Goal: Task Accomplishment & Management: Use online tool/utility

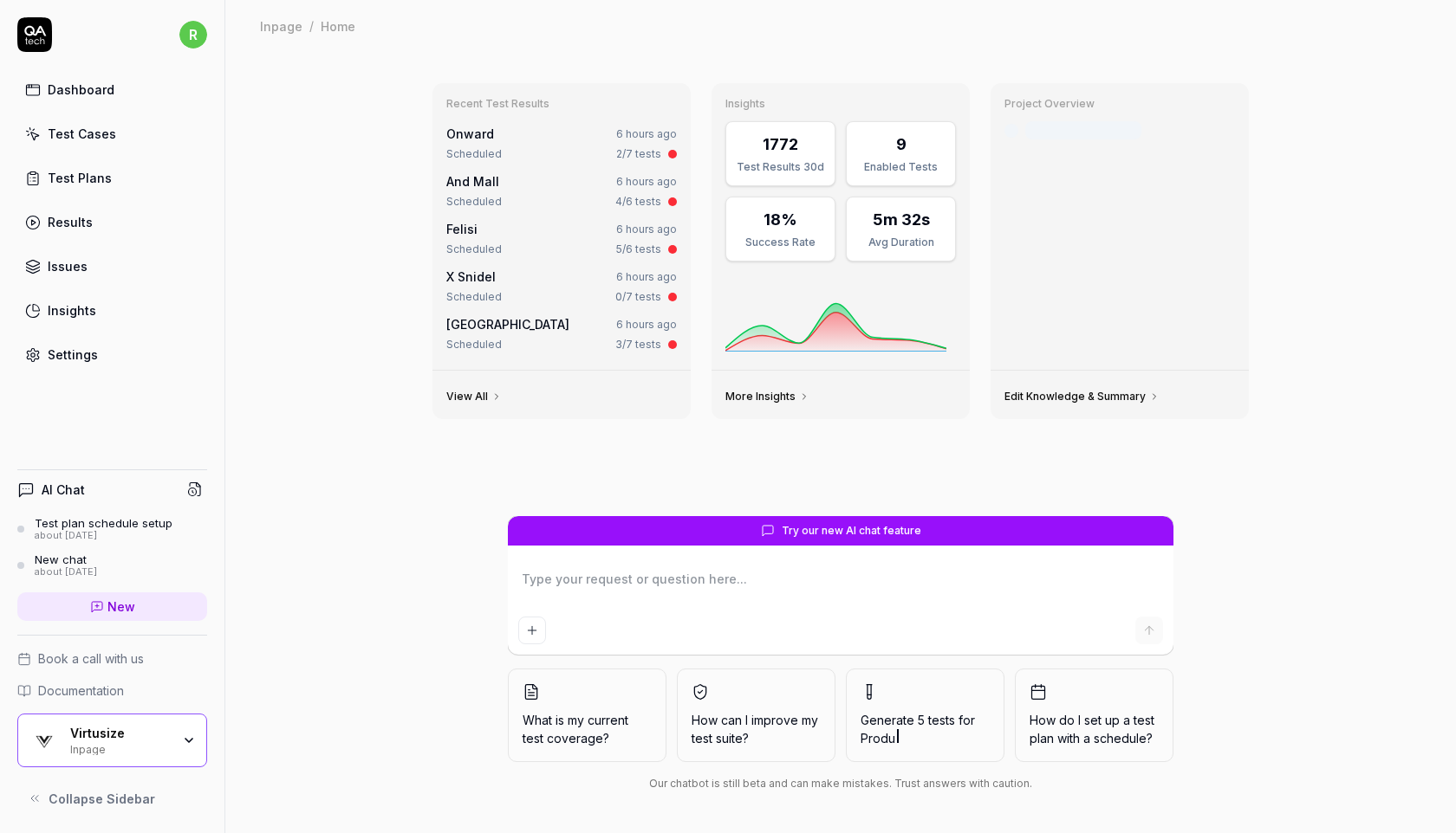
click at [110, 87] on div "Dashboard" at bounding box center [81, 89] width 67 height 18
click at [94, 181] on div "Test Plans" at bounding box center [79, 178] width 64 height 18
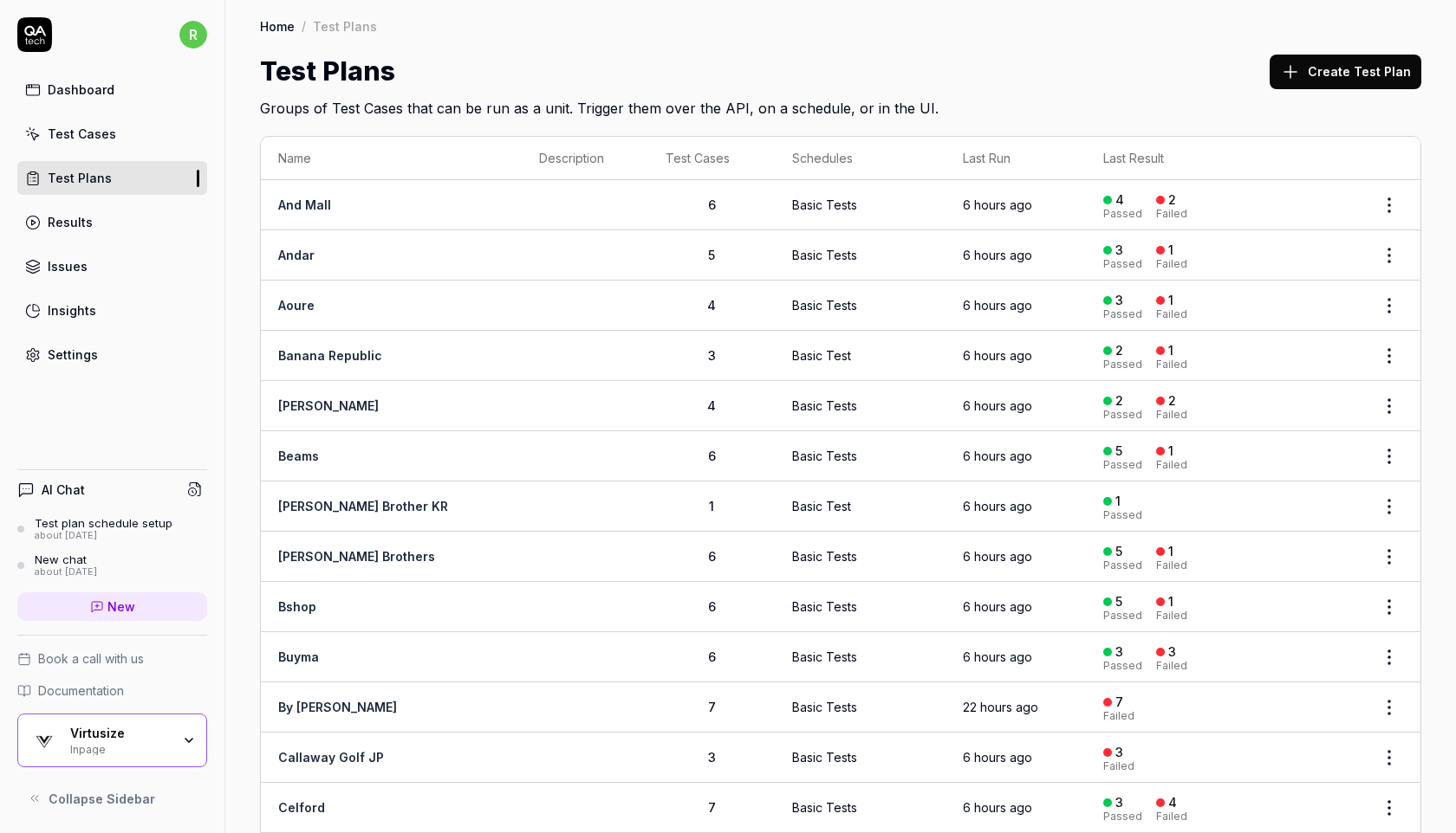
click at [1389, 210] on body "r Dashboard Test Cases Test Plans Results Issues Insights Settings AI Chat Test…" at bounding box center [728, 416] width 1456 height 833
click at [1391, 205] on html "r Dashboard Test Cases Test Plans Results Issues Insights Settings AI Chat Test…" at bounding box center [728, 416] width 1456 height 833
click at [1254, 101] on html "r Dashboard Test Cases Test Plans Results Issues Insights Settings AI Chat Test…" at bounding box center [728, 416] width 1456 height 833
click at [130, 139] on link "Test Cases" at bounding box center [112, 133] width 189 height 33
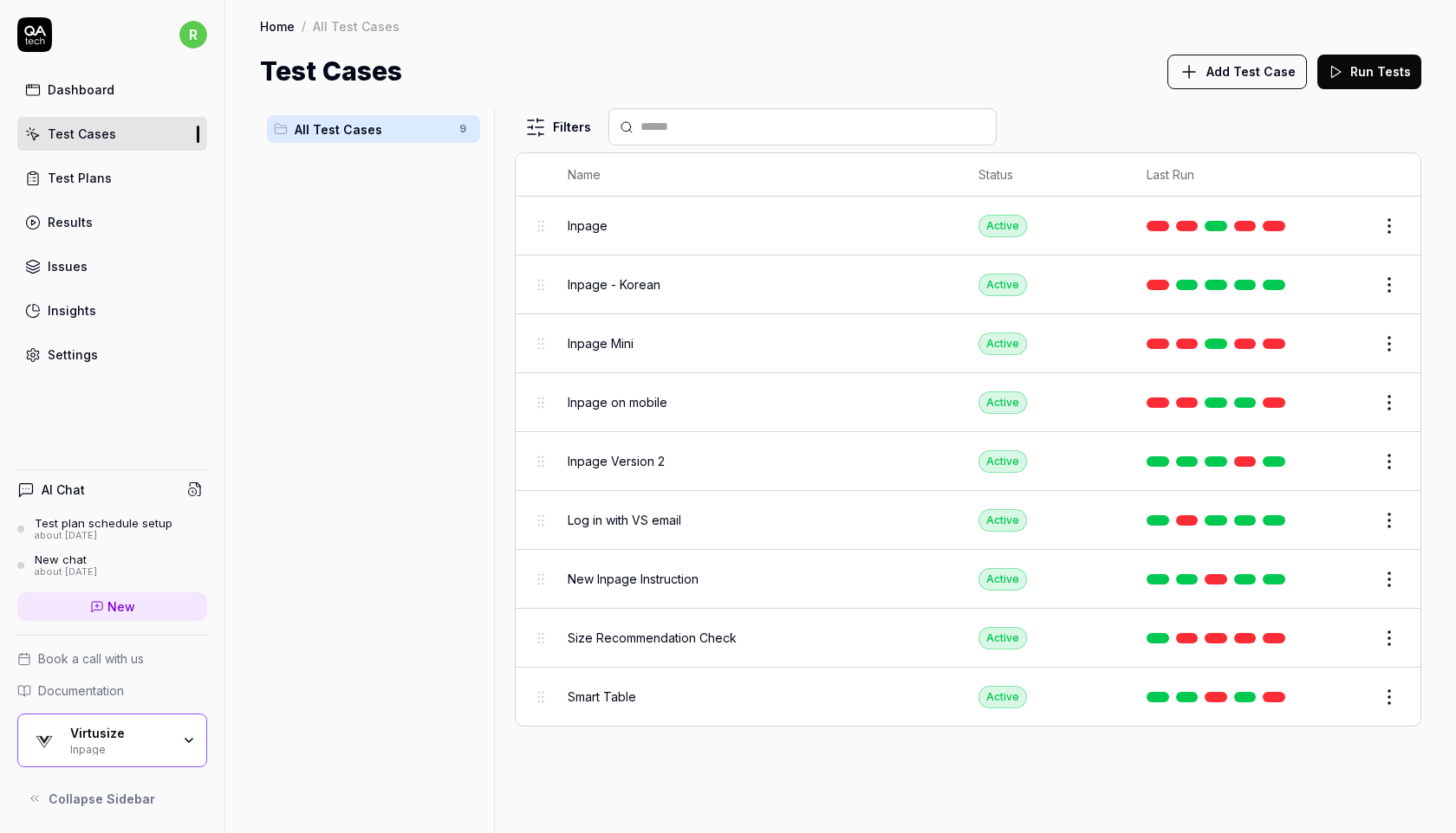
click at [1358, 71] on button "Run Tests" at bounding box center [1369, 72] width 104 height 34
click at [76, 353] on div "Settings" at bounding box center [73, 354] width 51 height 18
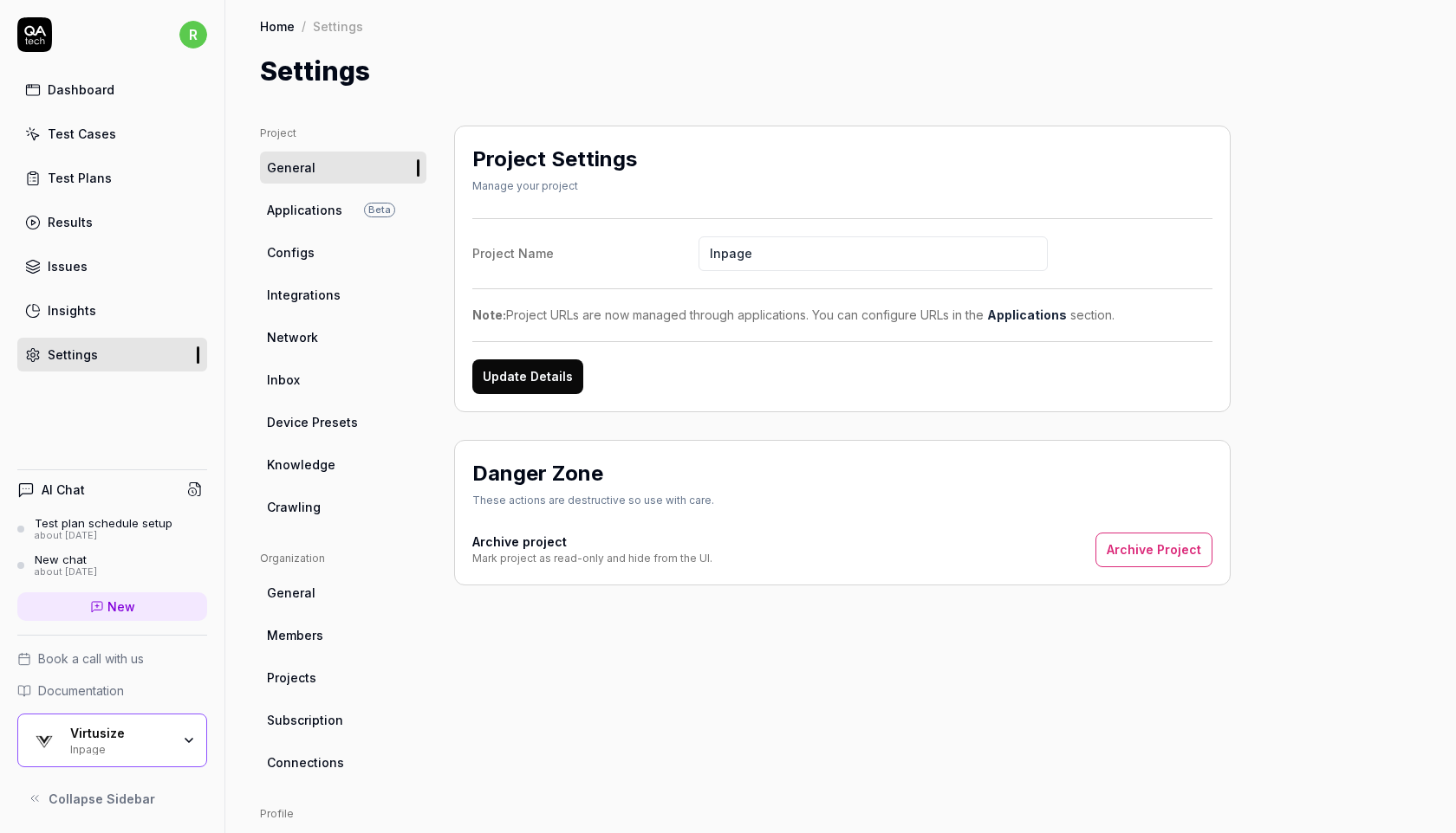
click at [319, 203] on span "Applications" at bounding box center [304, 209] width 76 height 18
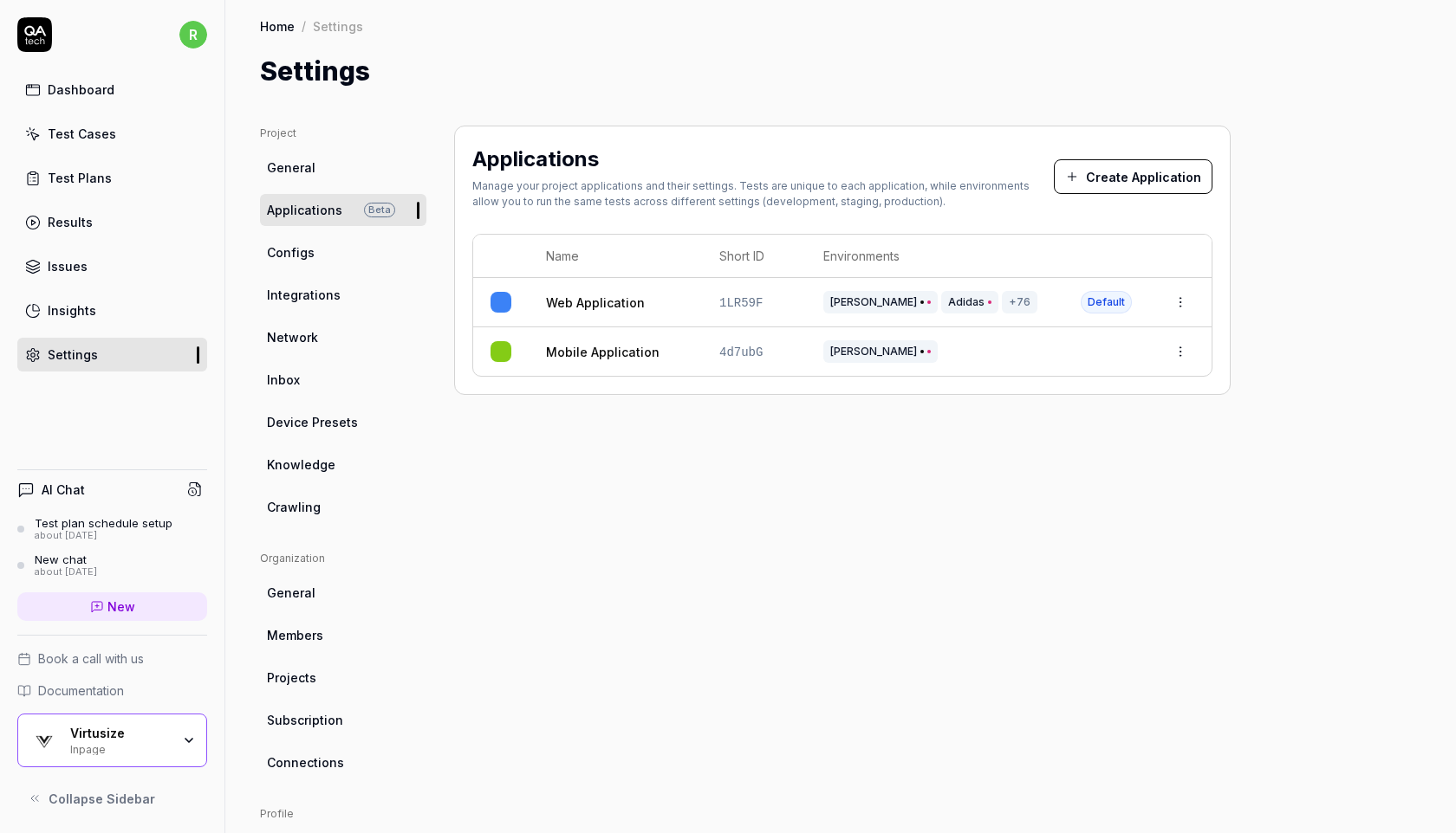
click at [78, 222] on div "Results" at bounding box center [70, 222] width 45 height 18
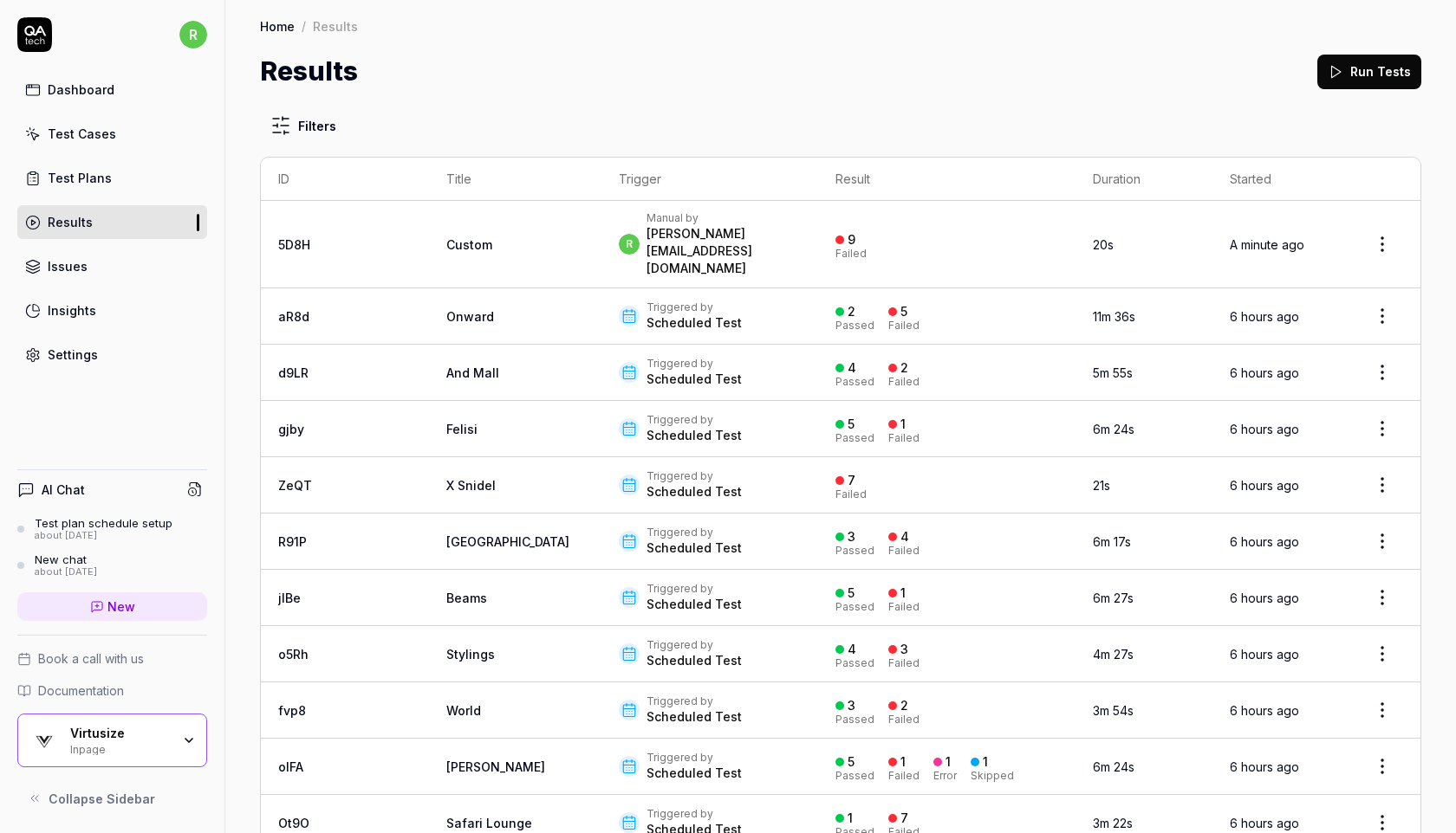
click at [1388, 290] on html "r Dashboard Test Cases Test Plans Results Issues Insights Settings AI Chat Test…" at bounding box center [728, 416] width 1456 height 833
click at [953, 74] on html "r Dashboard Test Cases Test Plans Results Issues Insights Settings AI Chat Test…" at bounding box center [728, 416] width 1456 height 833
click at [1385, 282] on html "r Dashboard Test Cases Test Plans Results Issues Insights Settings AI Chat Test…" at bounding box center [728, 416] width 1456 height 833
click at [1335, 361] on div "Rerun tests" at bounding box center [1332, 363] width 150 height 38
click at [1380, 340] on html "r Dashboard Test Cases Test Plans Results Issues Insights Settings AI Chat Test…" at bounding box center [728, 416] width 1456 height 833
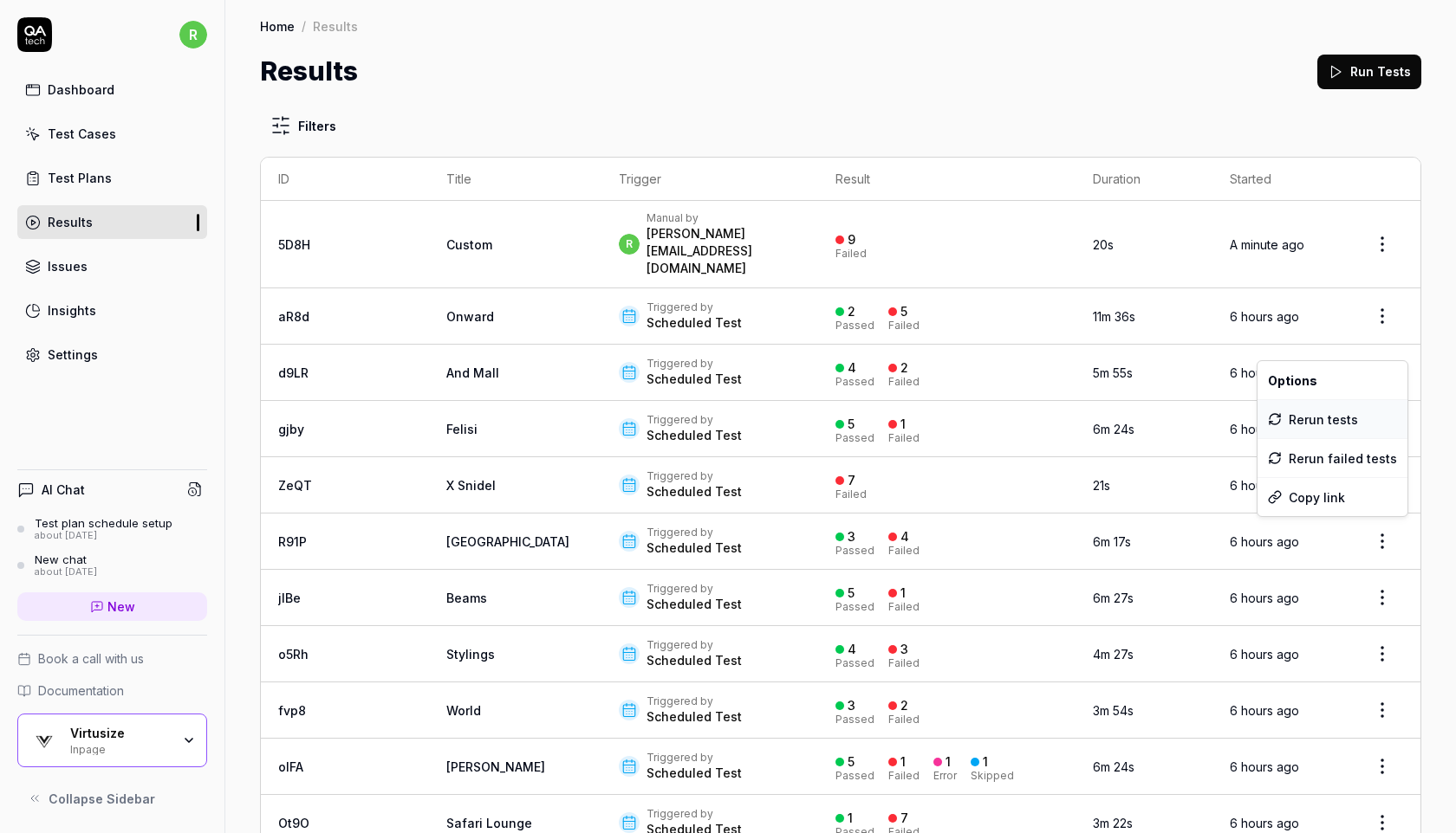
click at [1341, 412] on div "Rerun tests" at bounding box center [1332, 419] width 150 height 38
click at [1385, 405] on html "r Dashboard Test Cases Test Plans Results Issues Insights Settings AI Chat Test…" at bounding box center [728, 416] width 1456 height 833
click at [1324, 479] on div "Rerun tests" at bounding box center [1332, 475] width 150 height 38
click at [1382, 459] on html "r Dashboard Test Cases Test Plans Results Issues Insights Settings AI Chat Test…" at bounding box center [728, 416] width 1456 height 833
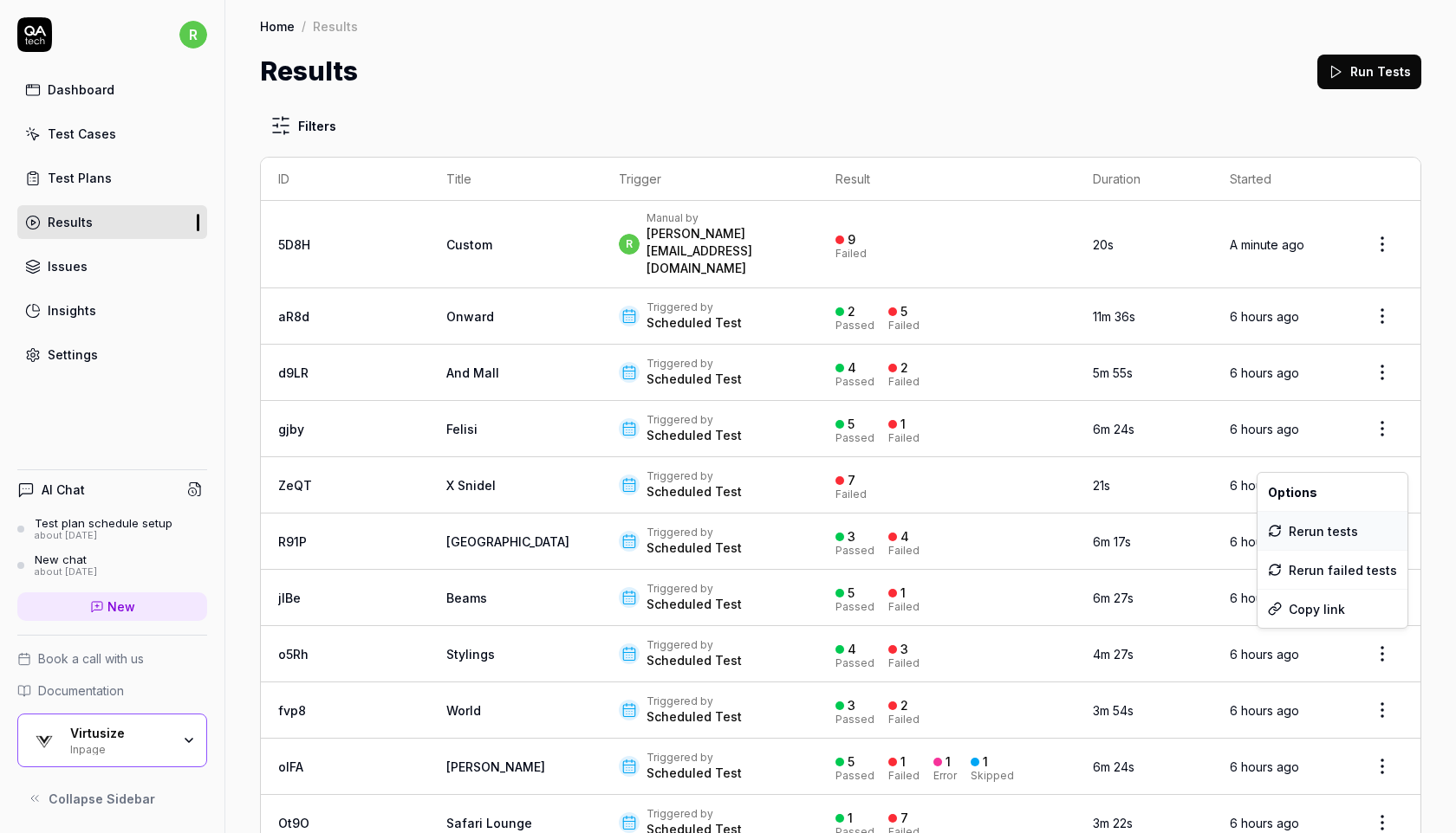
click at [1336, 528] on div "Rerun tests" at bounding box center [1332, 531] width 150 height 38
click at [1393, 506] on html "r Dashboard Test Cases Test Plans Results Issues Insights Settings AI Chat Test…" at bounding box center [728, 416] width 1456 height 833
click at [1327, 591] on div "Rerun tests" at bounding box center [1332, 587] width 150 height 38
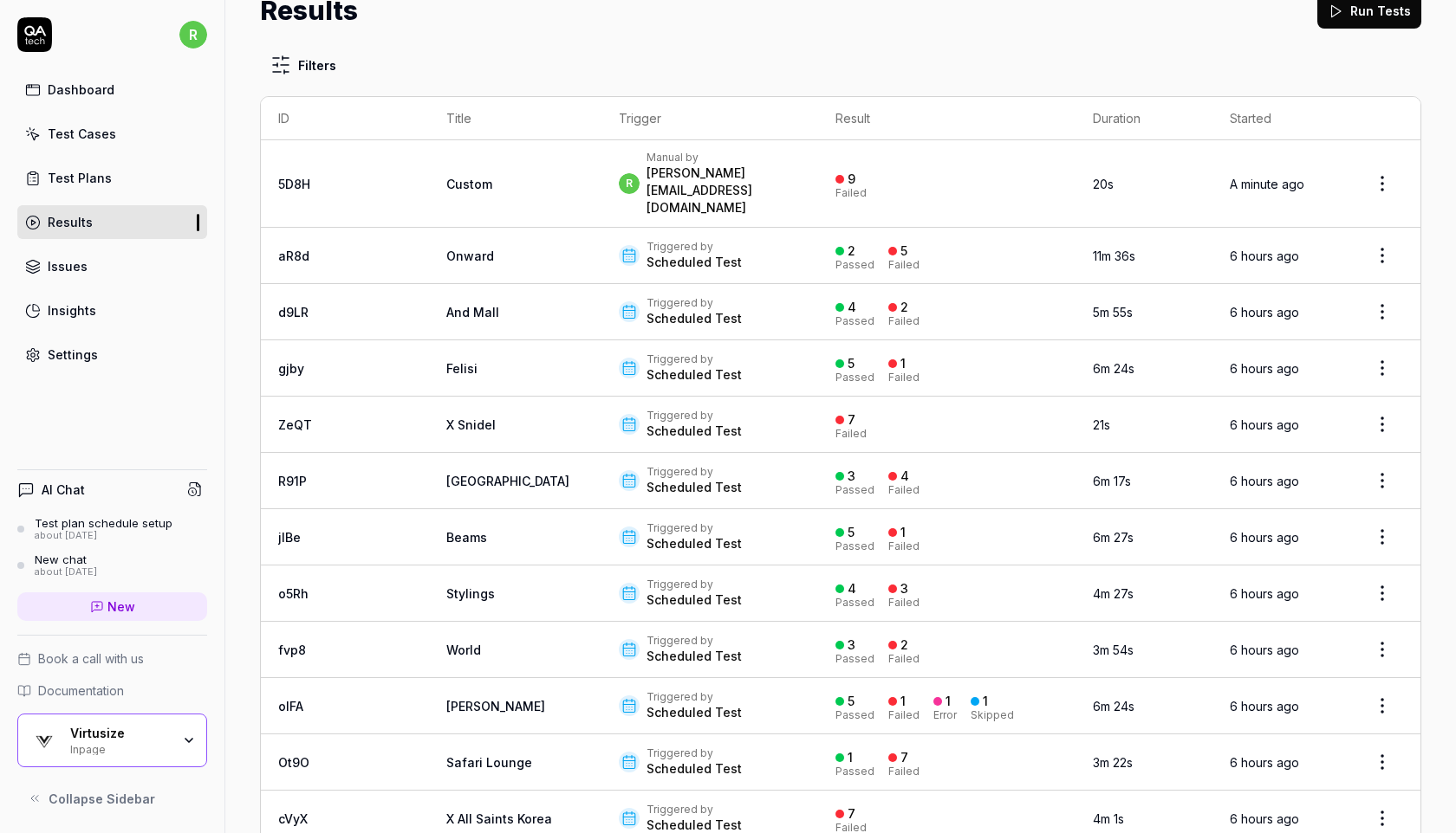
scroll to position [62, 0]
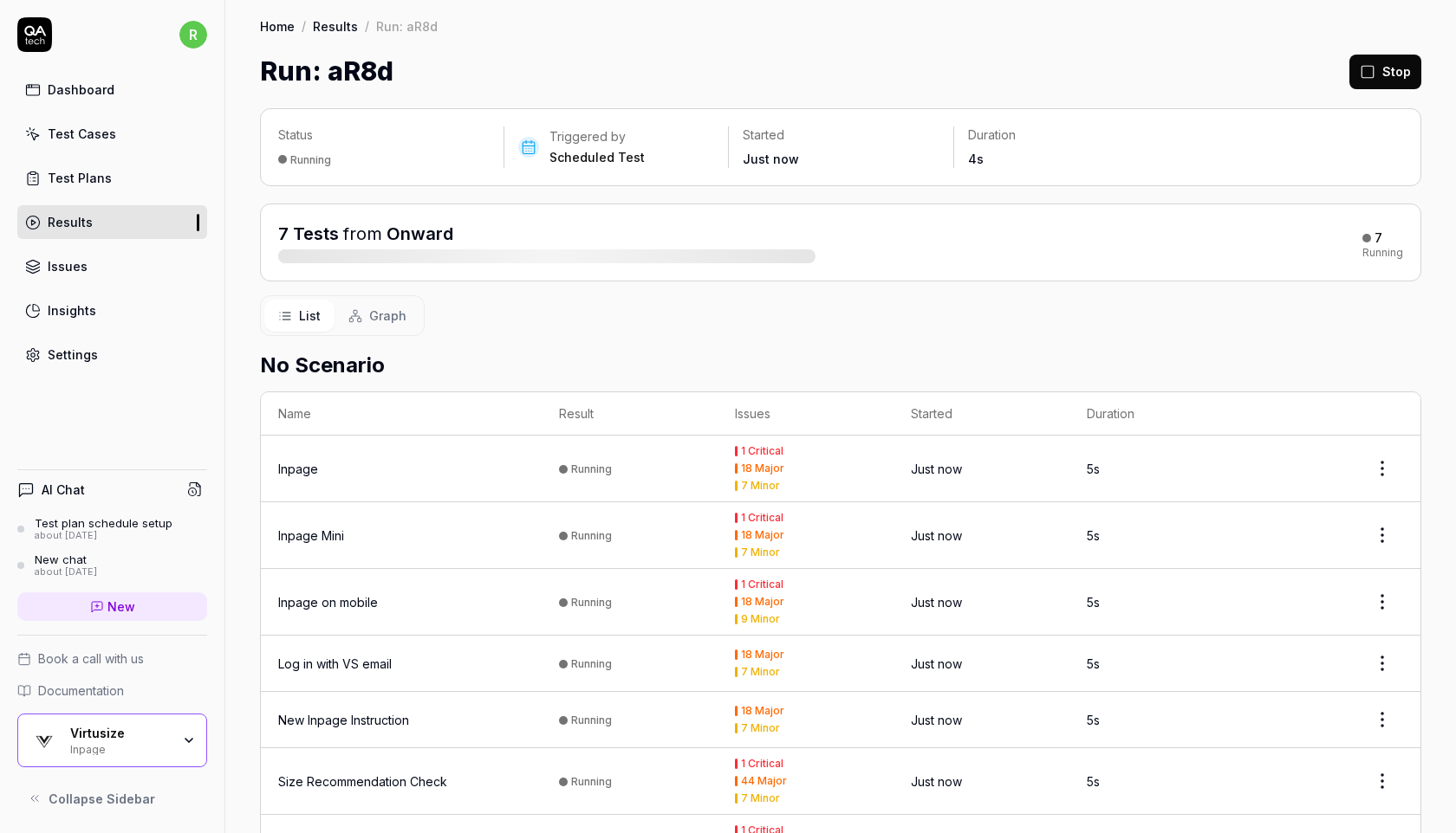
click at [107, 186] on link "Test Plans" at bounding box center [112, 177] width 189 height 33
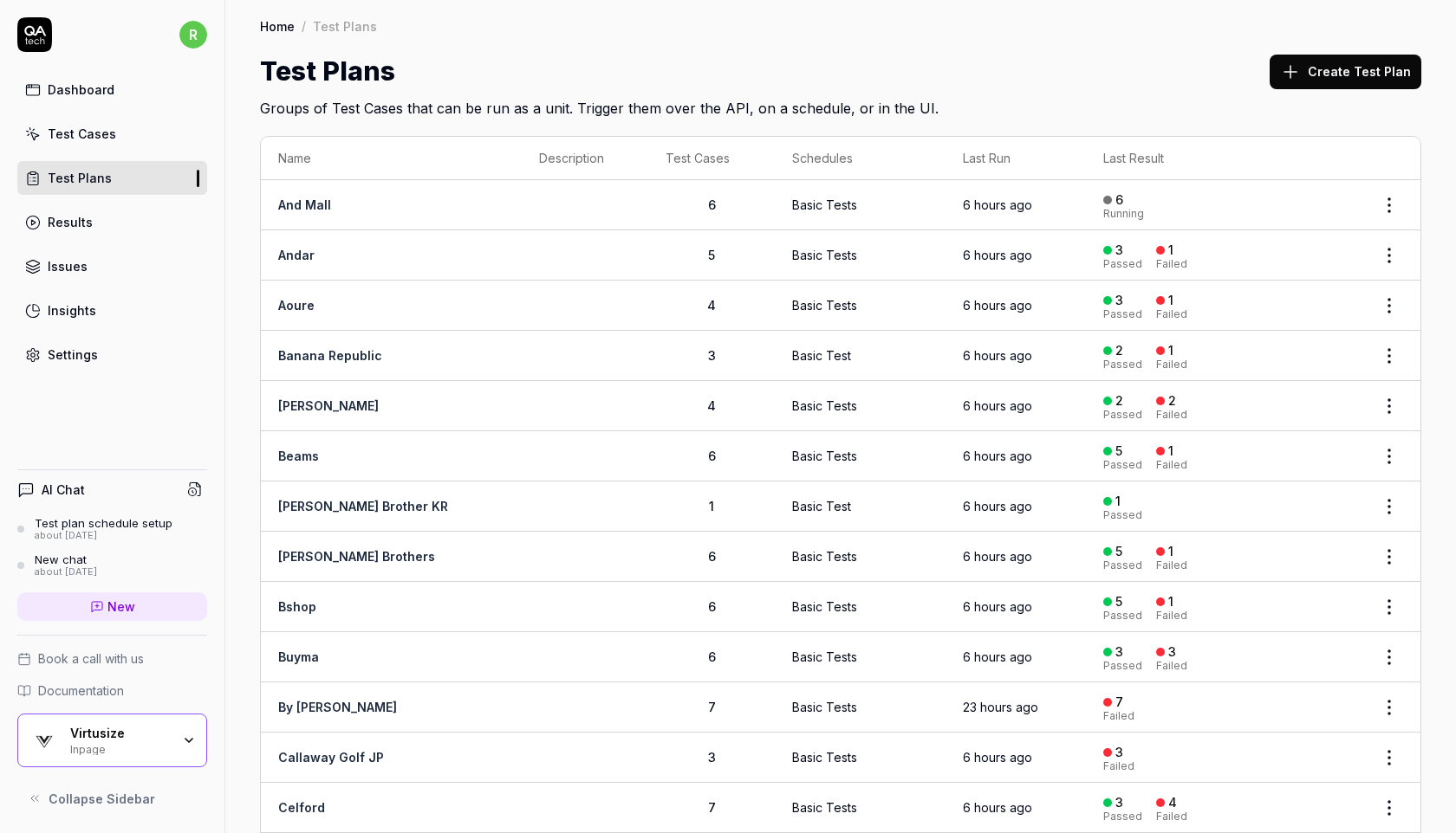
click at [1395, 201] on html "r Dashboard Test Cases Test Plans Results Issues Insights Settings AI Chat Test…" at bounding box center [728, 416] width 1456 height 833
click at [1318, 318] on span "Run Tests" at bounding box center [1295, 315] width 60 height 18
click at [1385, 253] on html "r Dashboard Test Cases Test Plans Results Issues Insights Settings AI Chat Test…" at bounding box center [728, 416] width 1456 height 833
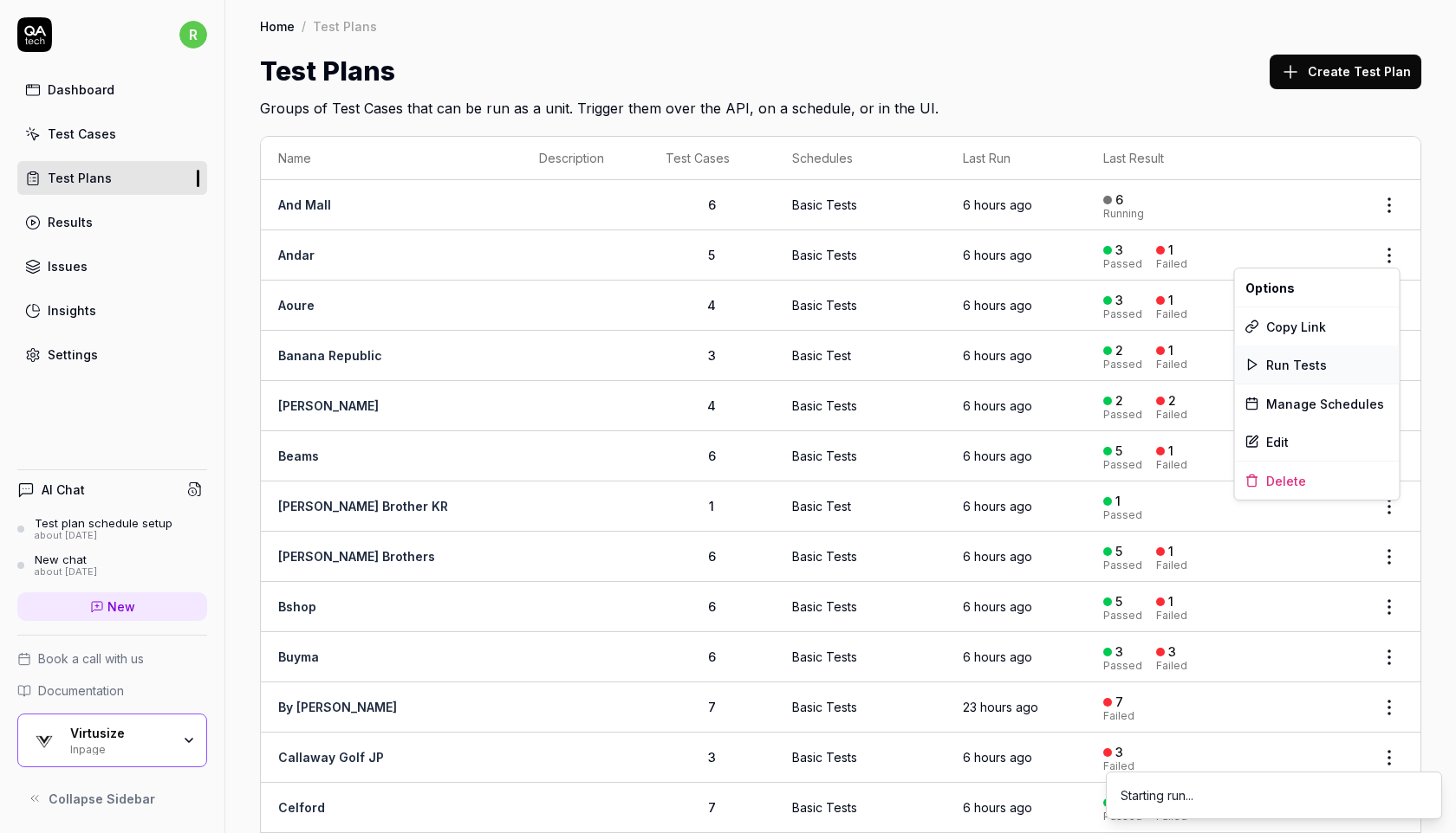
click at [1311, 362] on span "Run Tests" at bounding box center [1295, 364] width 60 height 18
click at [1389, 299] on html "r Dashboard Test Cases Test Plans Results Issues Insights Settings AI Chat Test…" at bounding box center [728, 416] width 1456 height 833
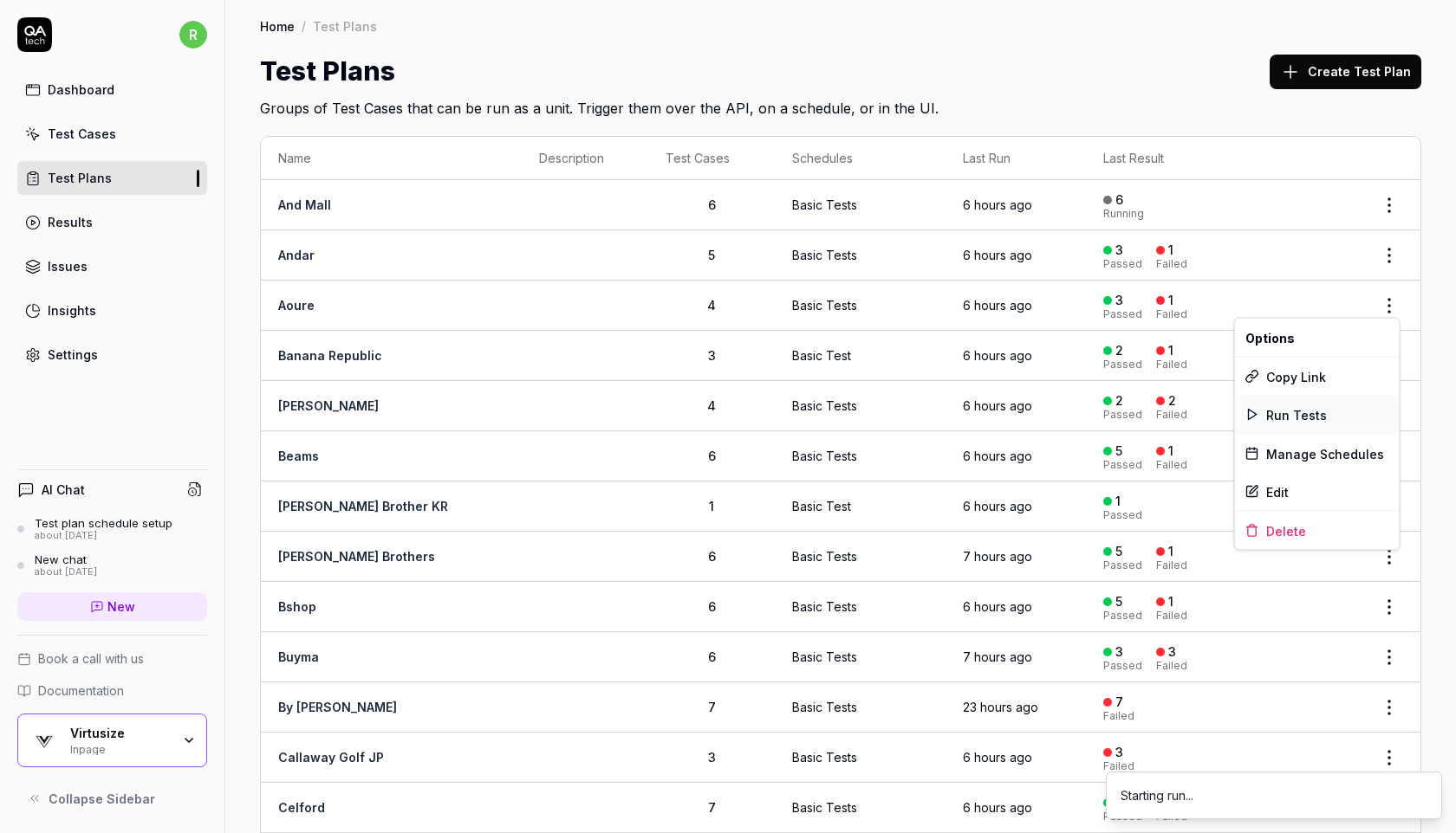
click at [1291, 420] on span "Run Tests" at bounding box center [1295, 414] width 60 height 18
click at [1384, 404] on html "r Dashboard Test Cases Test Plans Results Issues Insights Settings AI Chat Test…" at bounding box center [728, 416] width 1456 height 833
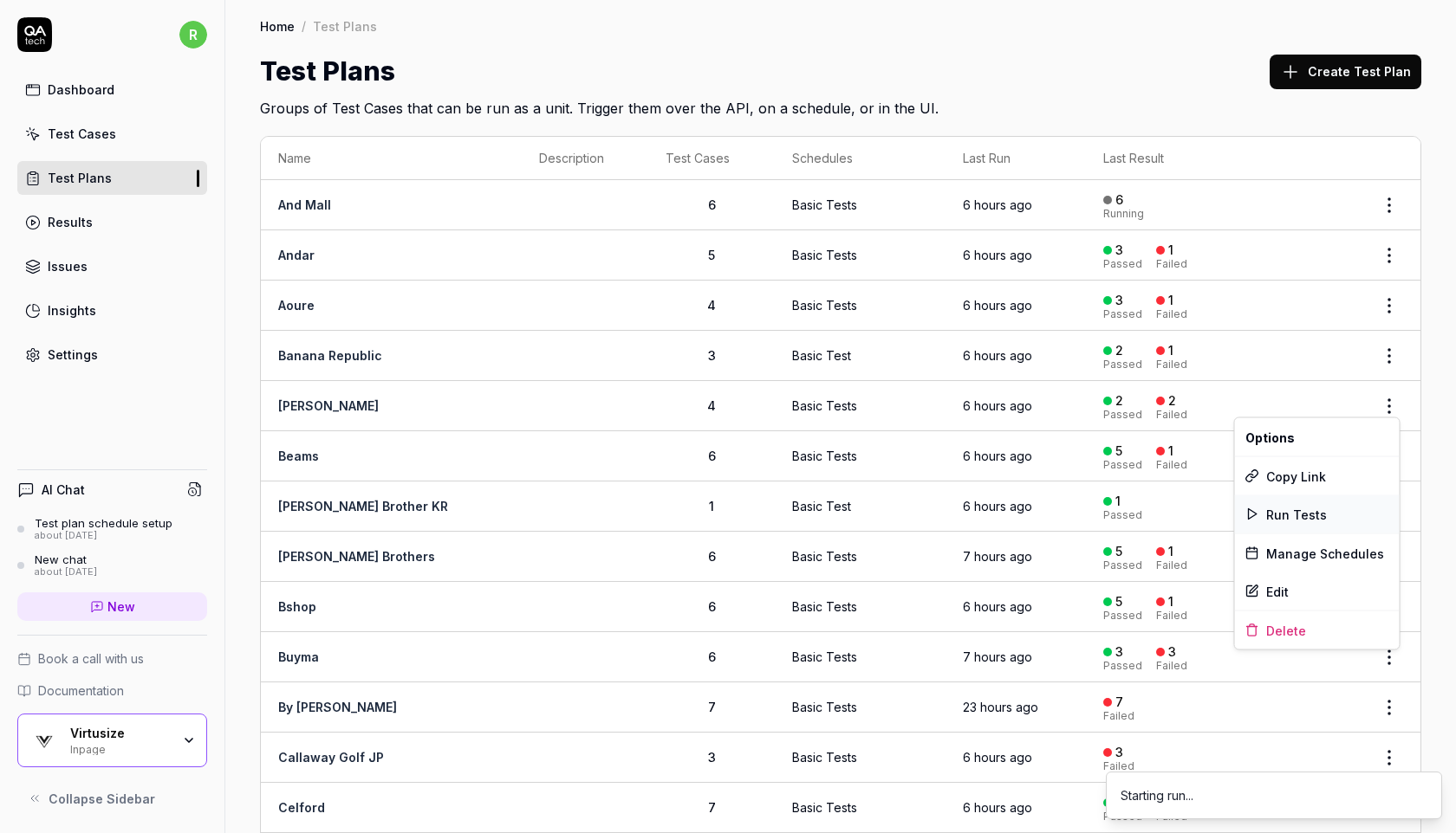
click at [1285, 513] on span "Run Tests" at bounding box center [1295, 514] width 60 height 18
click at [1382, 493] on html "r Dashboard Test Cases Test Plans Results Issues Insights Settings AI Chat Test…" at bounding box center [728, 416] width 1456 height 833
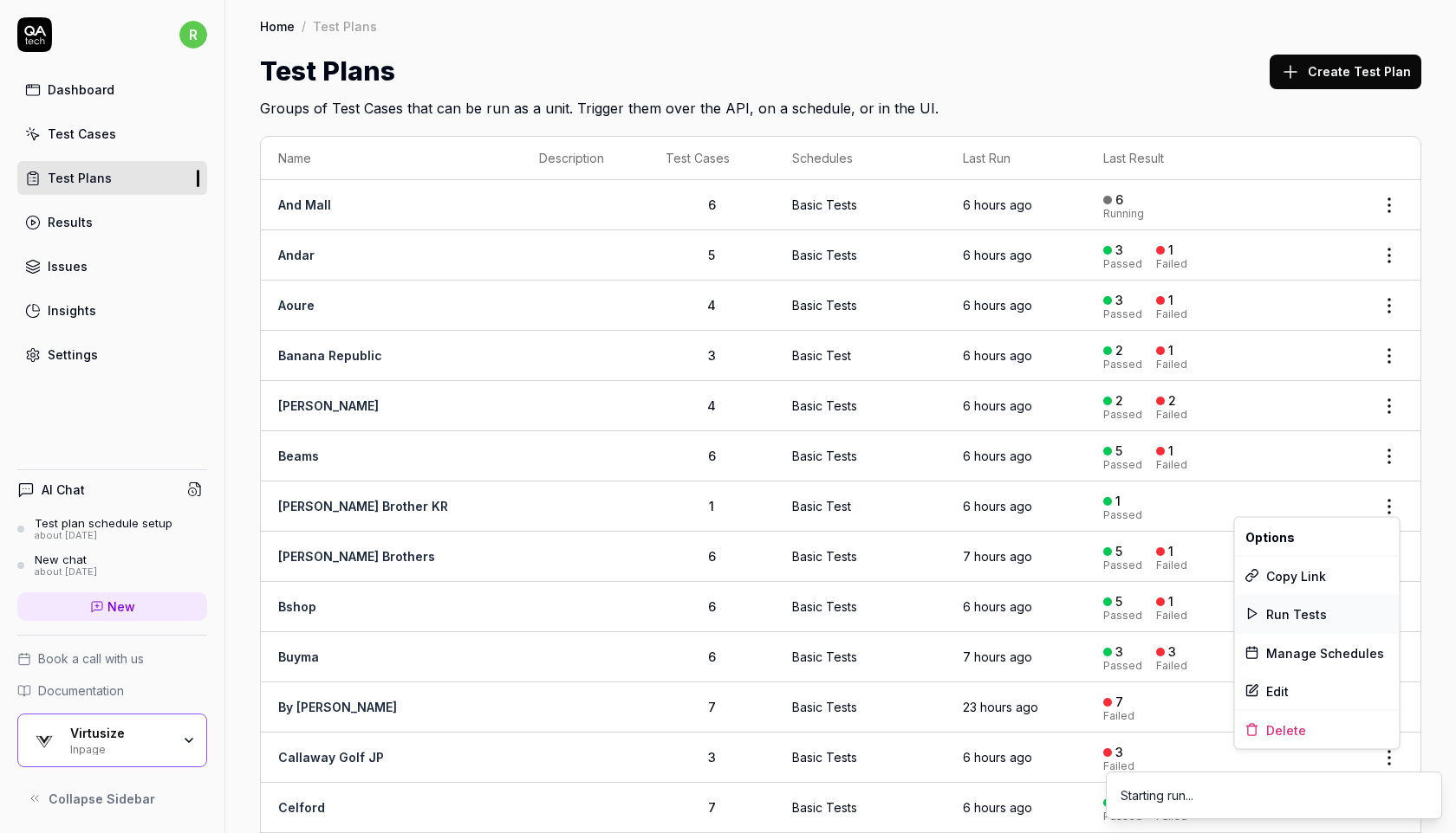
click at [1305, 616] on span "Run Tests" at bounding box center [1295, 613] width 60 height 18
click at [1383, 602] on html "r Dashboard Test Cases Test Plans Results Issues Insights Settings AI Chat Test…" at bounding box center [728, 416] width 1456 height 833
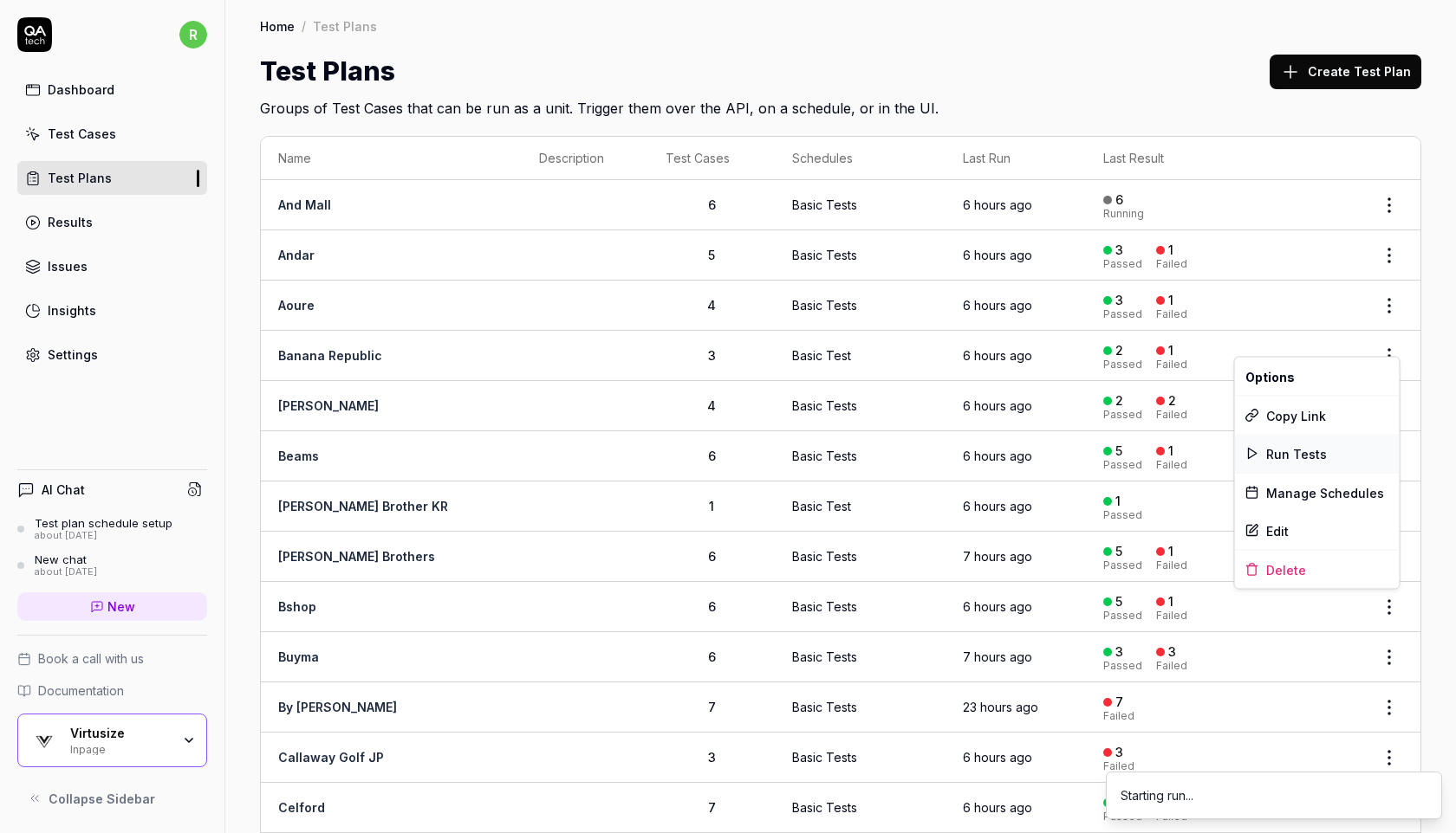
click at [1328, 448] on div "Run Tests" at bounding box center [1317, 454] width 165 height 38
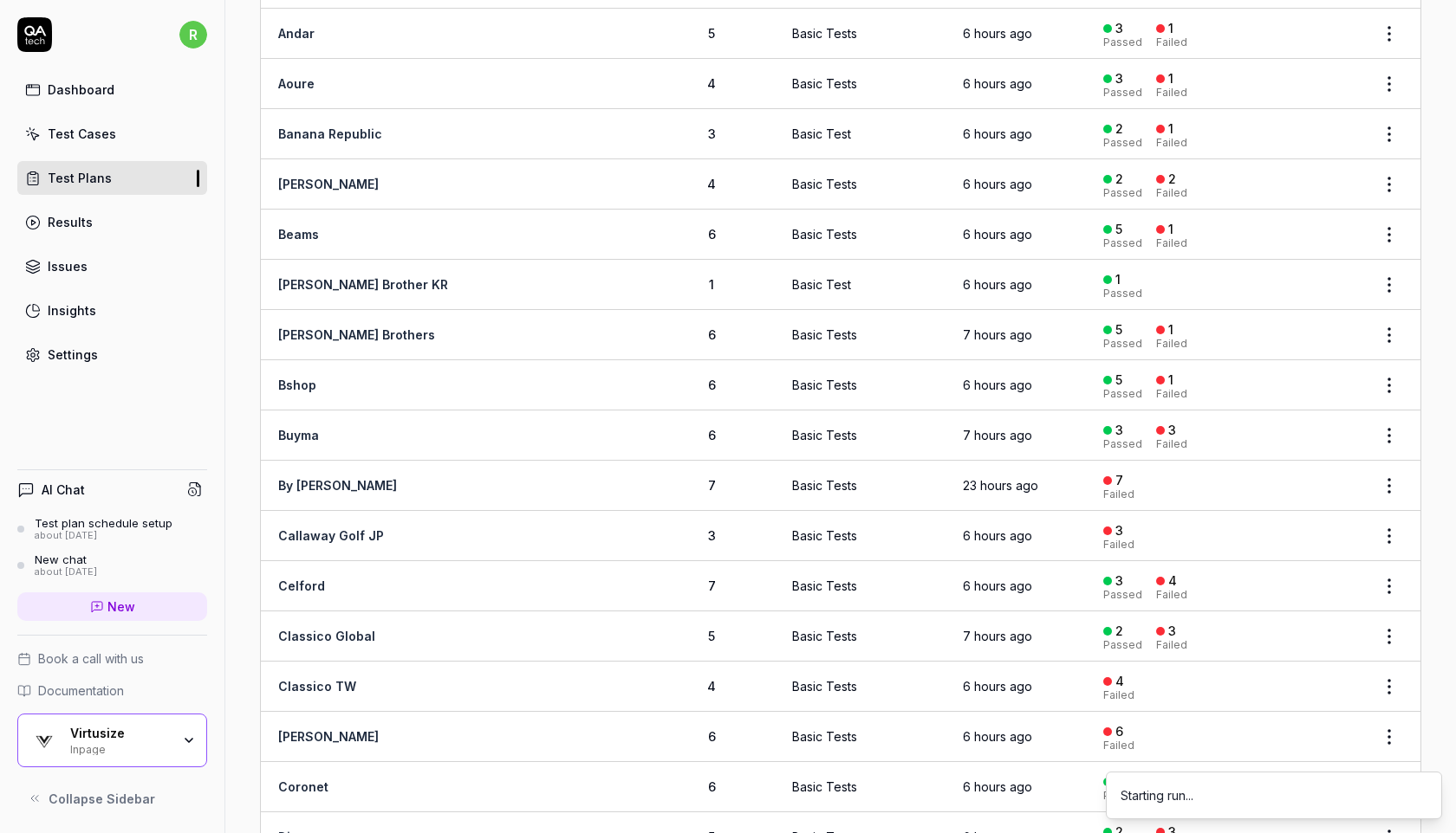
scroll to position [251, 0]
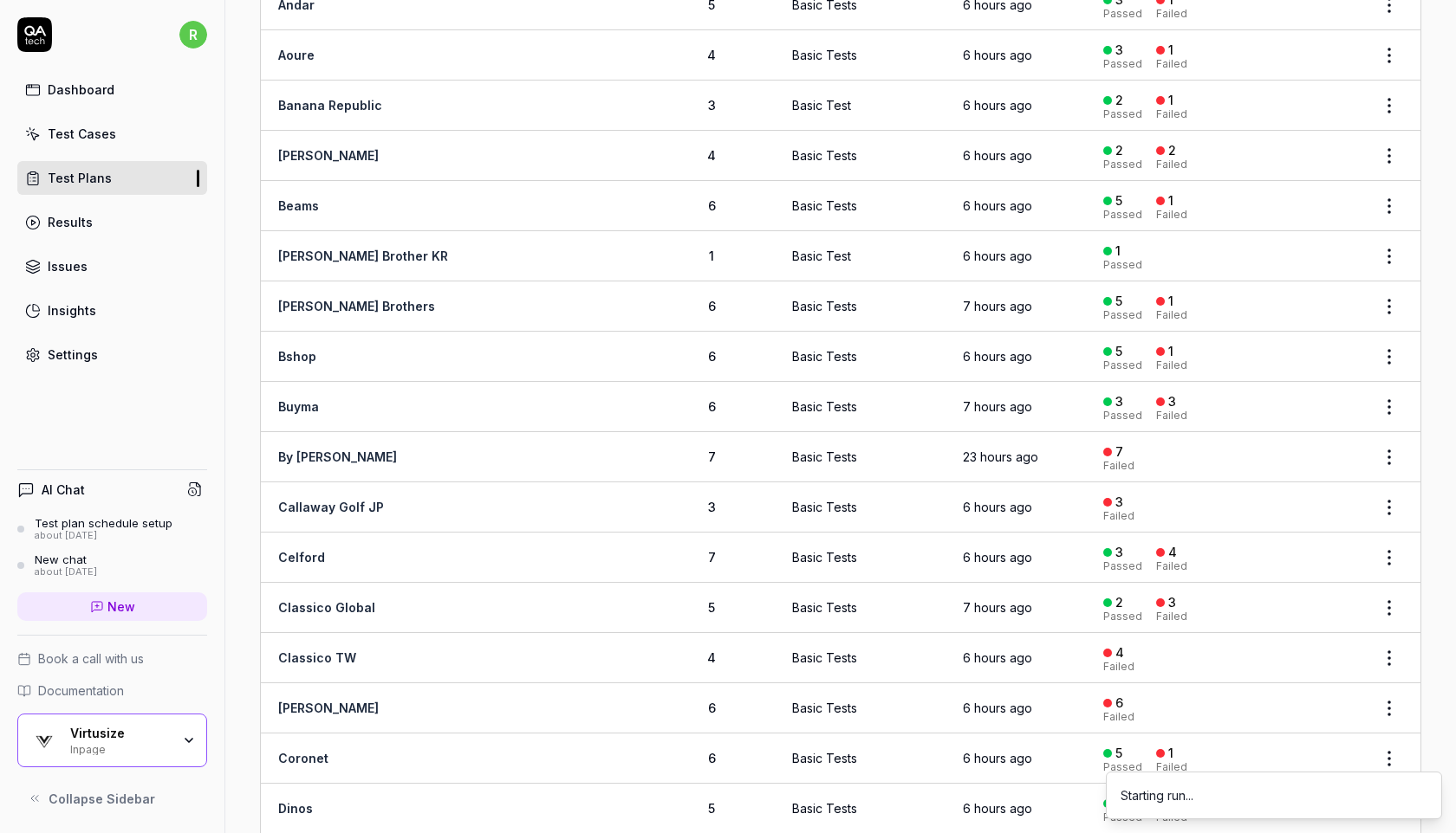
click at [1392, 346] on html "r Dashboard Test Cases Test Plans Results Issues Insights Settings AI Chat Test…" at bounding box center [728, 416] width 1456 height 833
click at [1430, 346] on html "r Dashboard Test Cases Test Plans Results Issues Insights Settings AI Chat Test…" at bounding box center [728, 416] width 1456 height 833
click at [1385, 404] on html "r Dashboard Test Cases Test Plans Results Issues Insights Settings AI Chat Test…" at bounding box center [728, 416] width 1456 height 833
click at [1313, 518] on span "Run Tests" at bounding box center [1295, 513] width 60 height 18
click at [1386, 451] on html "r Dashboard Test Cases Test Plans Results Issues Insights Settings AI Chat Test…" at bounding box center [728, 416] width 1456 height 833
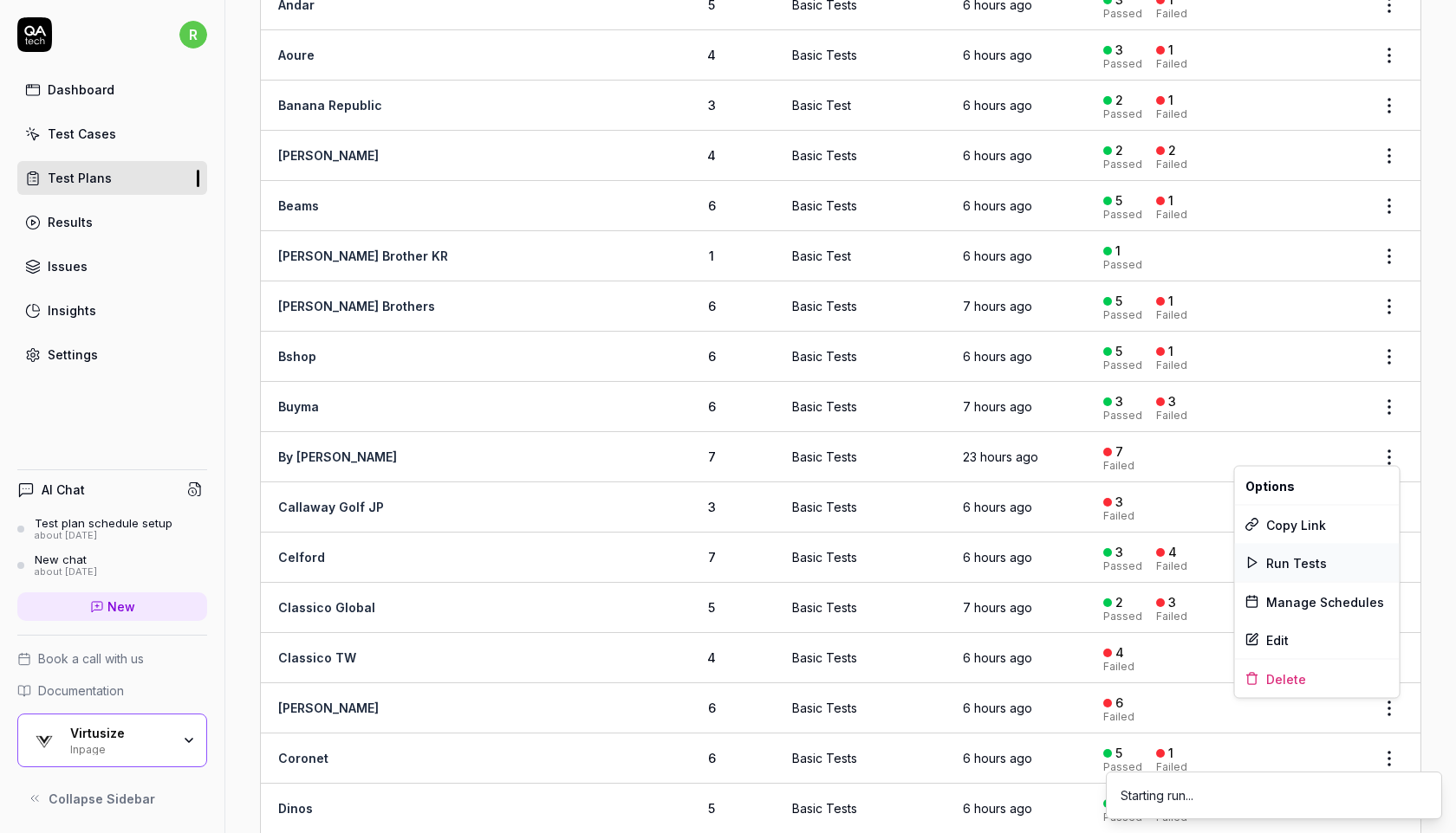
click at [1304, 560] on span "Run Tests" at bounding box center [1295, 562] width 60 height 18
click at [1388, 505] on html "r Dashboard Test Cases Test Plans Results Issues Insights Settings AI Chat Test…" at bounding box center [728, 416] width 1456 height 833
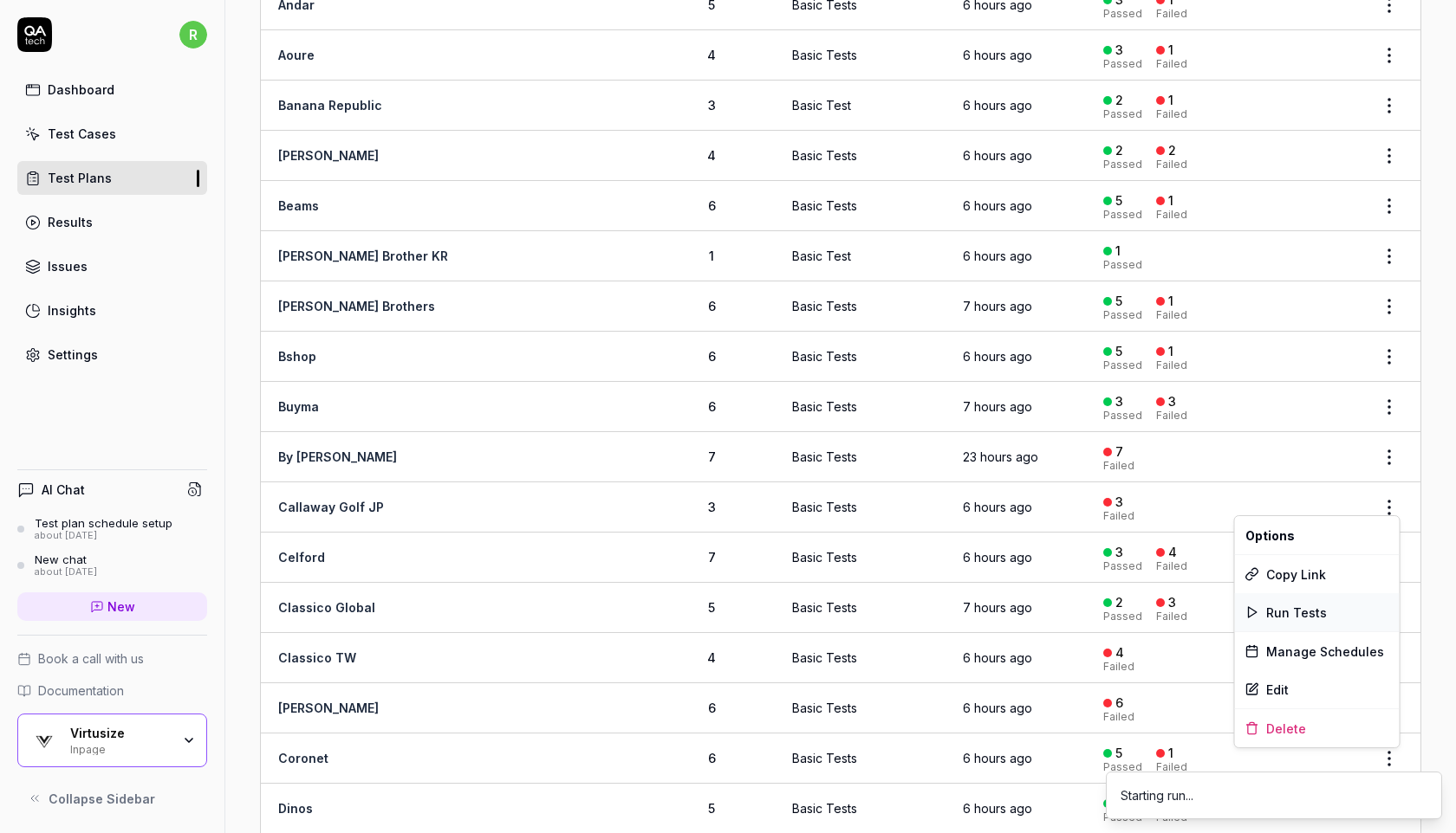
click at [1310, 610] on span "Run Tests" at bounding box center [1295, 612] width 60 height 18
click at [1392, 548] on html "r Dashboard Test Cases Test Plans Results Issues Insights Settings AI Chat Test…" at bounding box center [728, 416] width 1456 height 833
click at [1305, 665] on span "Run Tests" at bounding box center [1295, 662] width 60 height 18
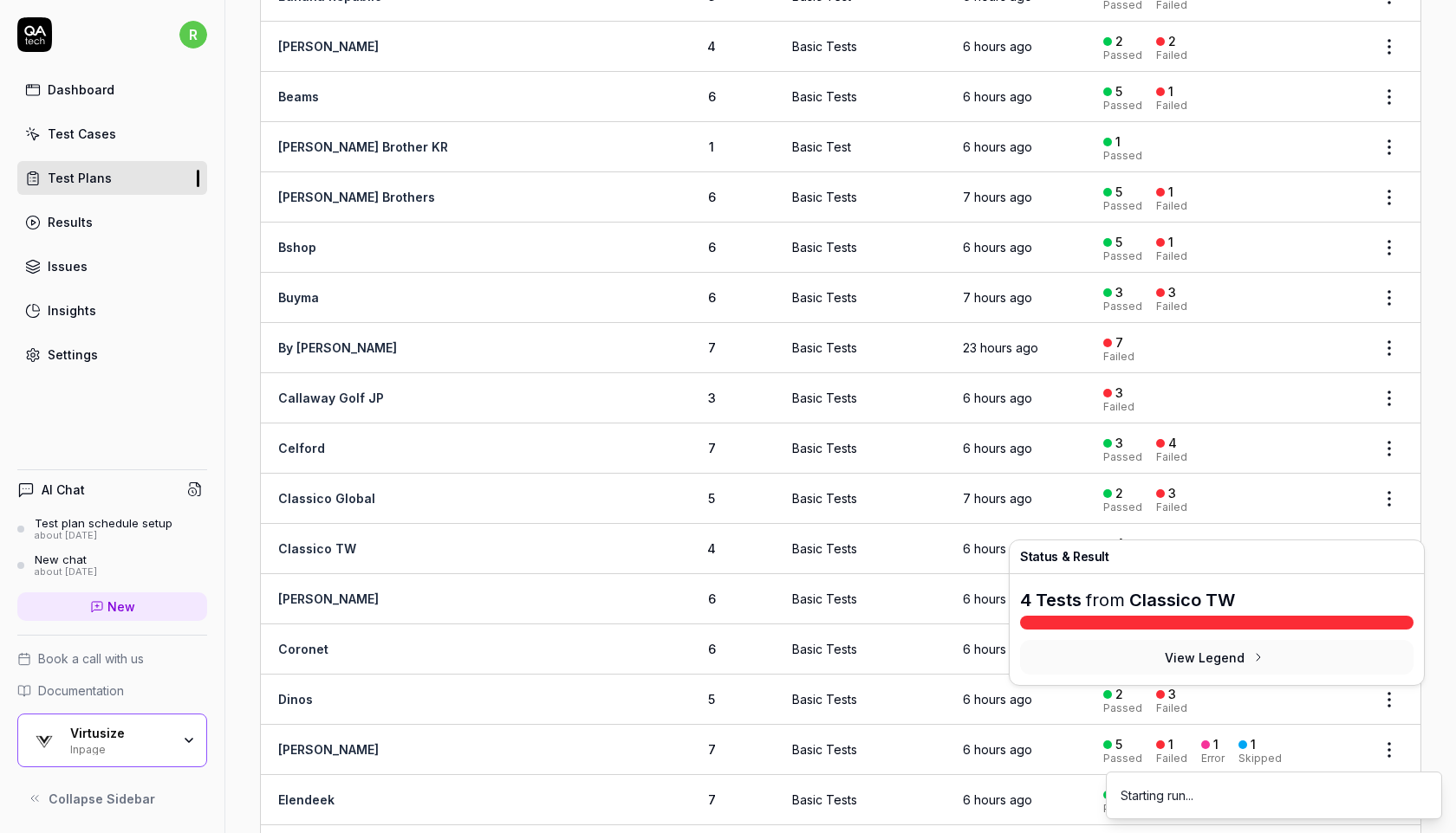
scroll to position [436, 0]
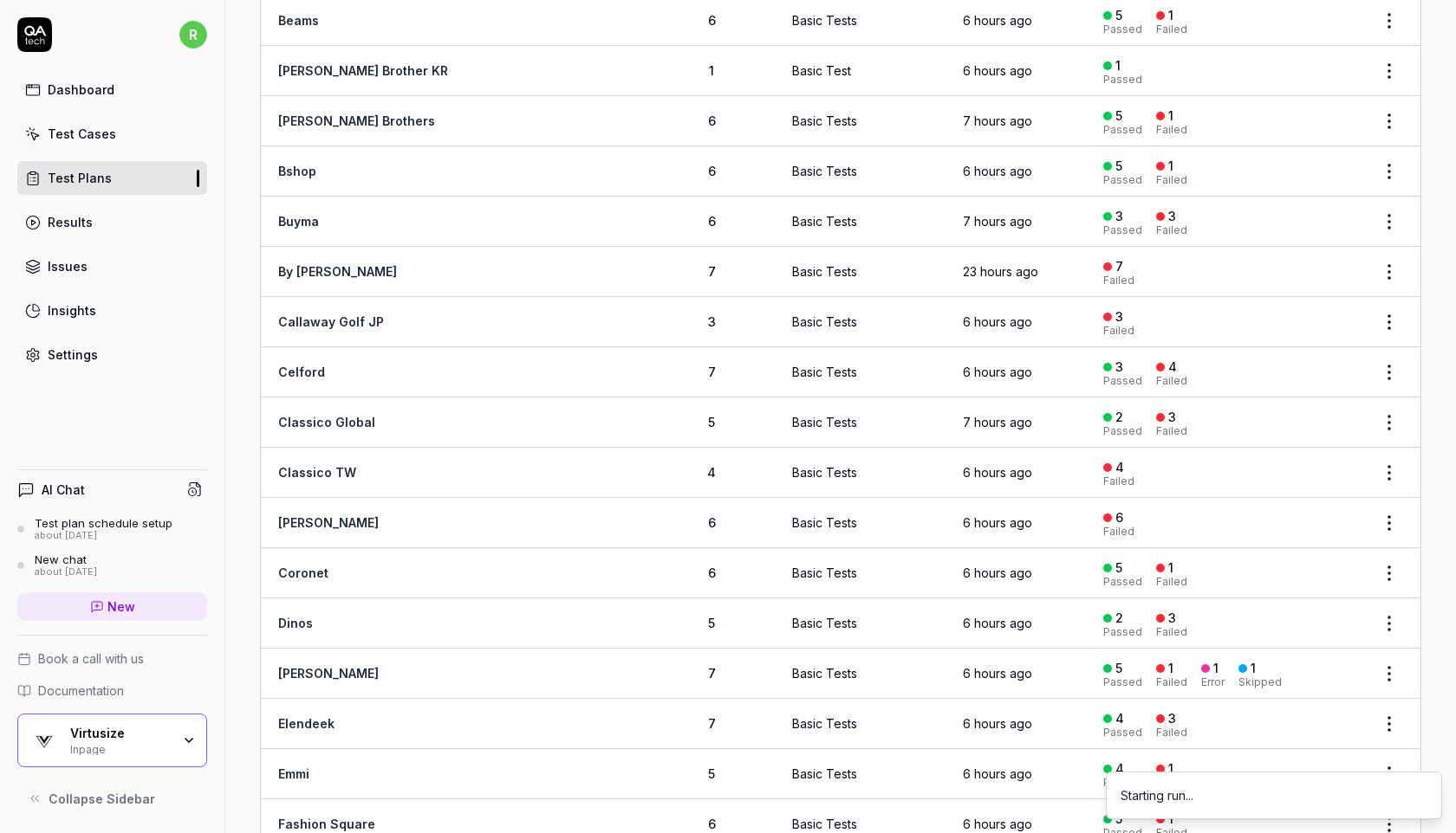
click at [1384, 508] on html "r Dashboard Test Cases Test Plans Results Issues Insights Settings AI Chat Test…" at bounding box center [728, 416] width 1456 height 833
click at [1298, 629] on span "Run Tests" at bounding box center [1295, 626] width 60 height 18
click at [1396, 567] on html "r Dashboard Test Cases Test Plans Results Issues Insights Settings AI Chat Test…" at bounding box center [728, 416] width 1456 height 833
click at [1319, 668] on span "Run Tests" at bounding box center [1295, 675] width 60 height 18
click at [1382, 614] on html "r Dashboard Test Cases Test Plans Results Issues Insights Settings AI Chat Test…" at bounding box center [728, 416] width 1456 height 833
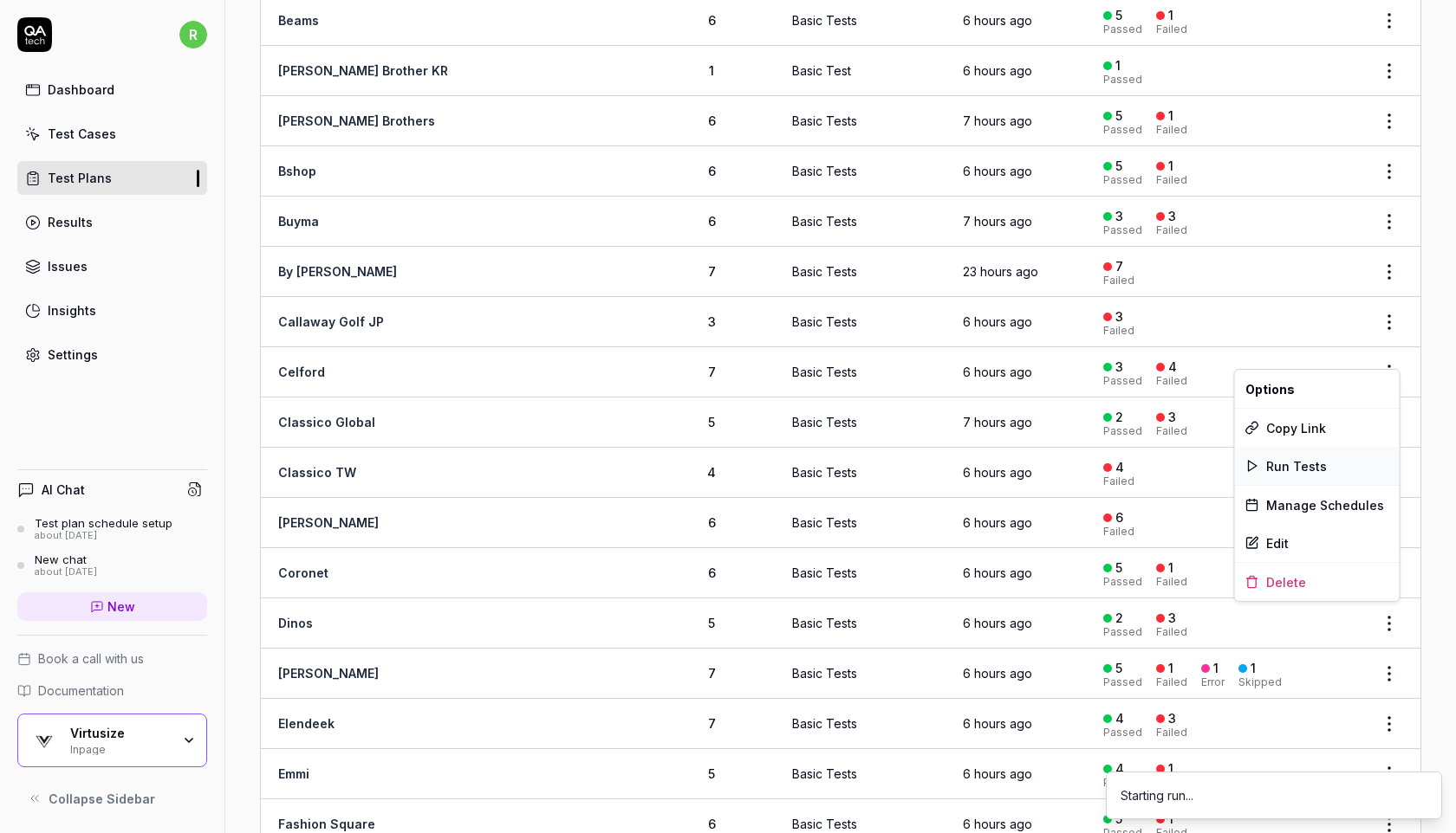
click at [1348, 466] on div "Run Tests" at bounding box center [1317, 466] width 165 height 38
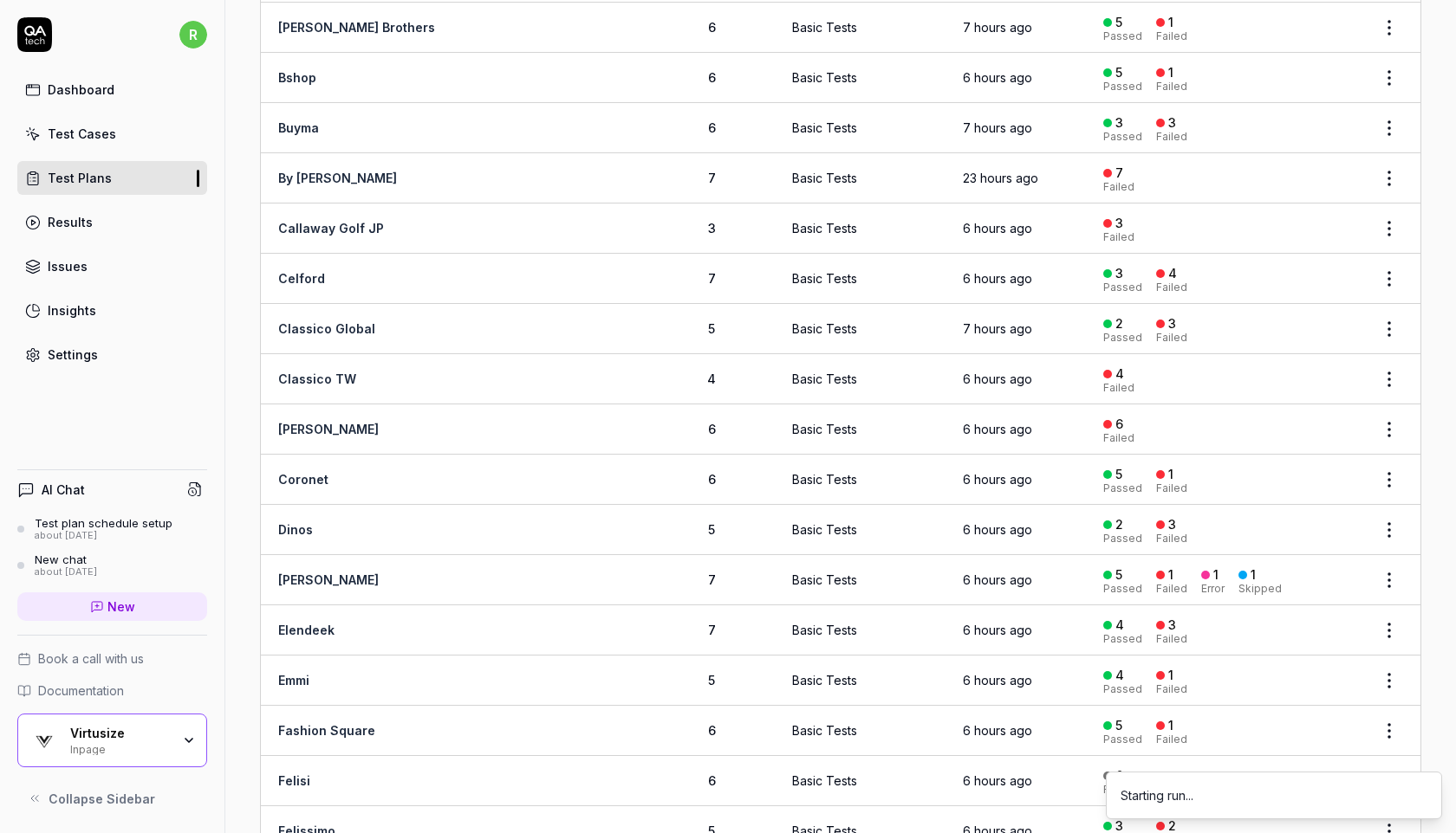
scroll to position [576, 0]
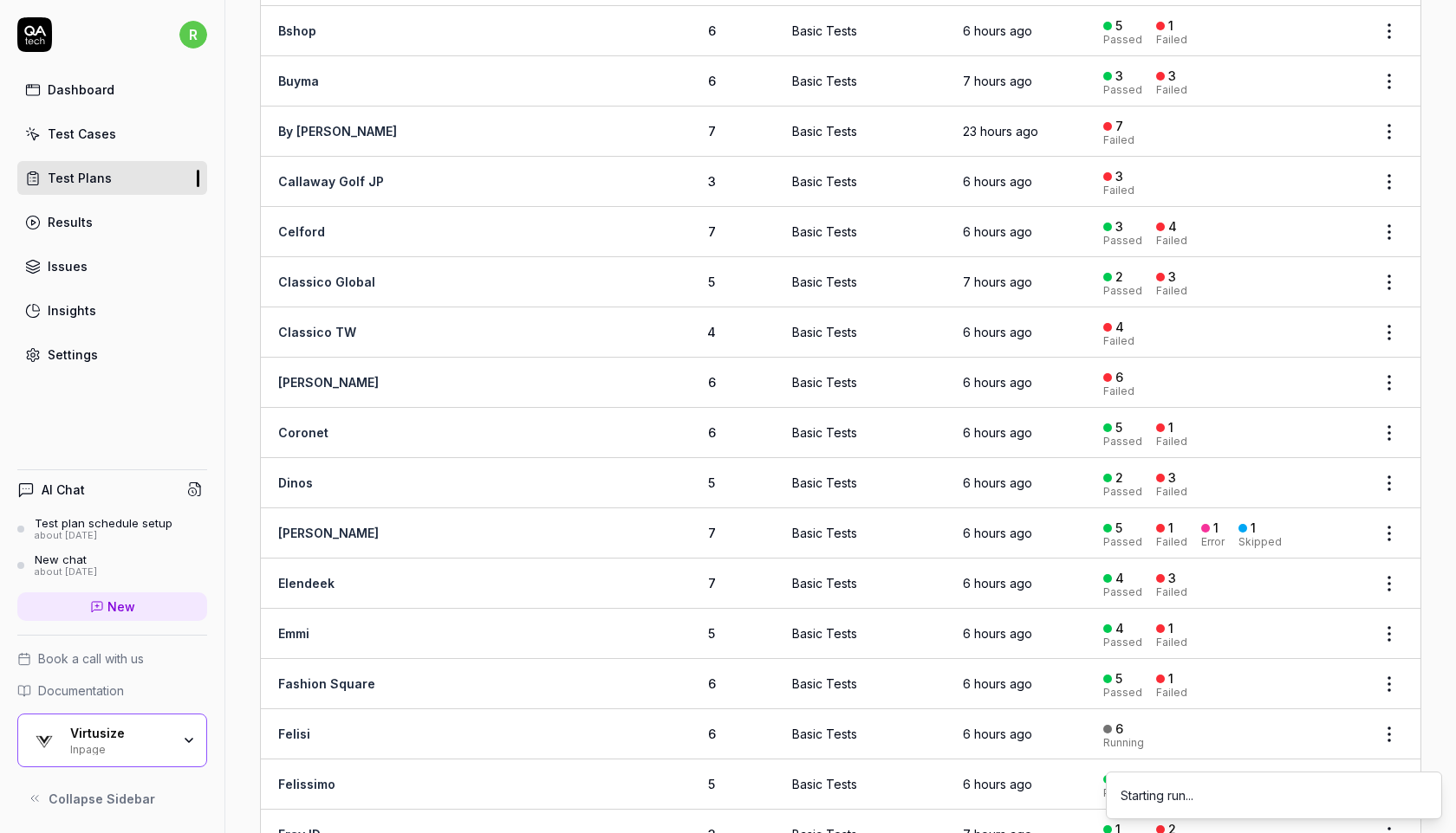
click at [1386, 526] on html "r Dashboard Test Cases Test Plans Results Issues Insights Settings AI Chat Test…" at bounding box center [728, 416] width 1456 height 833
click at [1309, 637] on span "Run Tests" at bounding box center [1295, 635] width 60 height 18
click at [1386, 570] on html "r Dashboard Test Cases Test Plans Results Issues Insights Settings AI Chat Test…" at bounding box center [728, 416] width 1456 height 833
click at [1281, 681] on span "Run Tests" at bounding box center [1295, 685] width 60 height 18
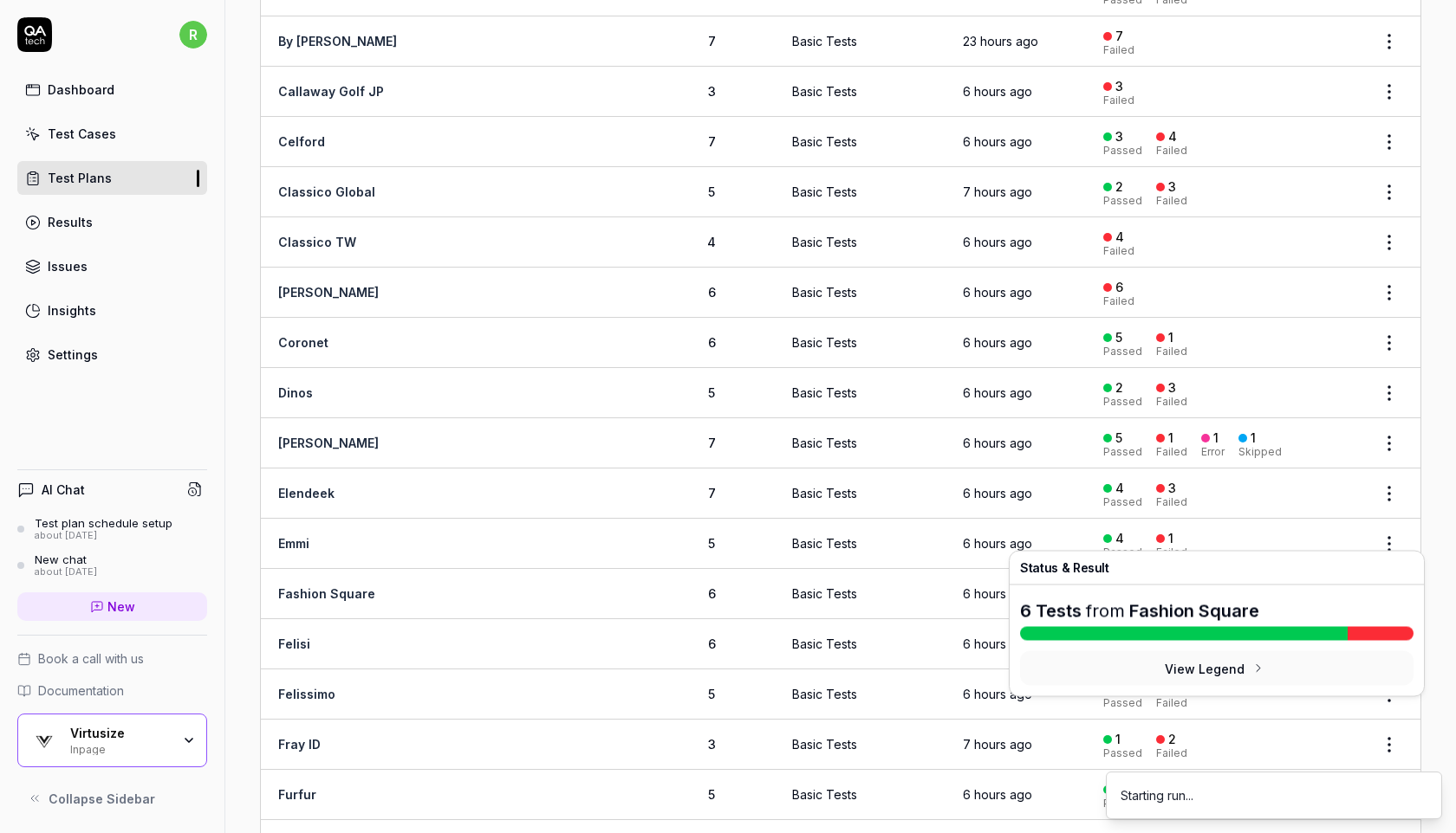
scroll to position [735, 0]
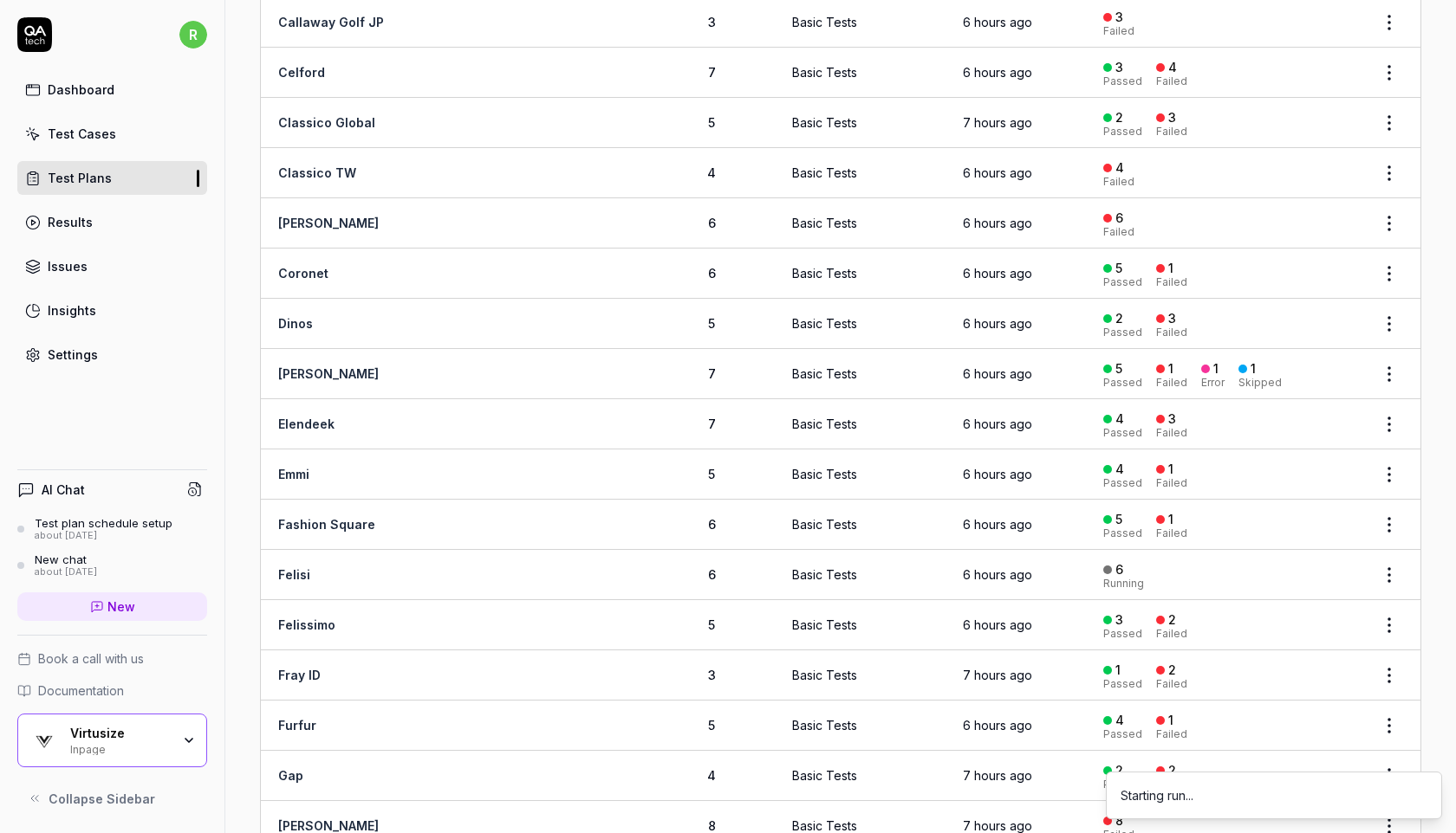
click at [1383, 464] on html "r Dashboard Test Cases Test Plans Results Issues Insights Settings AI Chat Test…" at bounding box center [728, 416] width 1456 height 833
click at [1305, 578] on span "Run Tests" at bounding box center [1295, 575] width 60 height 18
click at [1383, 513] on html "r Dashboard Test Cases Test Plans Results Issues Insights Settings AI Chat Test…" at bounding box center [728, 416] width 1456 height 833
click at [1318, 629] on span "Run Tests" at bounding box center [1295, 625] width 60 height 18
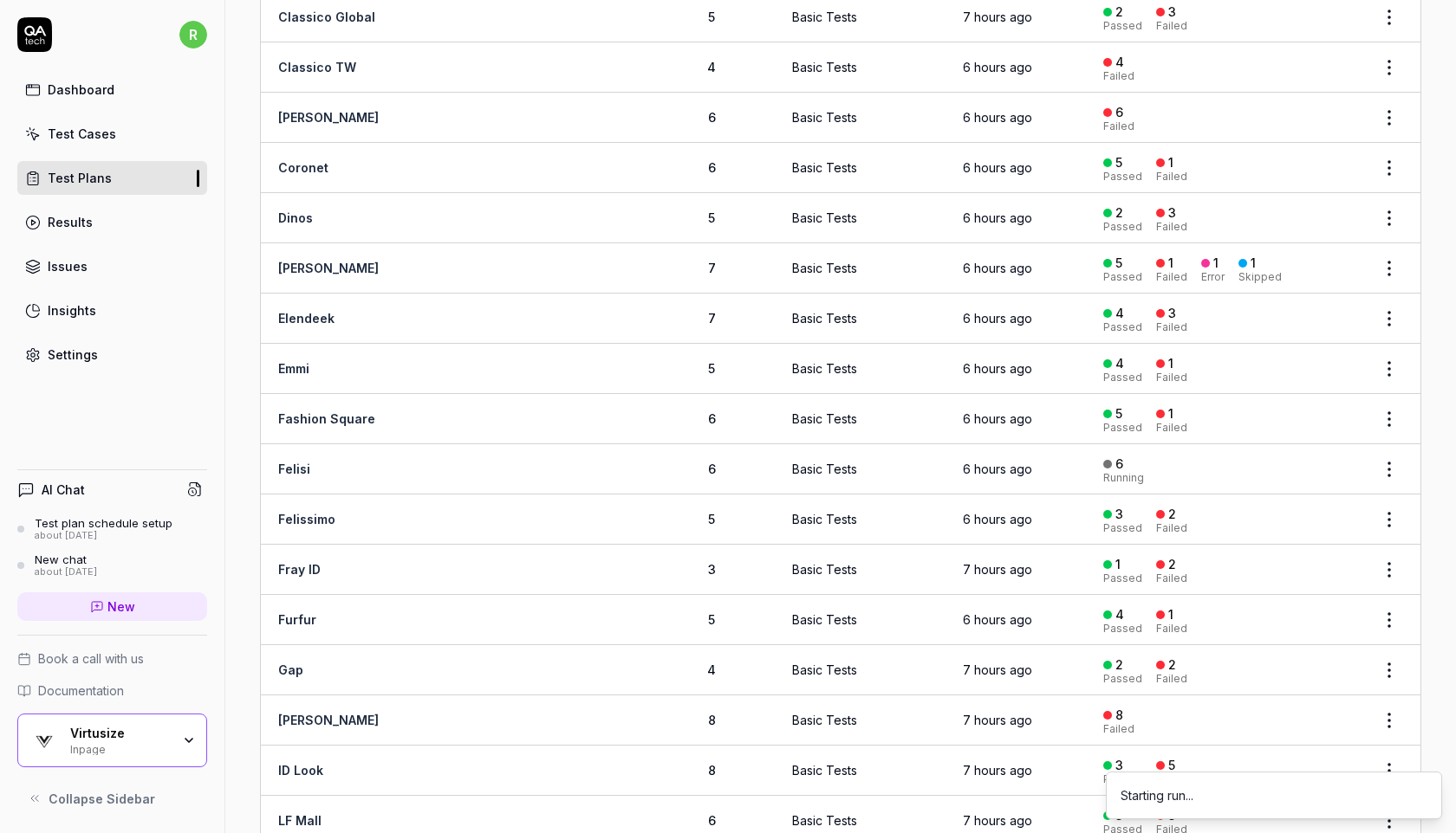
scroll to position [842, 0]
click at [1393, 516] on body "r Dashboard Test Cases Test Plans Results Issues Insights Settings AI Chat Test…" at bounding box center [728, 416] width 1456 height 833
click at [1392, 501] on html "r Dashboard Test Cases Test Plans Results Issues Insights Settings AI Chat Test…" at bounding box center [728, 416] width 1456 height 833
click at [1306, 613] on span "Run Tests" at bounding box center [1295, 619] width 60 height 18
click at [1382, 556] on html "r Dashboard Test Cases Test Plans Results Issues Insights Settings AI Chat Test…" at bounding box center [728, 416] width 1456 height 833
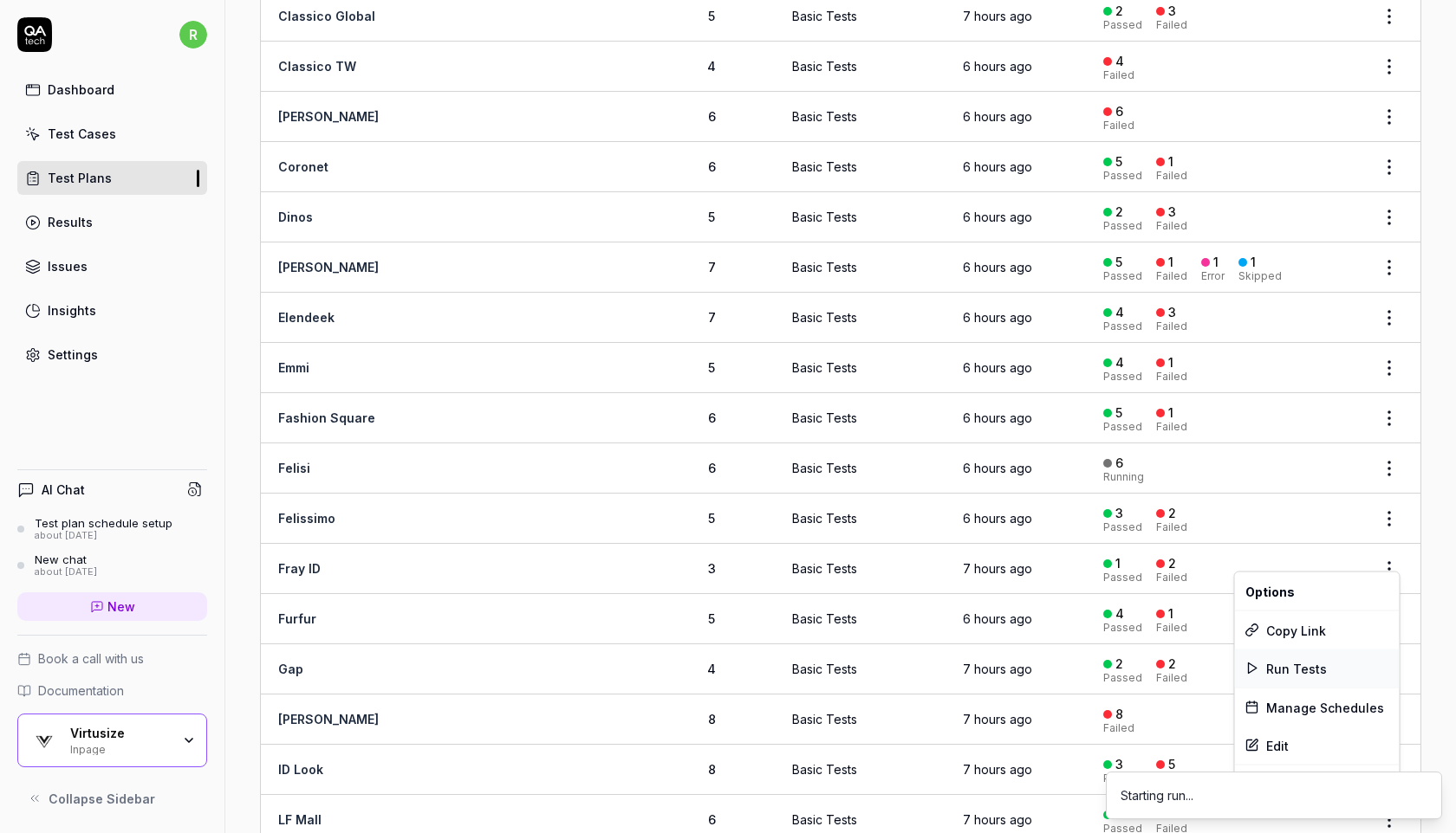
click at [1311, 662] on span "Run Tests" at bounding box center [1295, 668] width 60 height 18
click at [1380, 607] on html "r Dashboard Test Cases Test Plans Results Issues Insights Settings AI Chat Test…" at bounding box center [728, 416] width 1456 height 833
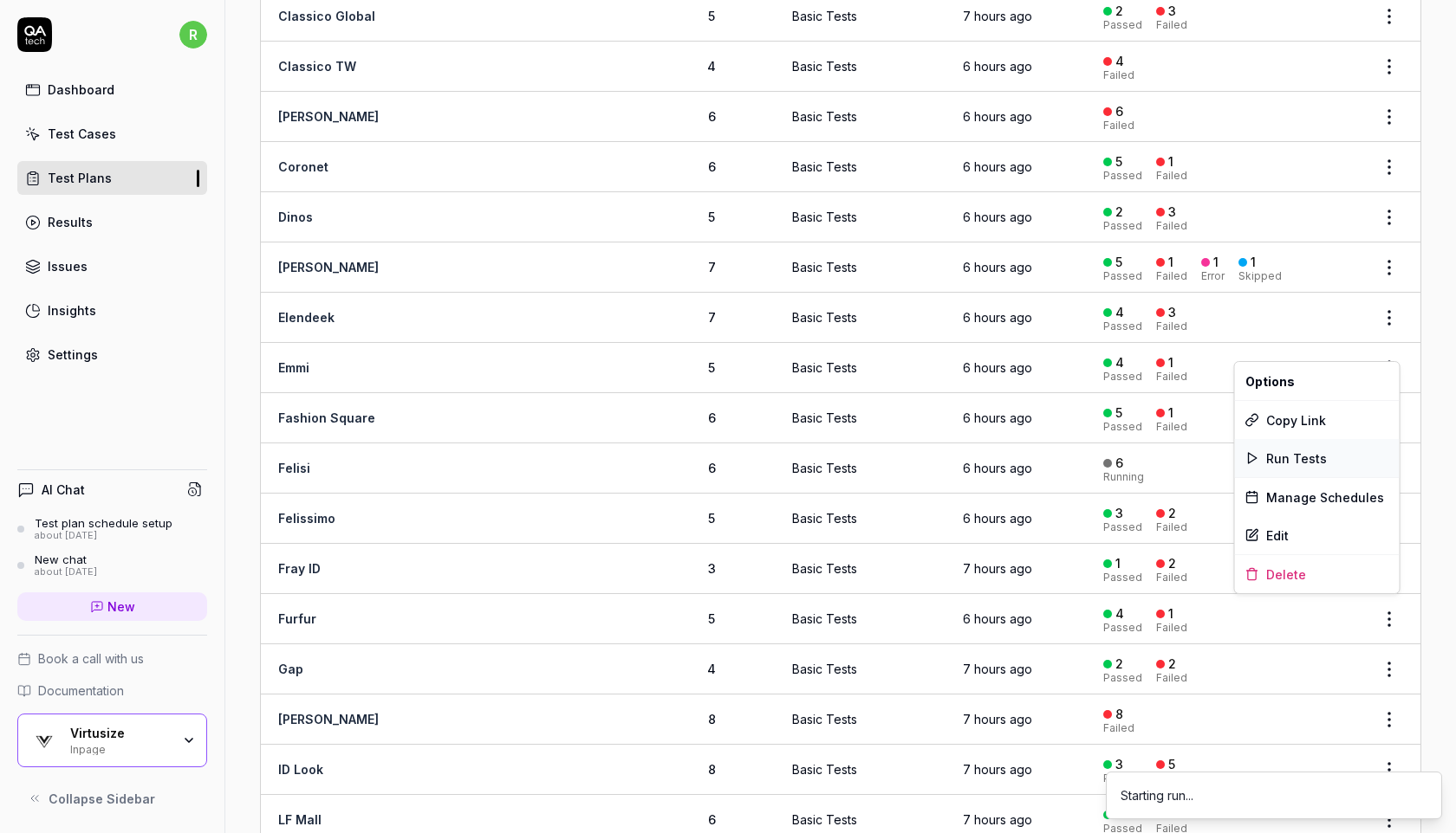
click at [1348, 464] on div "Run Tests" at bounding box center [1317, 458] width 165 height 38
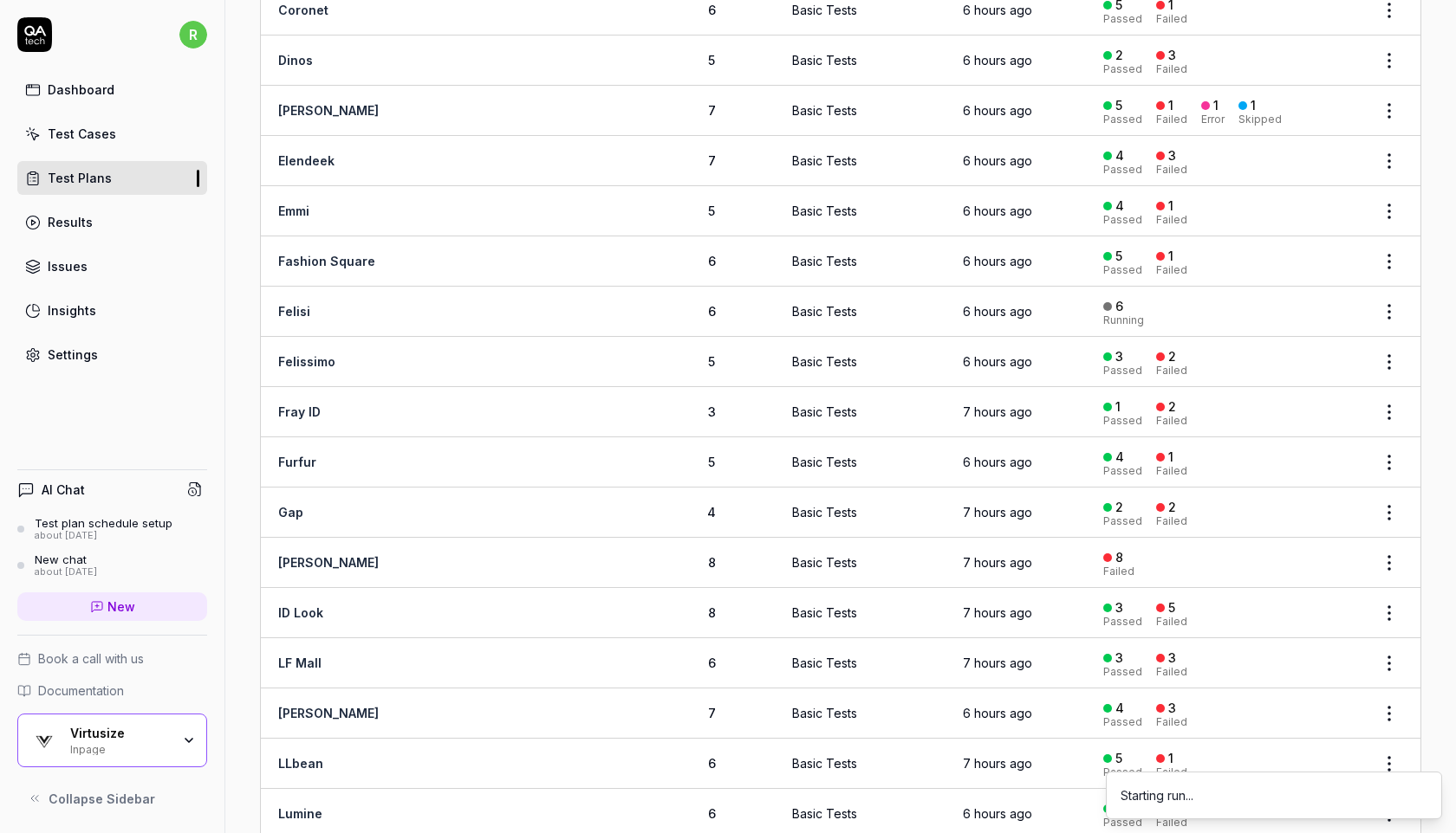
scroll to position [1056, 0]
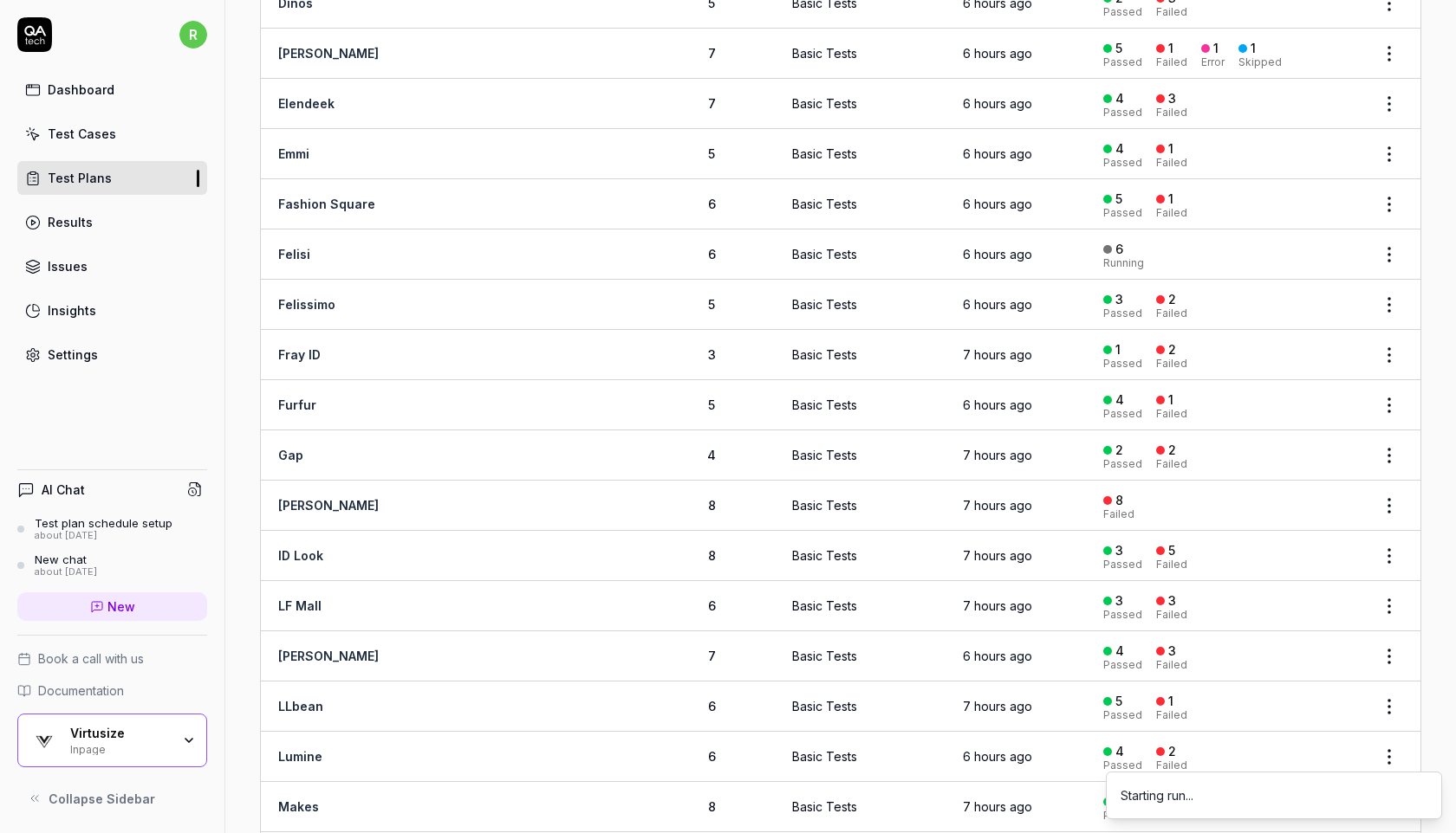
click at [1377, 497] on html "r Dashboard Test Cases Test Plans Results Issues Insights Settings AI Chat Test…" at bounding box center [728, 416] width 1456 height 833
click at [1310, 606] on span "Run Tests" at bounding box center [1295, 603] width 60 height 18
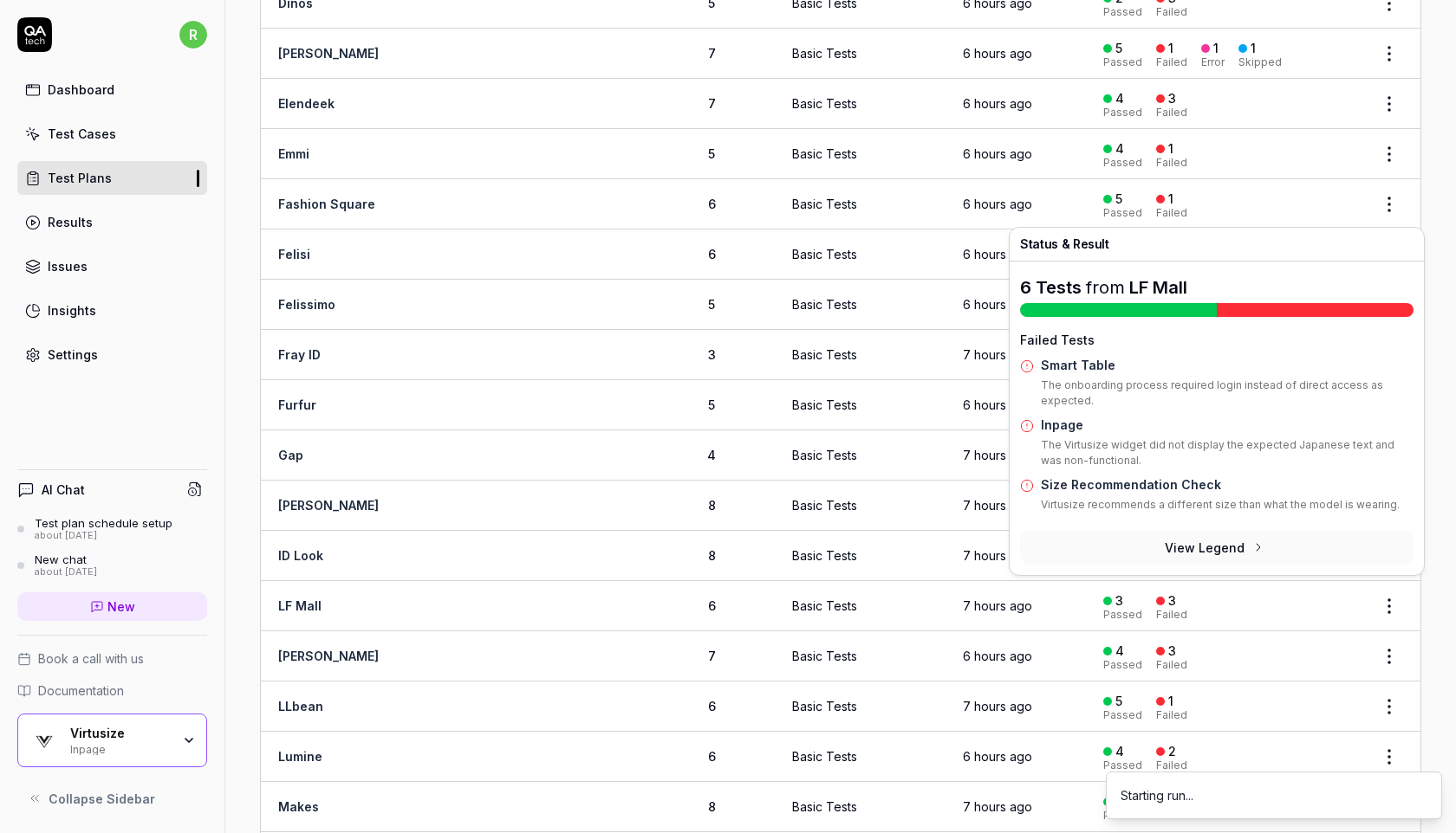
click at [1379, 543] on button "View Legend" at bounding box center [1216, 547] width 393 height 34
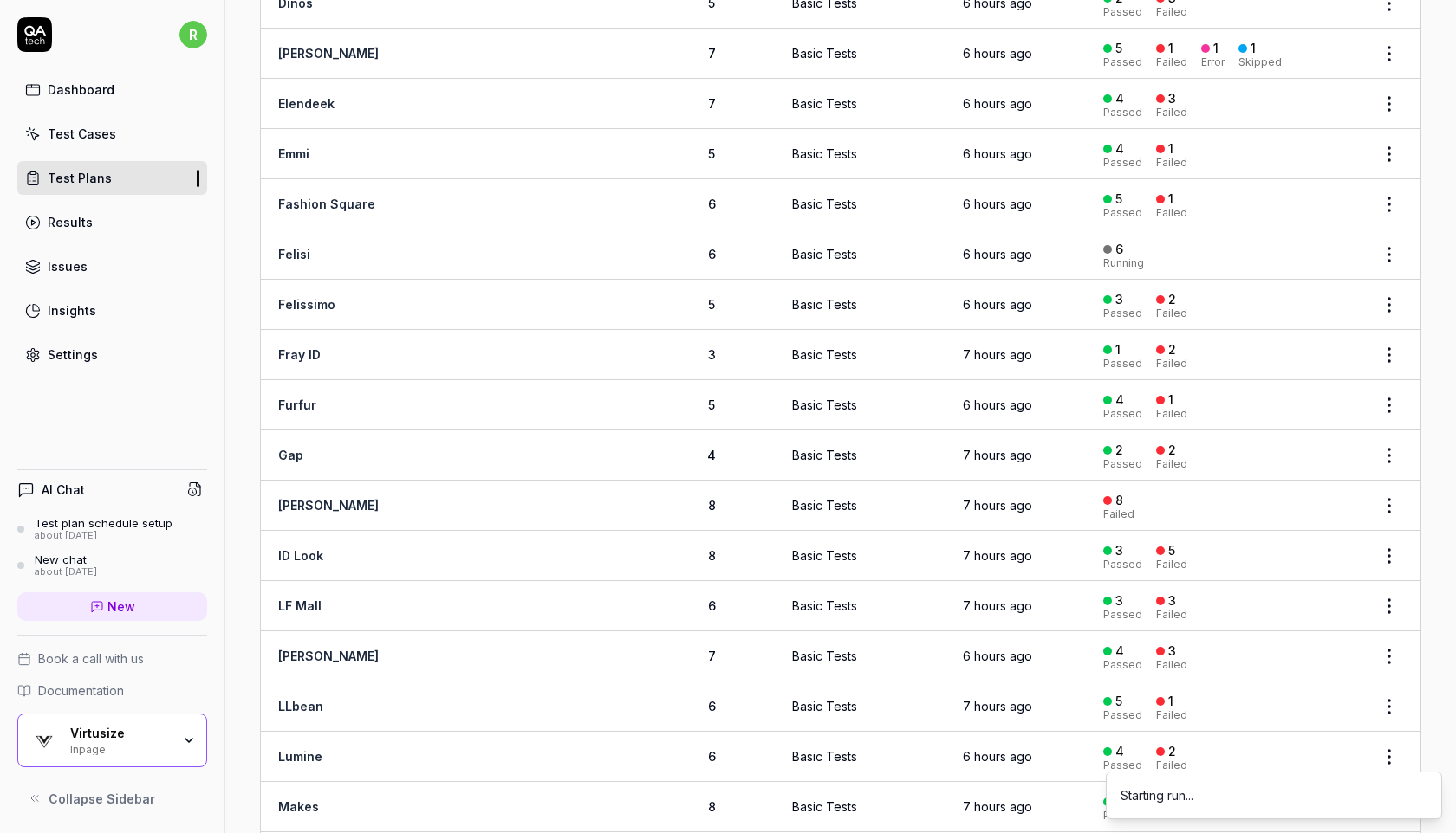
click at [1375, 544] on html "r Dashboard Test Cases Test Plans Results Issues Insights Settings AI Chat Test…" at bounding box center [728, 416] width 1456 height 833
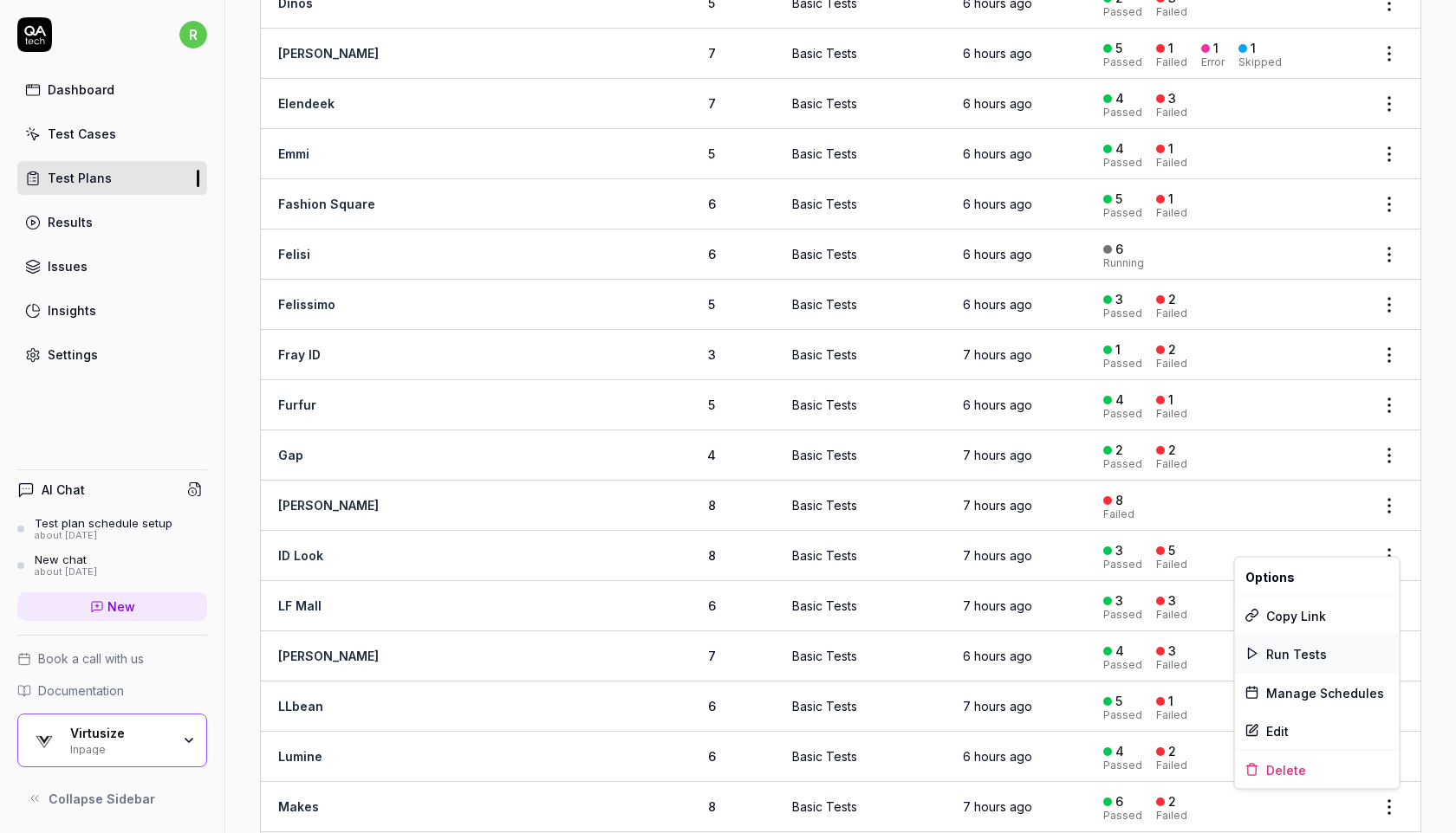
click at [1306, 652] on span "Run Tests" at bounding box center [1295, 653] width 60 height 18
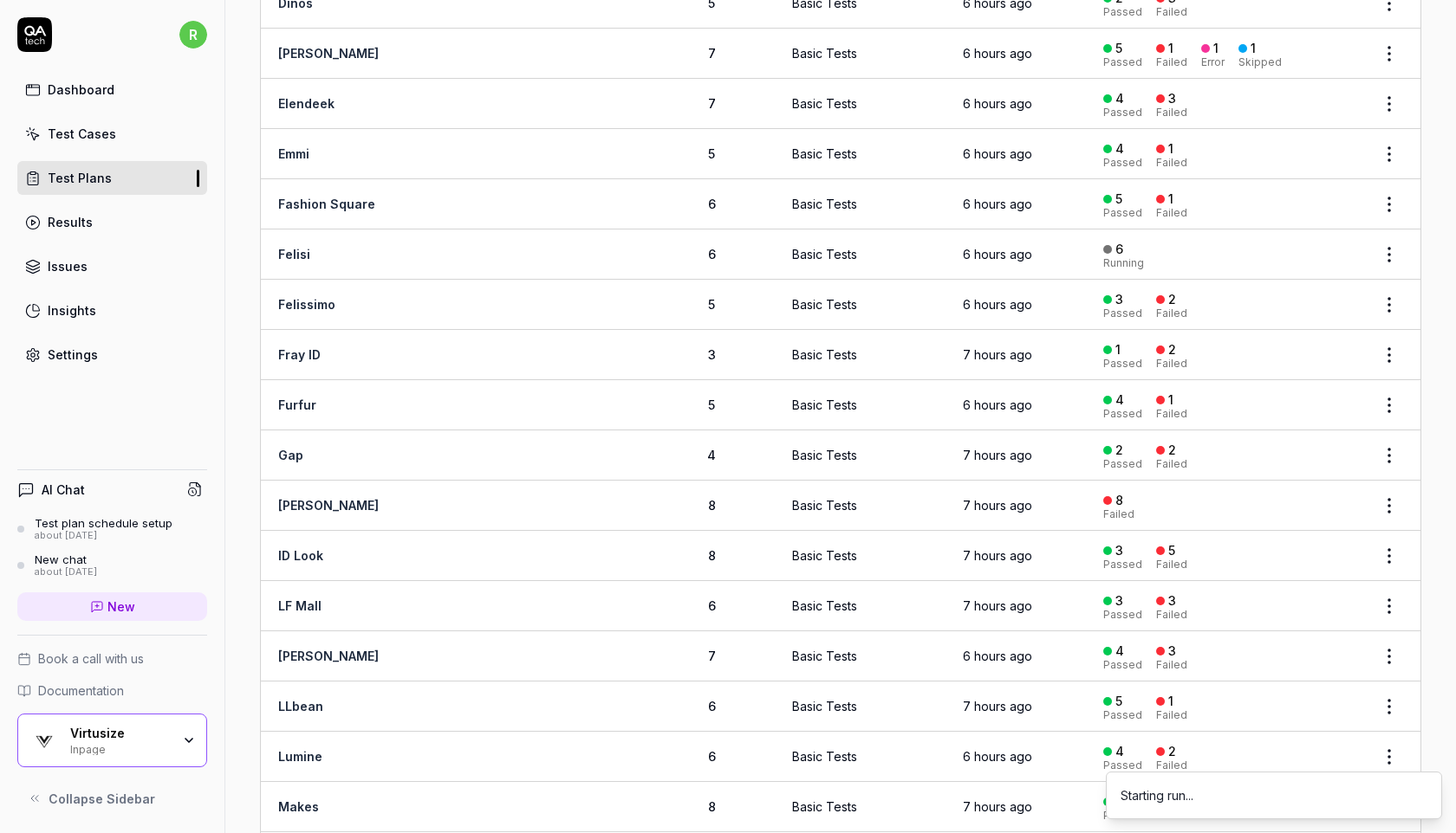
click at [1380, 602] on html "r Dashboard Test Cases Test Plans Results Issues Insights Settings AI Chat Test…" at bounding box center [728, 416] width 1456 height 833
click at [1339, 437] on div "Run Tests" at bounding box center [1317, 444] width 165 height 38
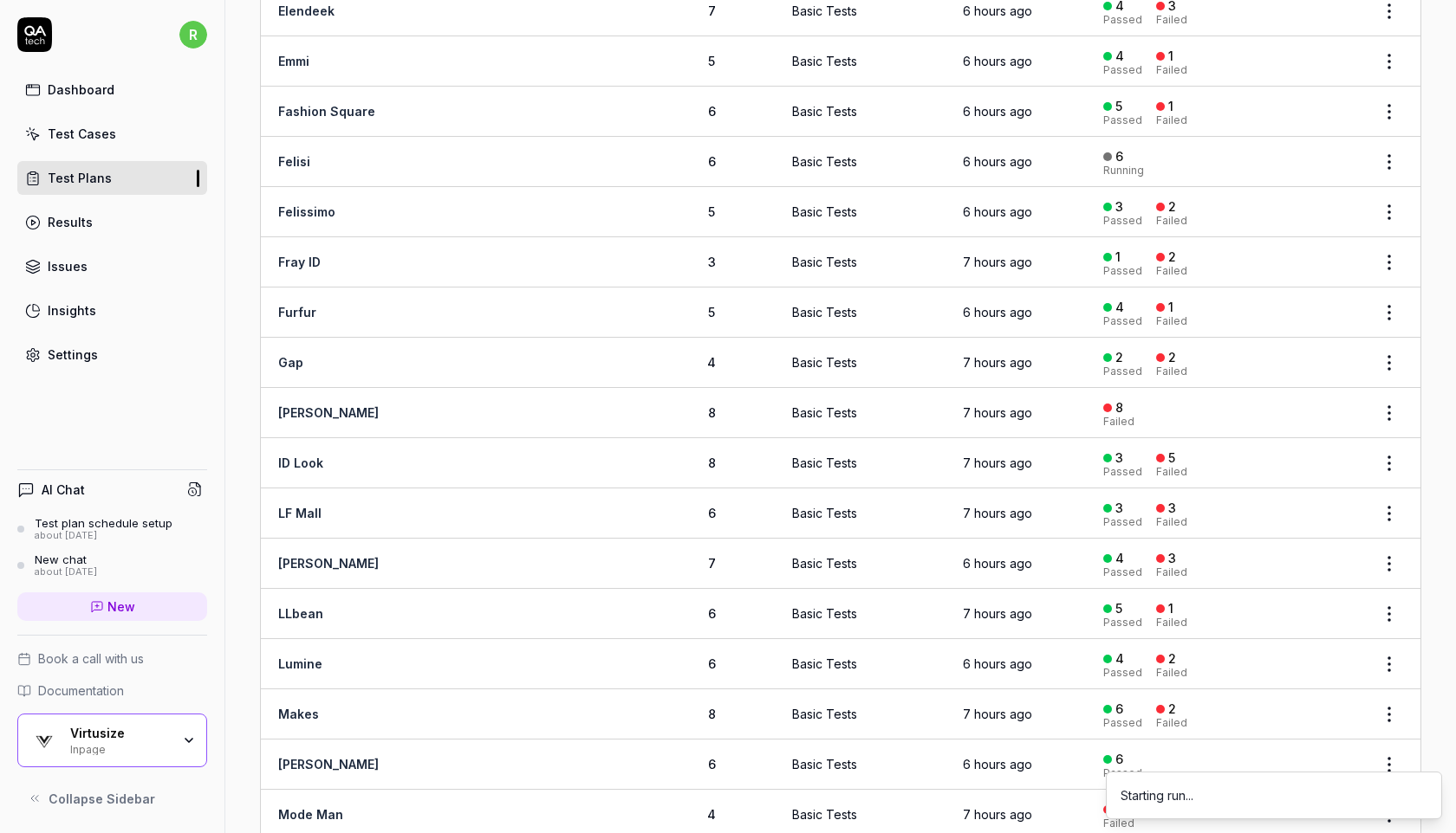
scroll to position [1238, 0]
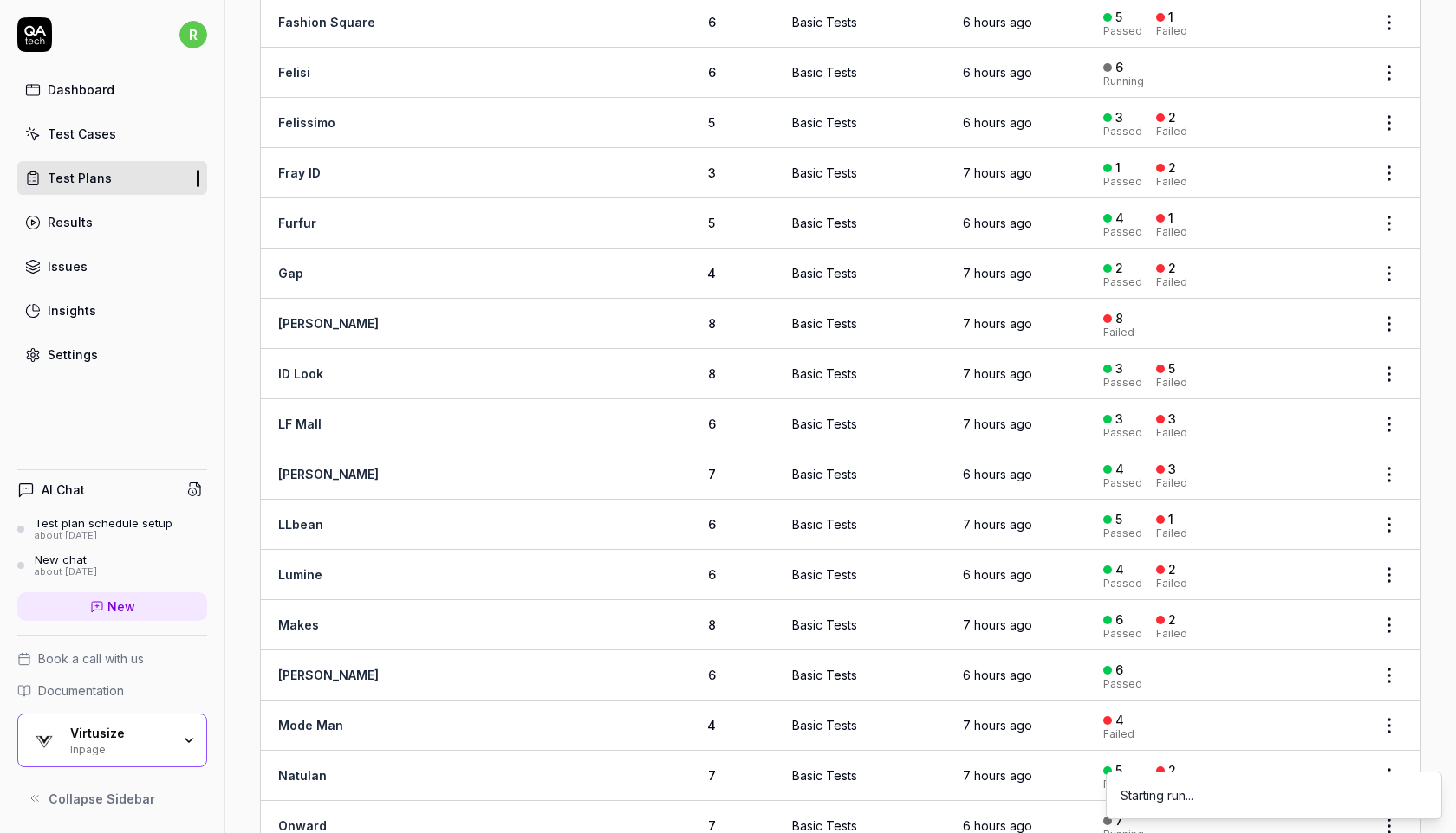
click at [1392, 507] on html "r Dashboard Test Cases Test Plans Results Issues Insights Settings AI Chat Test…" at bounding box center [728, 416] width 1456 height 833
click at [1300, 620] on span "Run Tests" at bounding box center [1295, 621] width 60 height 18
click at [1385, 554] on html "r Dashboard Test Cases Test Plans Results Issues Insights Settings AI Chat Test…" at bounding box center [728, 416] width 1456 height 833
click at [1289, 666] on span "Run Tests" at bounding box center [1295, 670] width 60 height 18
click at [1396, 610] on html "r Dashboard Test Cases Test Plans Results Issues Insights Settings AI Chat Test…" at bounding box center [728, 416] width 1456 height 833
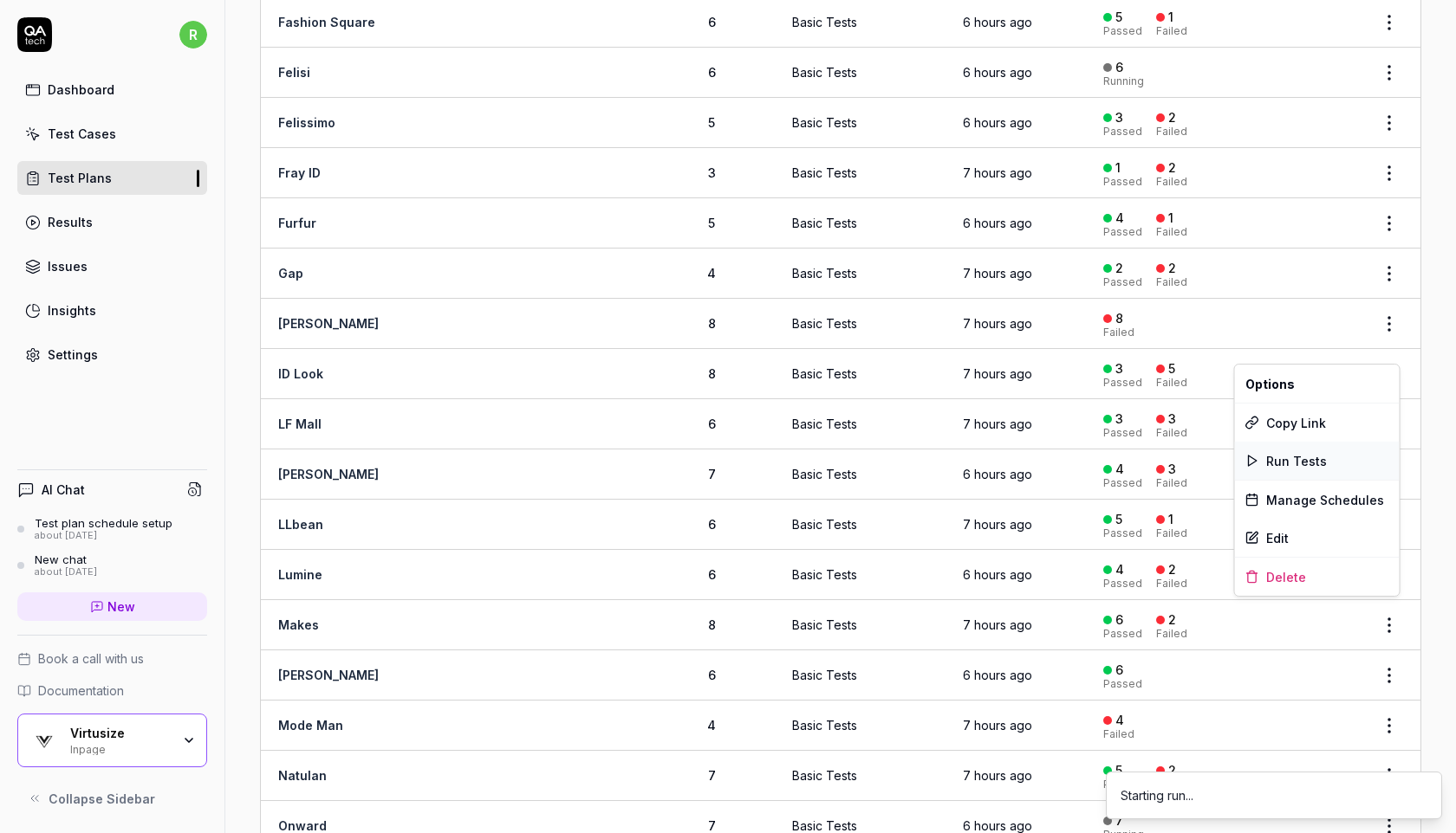
click at [1328, 450] on div "Run Tests" at bounding box center [1317, 461] width 165 height 38
click at [1394, 661] on html "r Dashboard Test Cases Test Plans Results Issues Insights Settings AI Chat Test…" at bounding box center [728, 416] width 1456 height 833
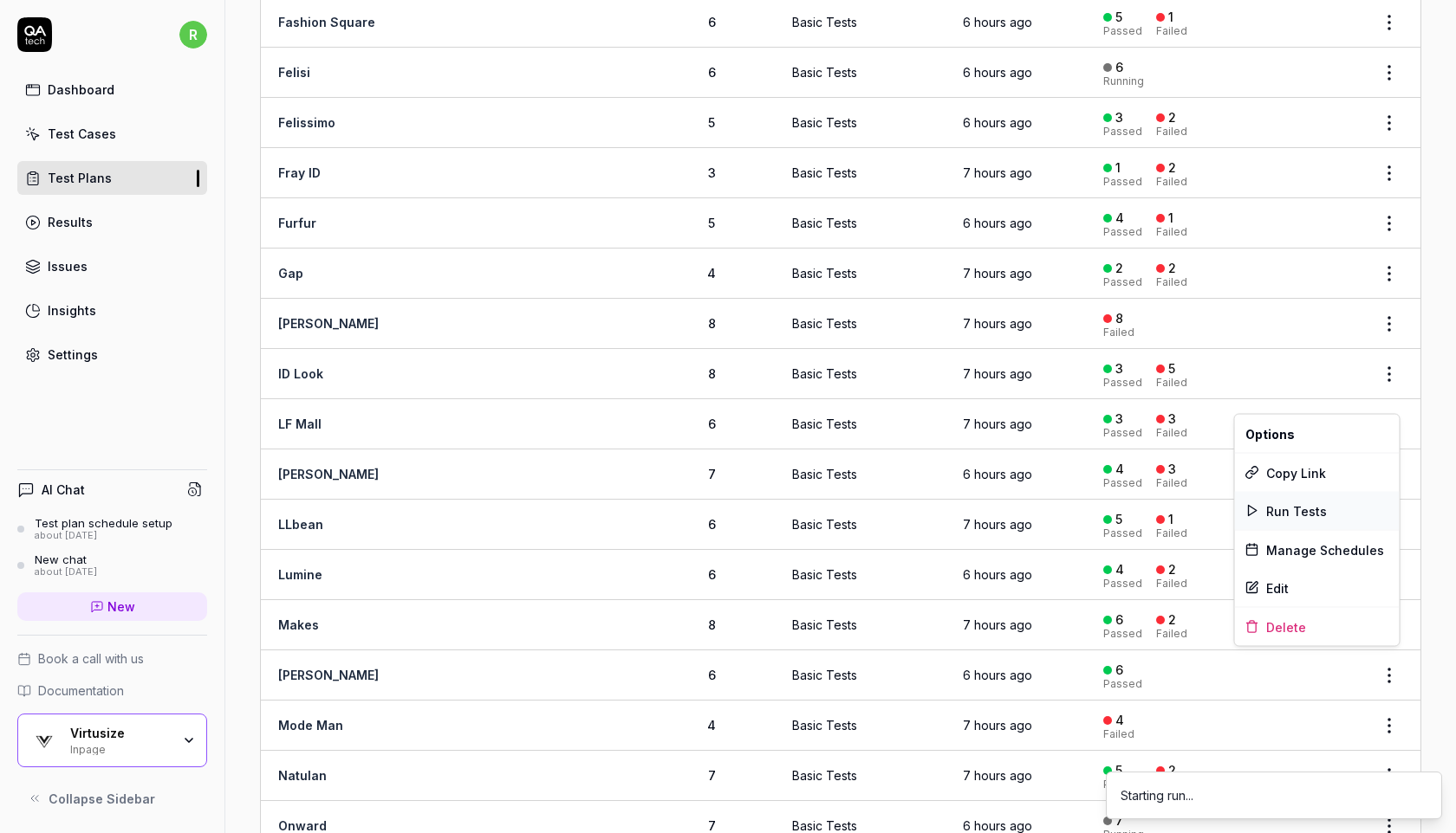
click at [1351, 509] on div "Run Tests" at bounding box center [1317, 511] width 165 height 38
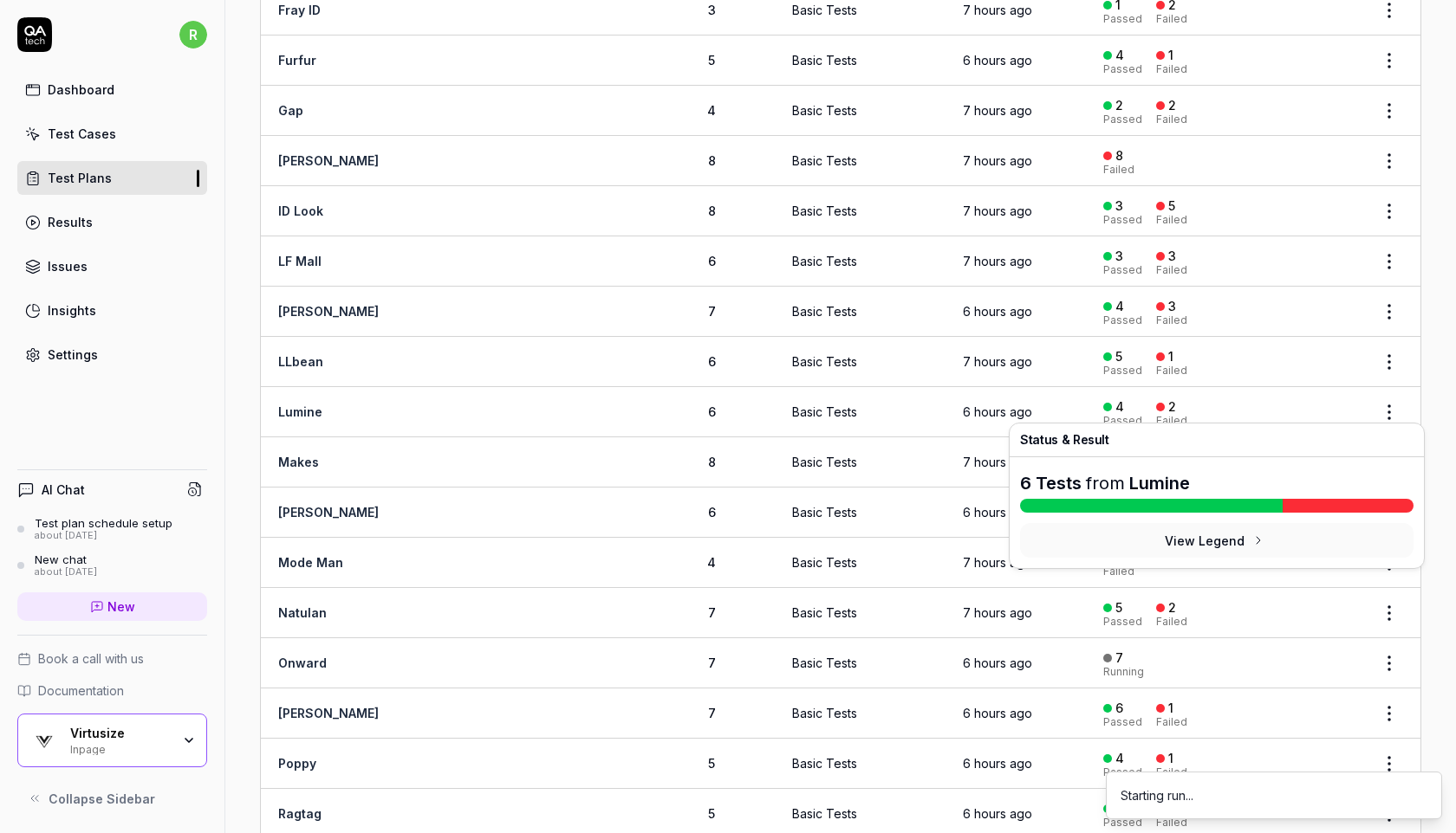
scroll to position [1408, 0]
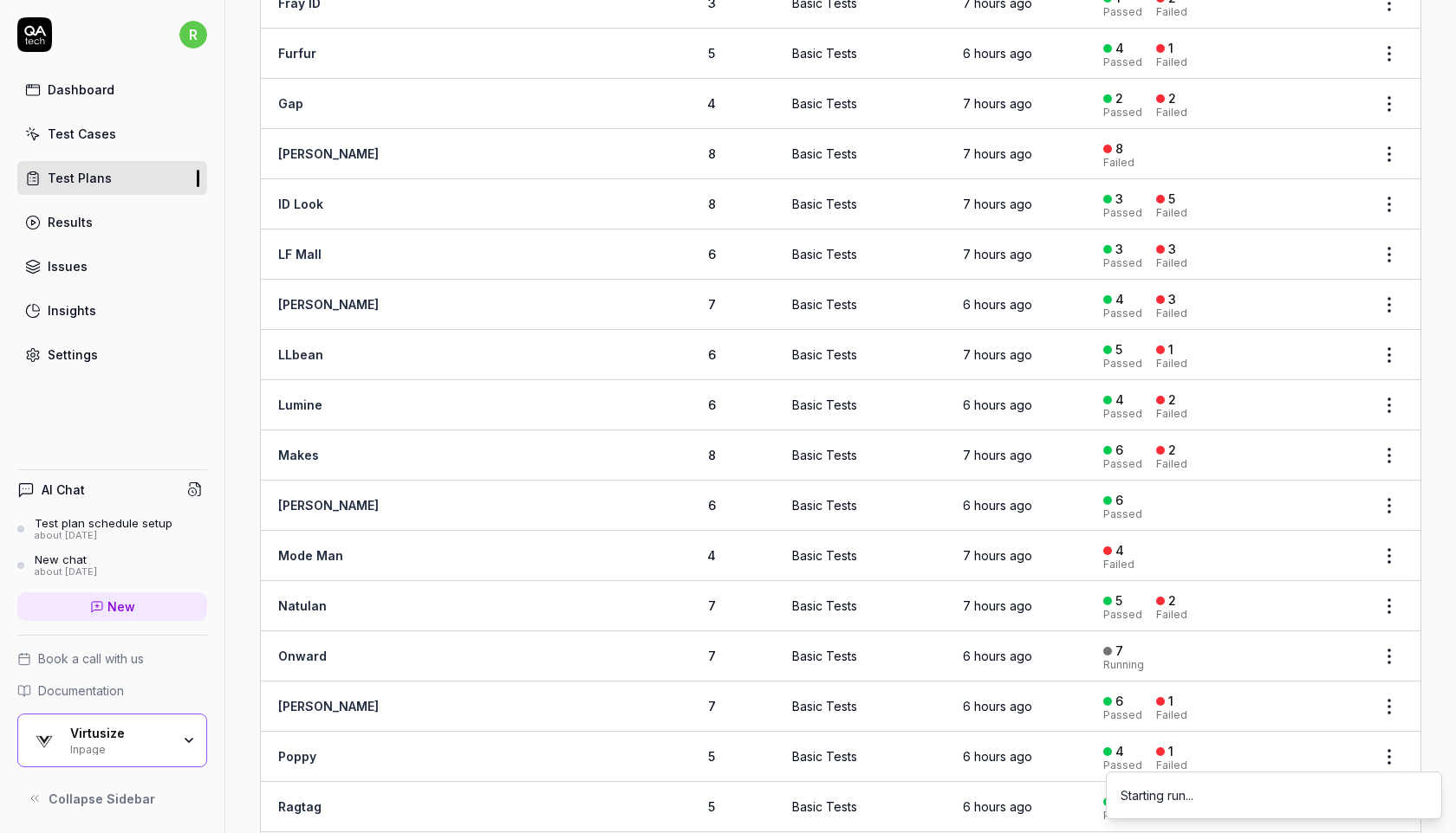
click at [1382, 535] on html "r Dashboard Test Cases Test Plans Results Issues Insights Settings AI Chat Test…" at bounding box center [728, 416] width 1456 height 833
click at [1294, 646] on span "Run Tests" at bounding box center [1295, 650] width 60 height 18
click at [1385, 593] on html "r Dashboard Test Cases Test Plans Results Issues Insights Settings AI Chat Test…" at bounding box center [728, 416] width 1456 height 833
click at [1318, 443] on span "Run Tests" at bounding box center [1295, 440] width 60 height 18
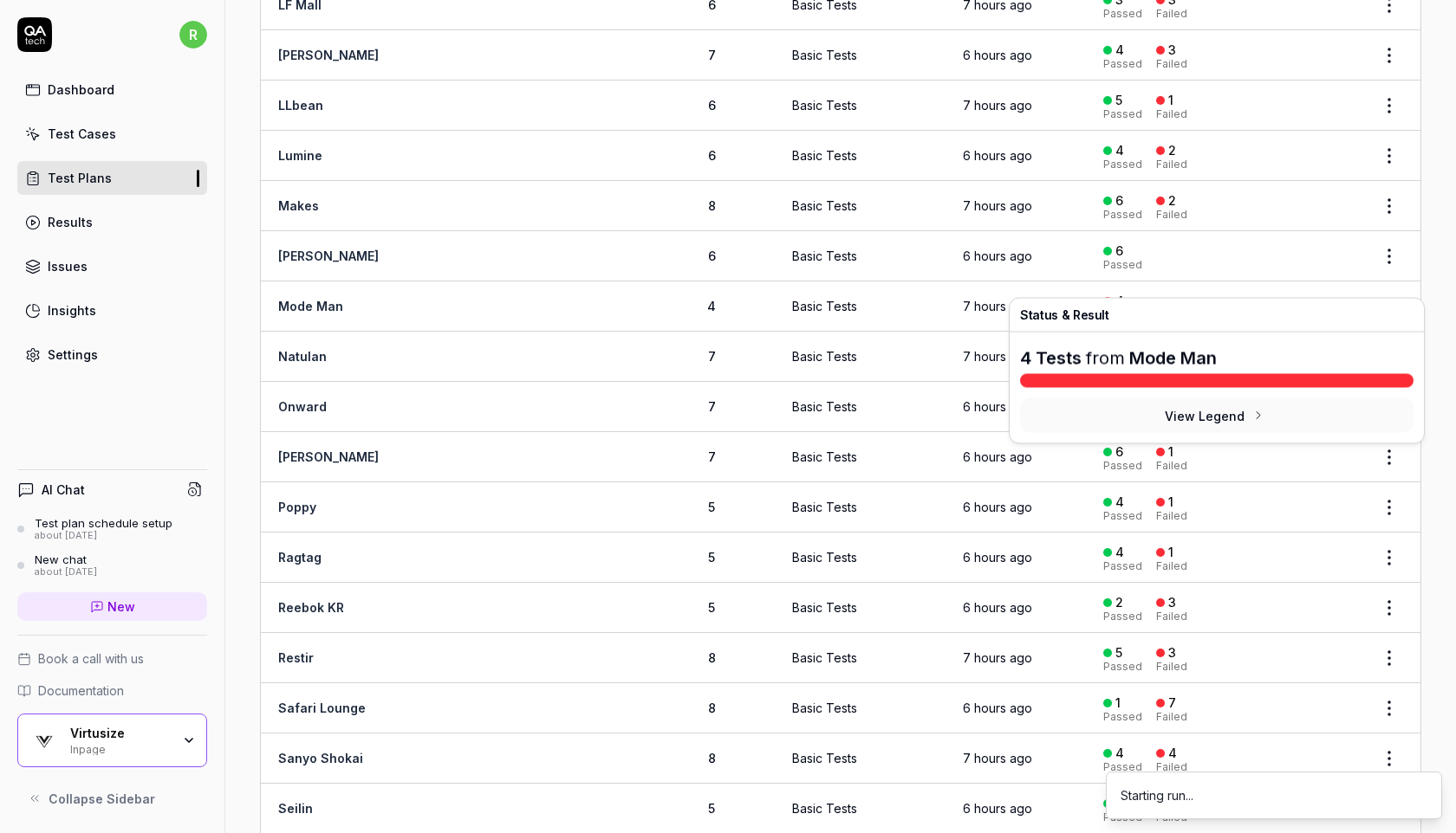
scroll to position [1667, 0]
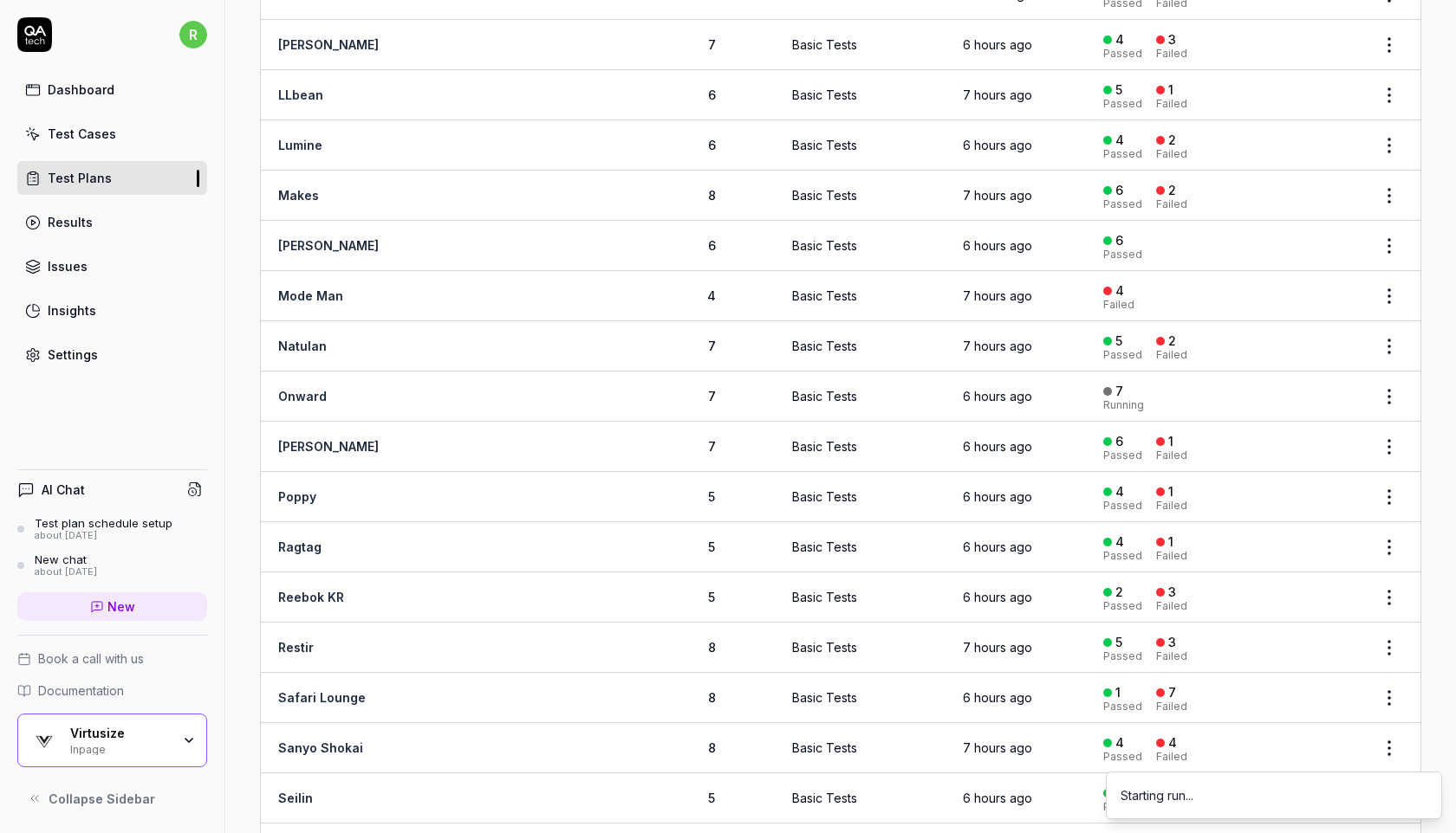
click at [1389, 429] on html "r Dashboard Test Cases Test Plans Results Issues Insights Settings AI Chat Test…" at bounding box center [728, 416] width 1456 height 833
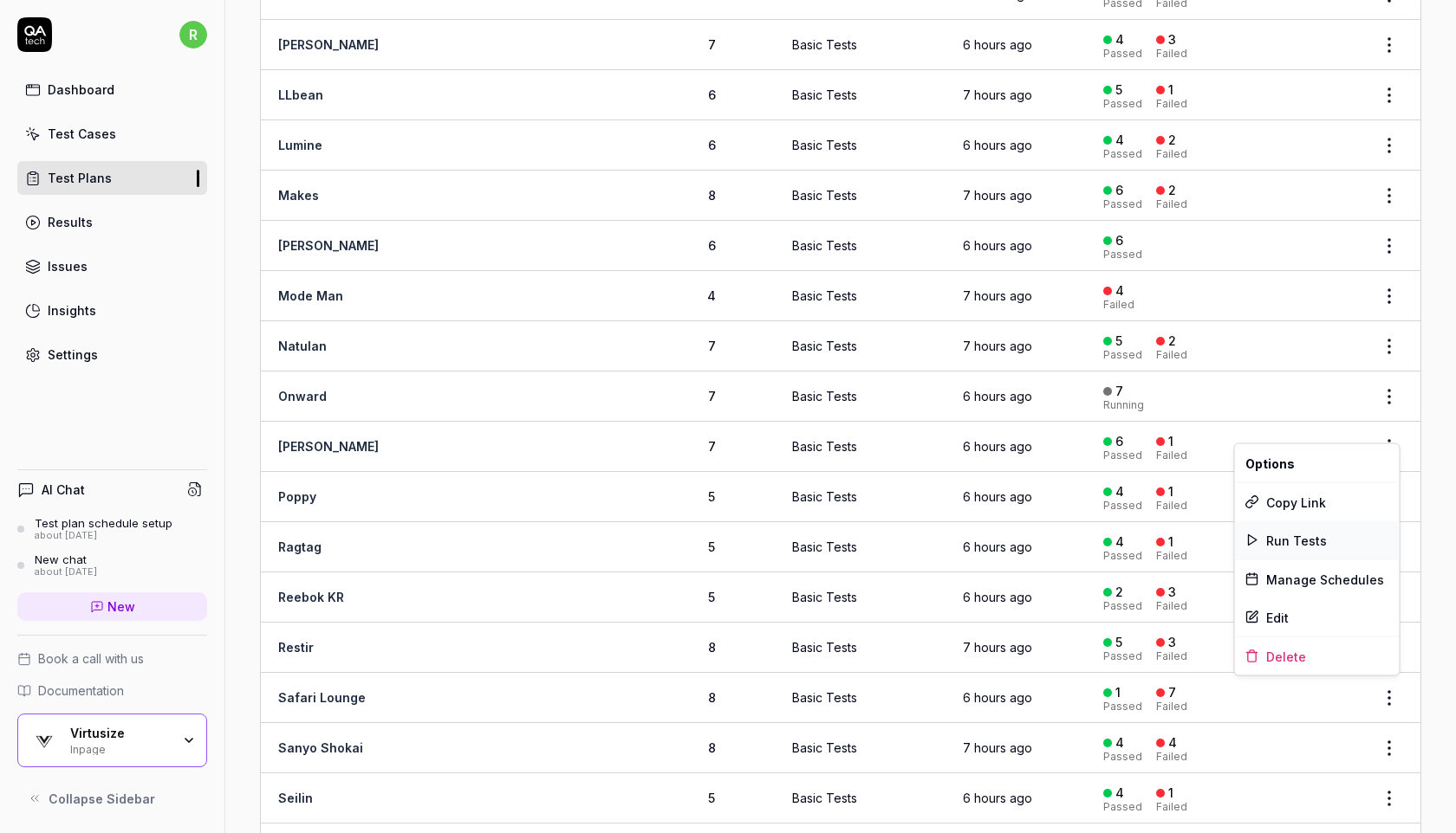
click at [1309, 537] on span "Run Tests" at bounding box center [1295, 539] width 60 height 18
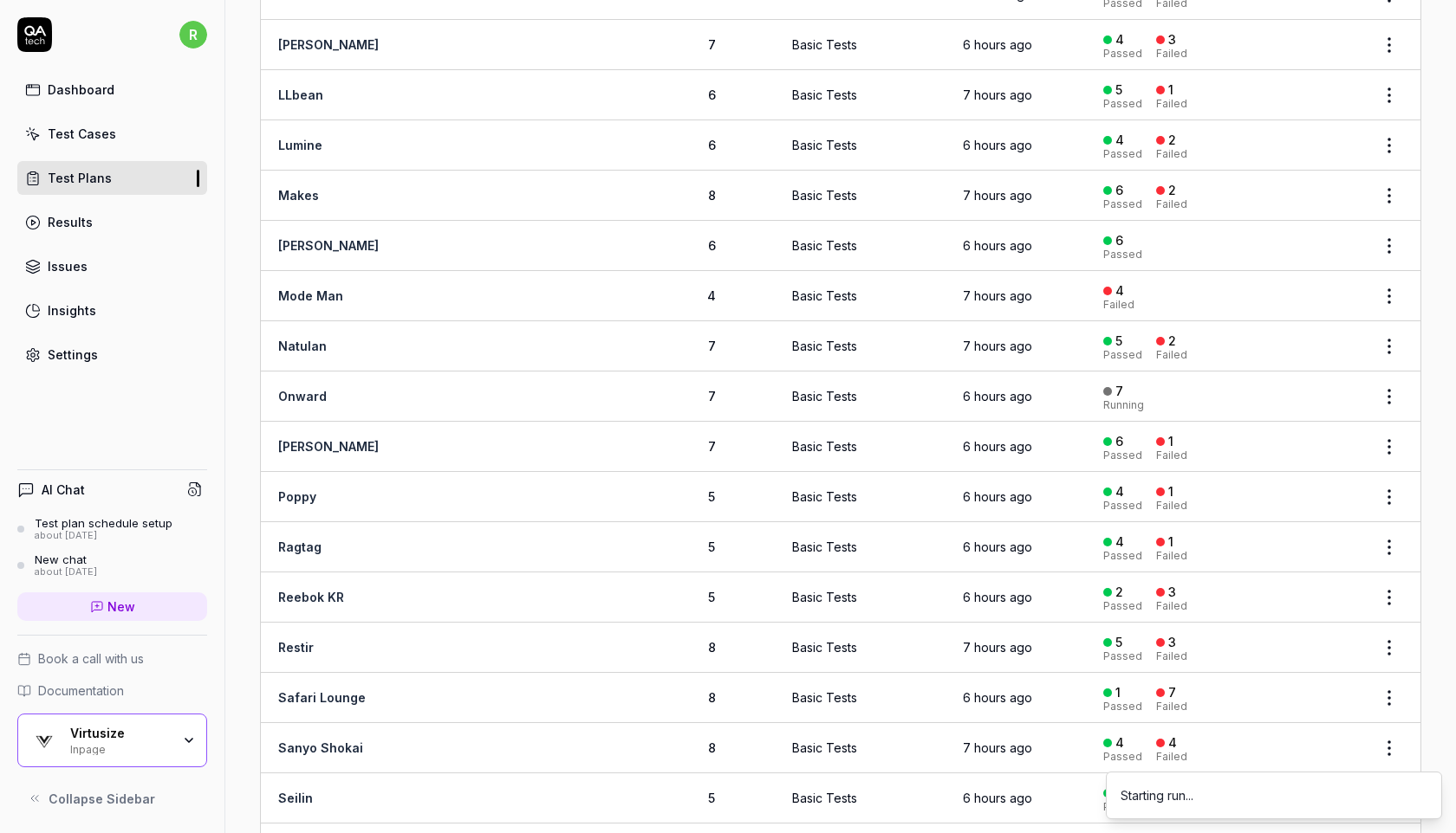
click at [1379, 478] on html "r Dashboard Test Cases Test Plans Results Issues Insights Settings AI Chat Test…" at bounding box center [728, 416] width 1456 height 833
click at [1304, 583] on span "Run Tests" at bounding box center [1295, 590] width 60 height 18
click at [1385, 574] on html "r Dashboard Test Cases Test Plans Results Issues Insights Settings AI Chat Test…" at bounding box center [728, 416] width 1456 height 833
click at [1279, 687] on span "Run Tests" at bounding box center [1295, 690] width 60 height 18
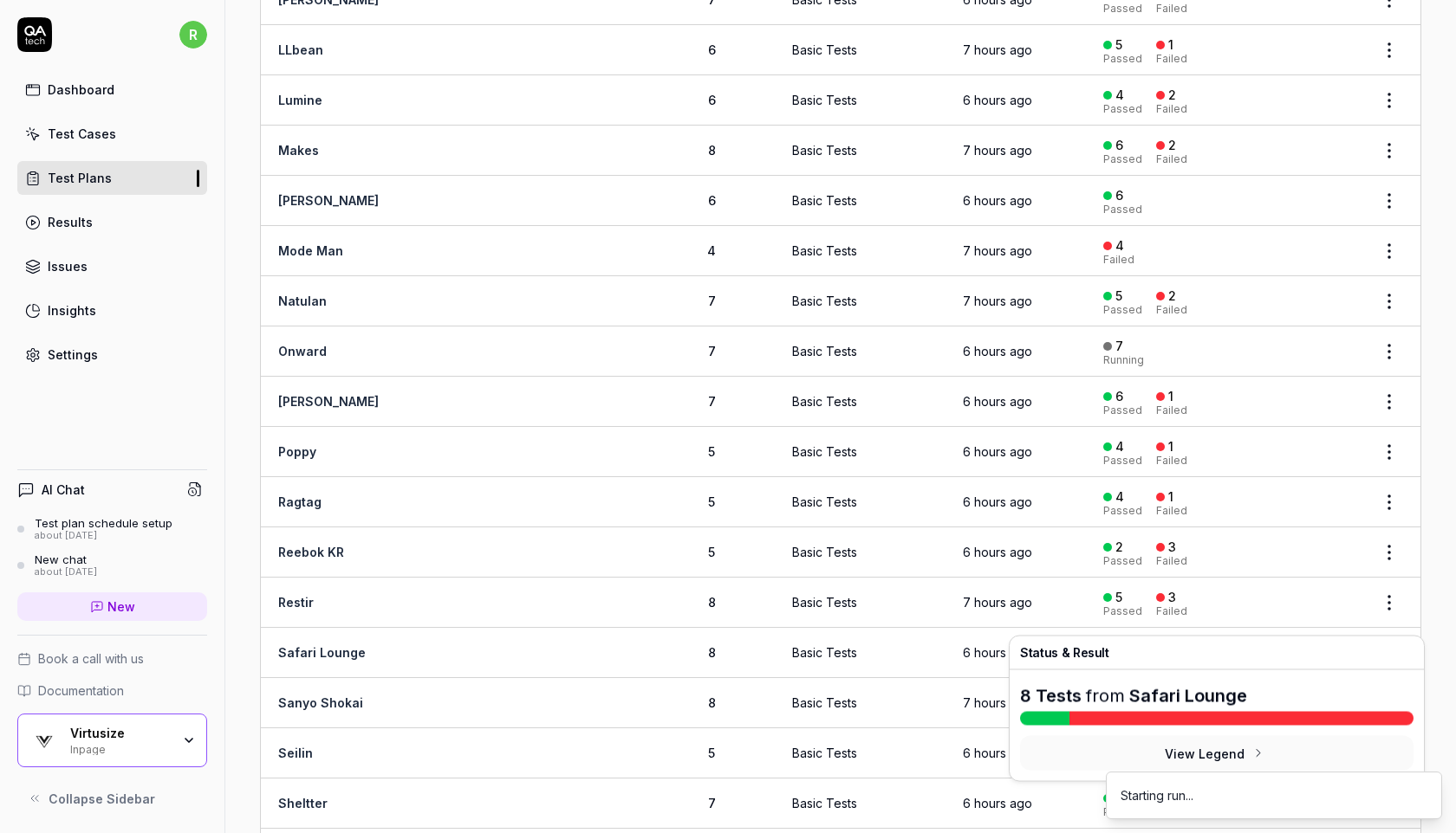
scroll to position [1733, 0]
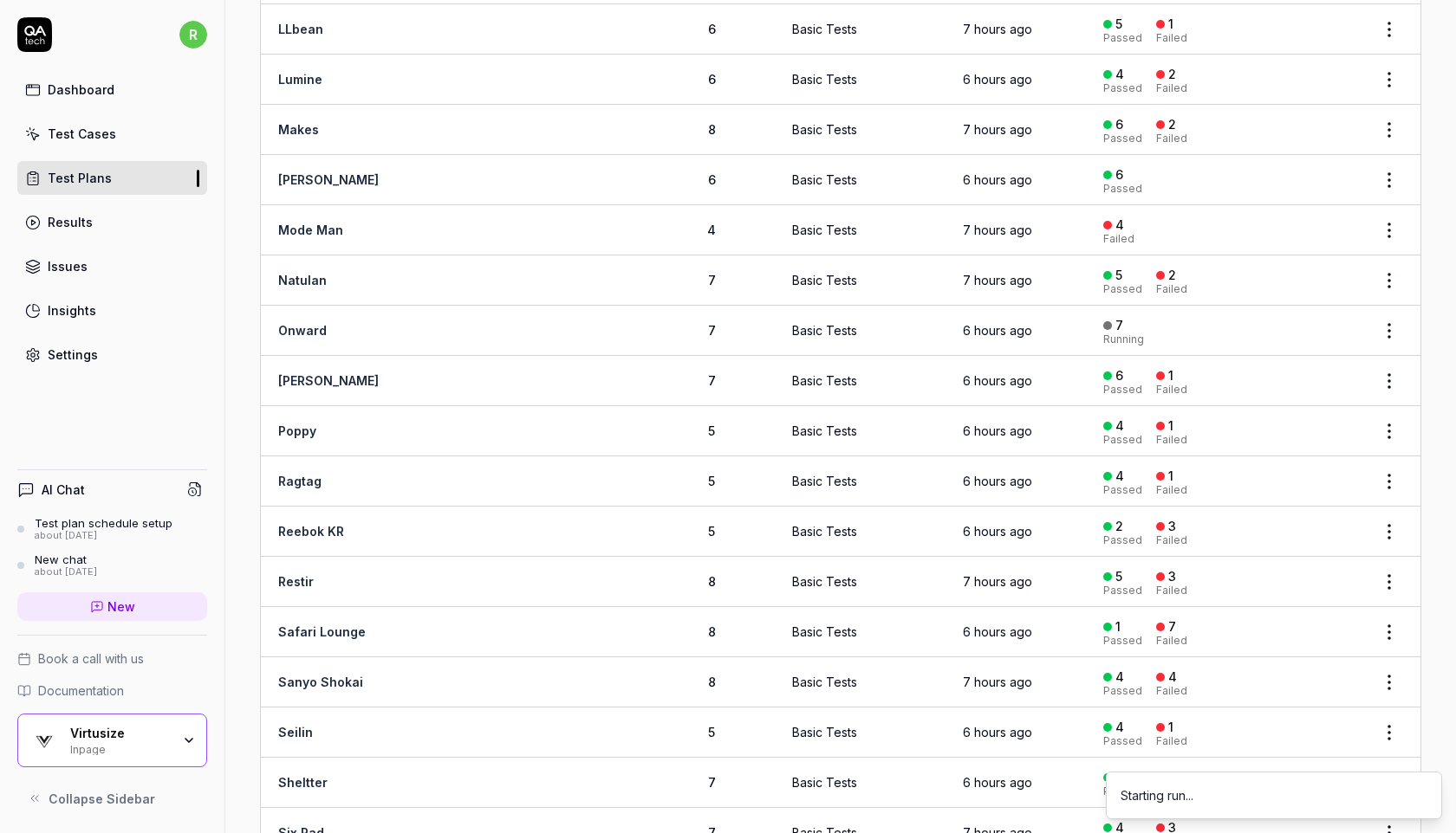
click at [1385, 616] on html "r Dashboard Test Cases Test Plans Results Issues Insights Settings AI Chat Test…" at bounding box center [728, 416] width 1456 height 833
click at [1315, 464] on span "Run Tests" at bounding box center [1295, 463] width 60 height 18
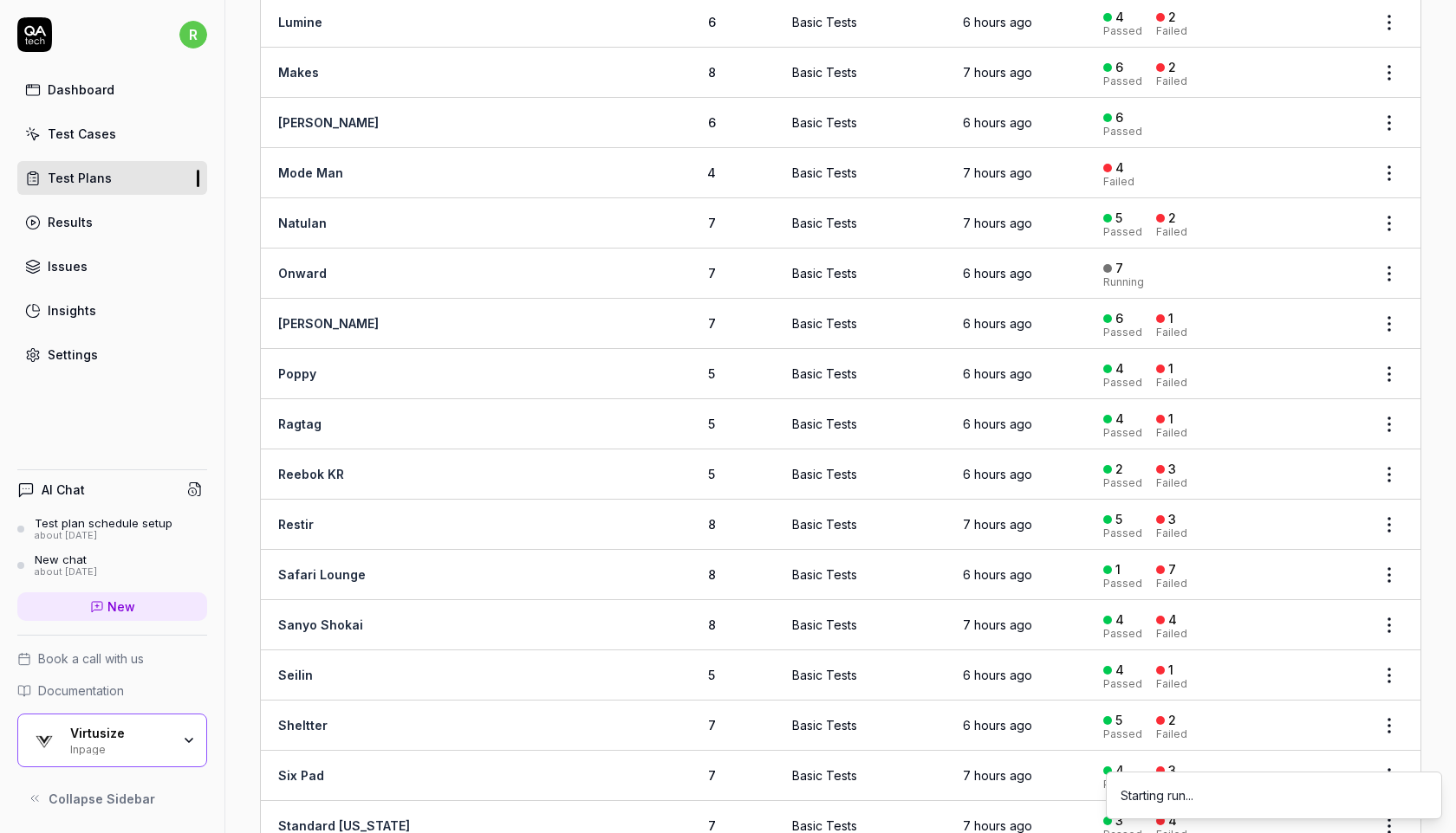
scroll to position [1804, 0]
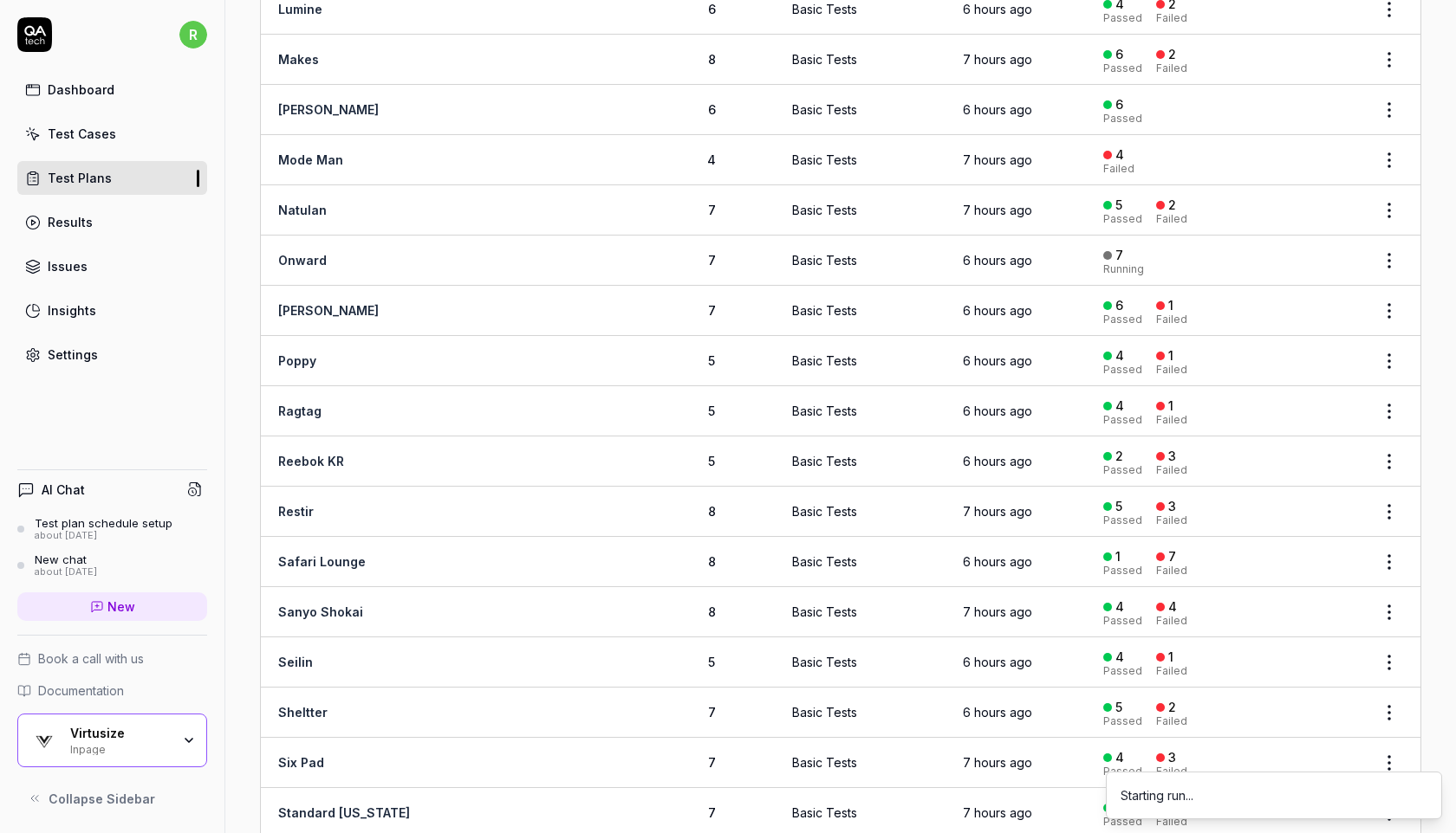
click at [1386, 635] on html "r Dashboard Test Cases Test Plans Results Issues Insights Settings AI Chat Test…" at bounding box center [728, 416] width 1456 height 833
click at [1347, 494] on div "Run Tests" at bounding box center [1317, 493] width 165 height 38
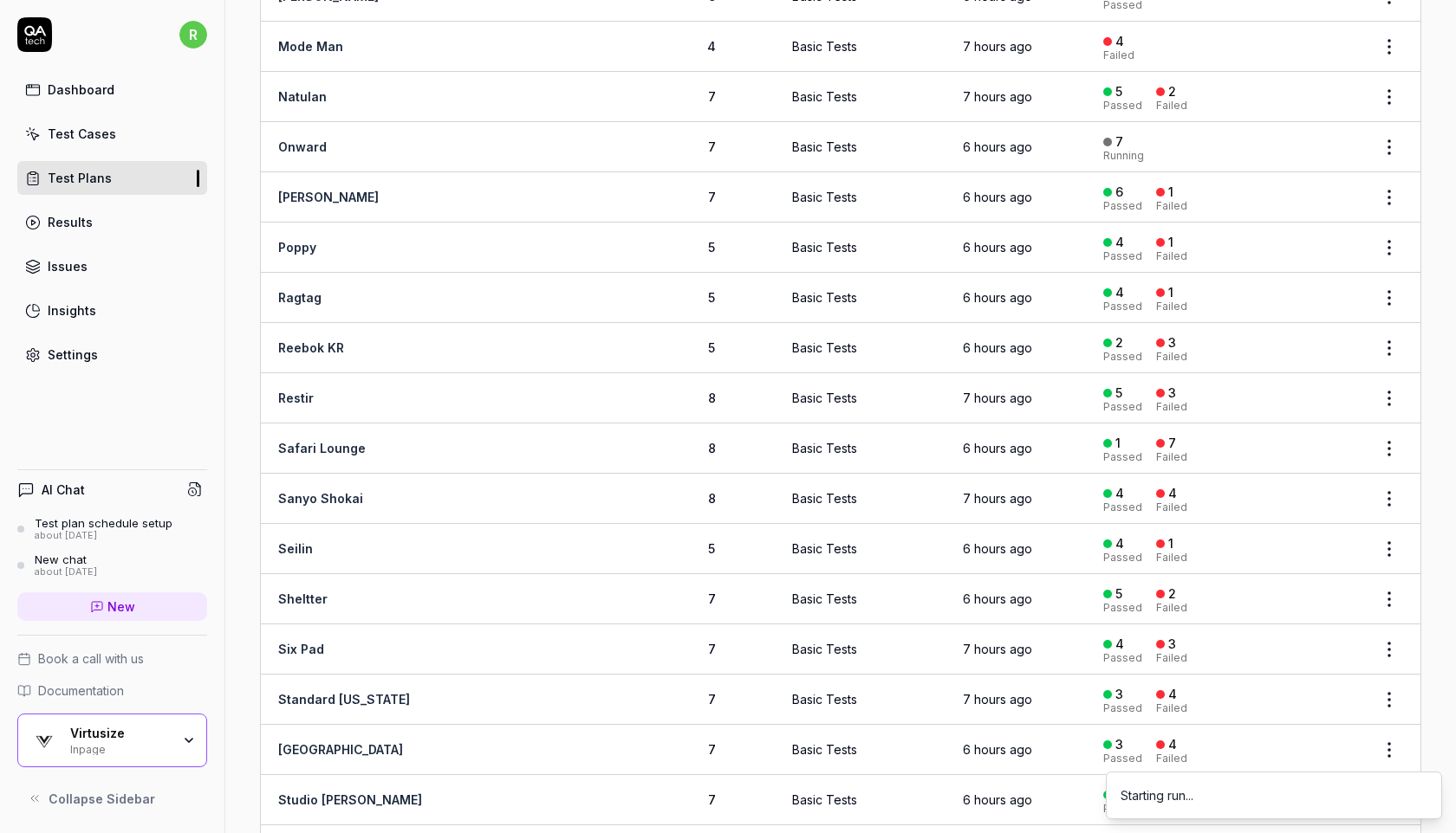
scroll to position [1925, 0]
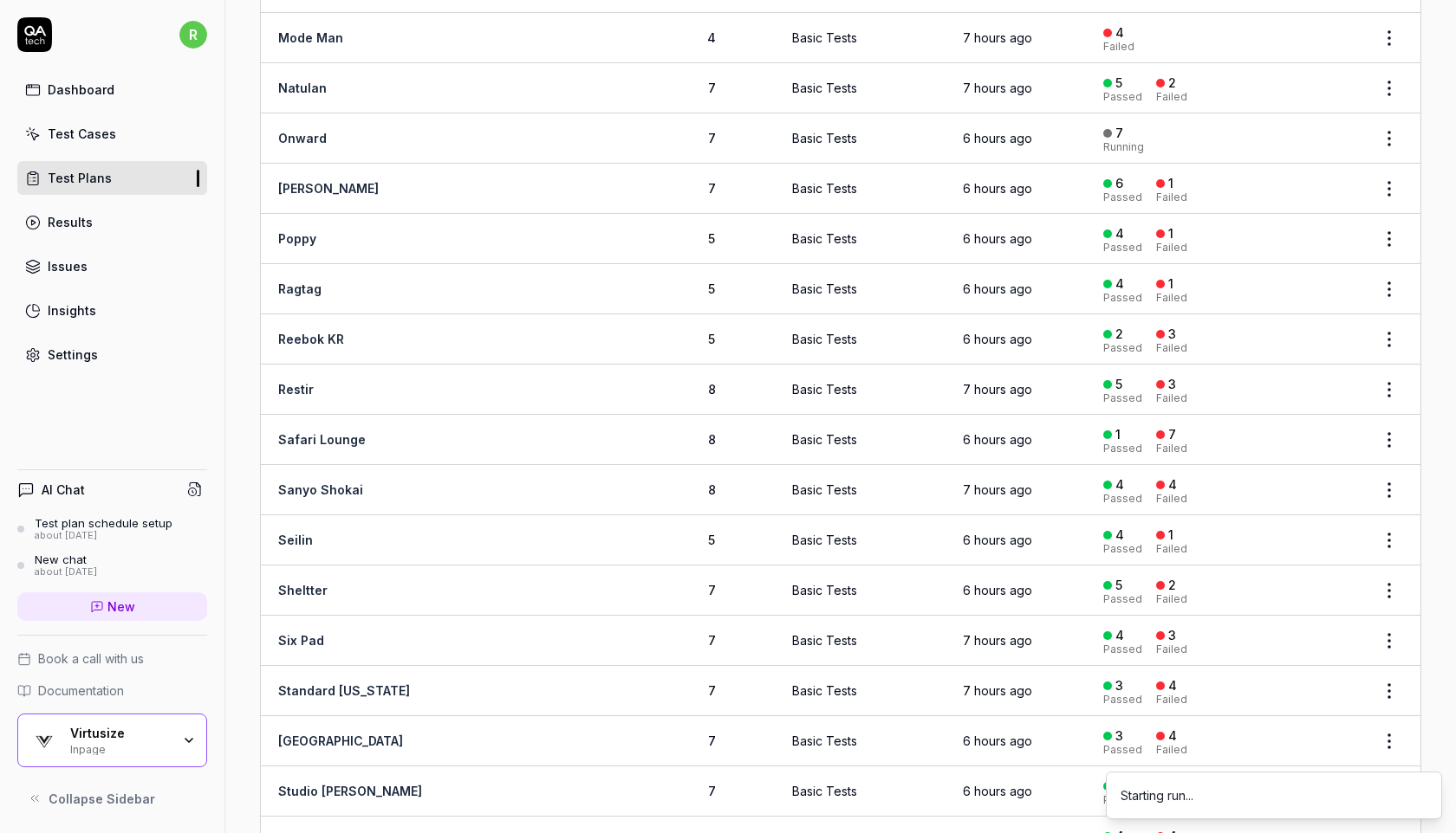
click at [1388, 614] on html "r Dashboard Test Cases Test Plans Results Issues Insights Settings AI Chat Test…" at bounding box center [728, 416] width 1456 height 833
click at [1336, 471] on div "Run Tests" at bounding box center [1317, 471] width 165 height 38
click at [1392, 720] on html "r Dashboard Test Cases Test Plans Results Issues Insights Settings AI Chat Test…" at bounding box center [728, 416] width 1456 height 833
click at [1335, 564] on div "Run Tests" at bounding box center [1317, 570] width 165 height 38
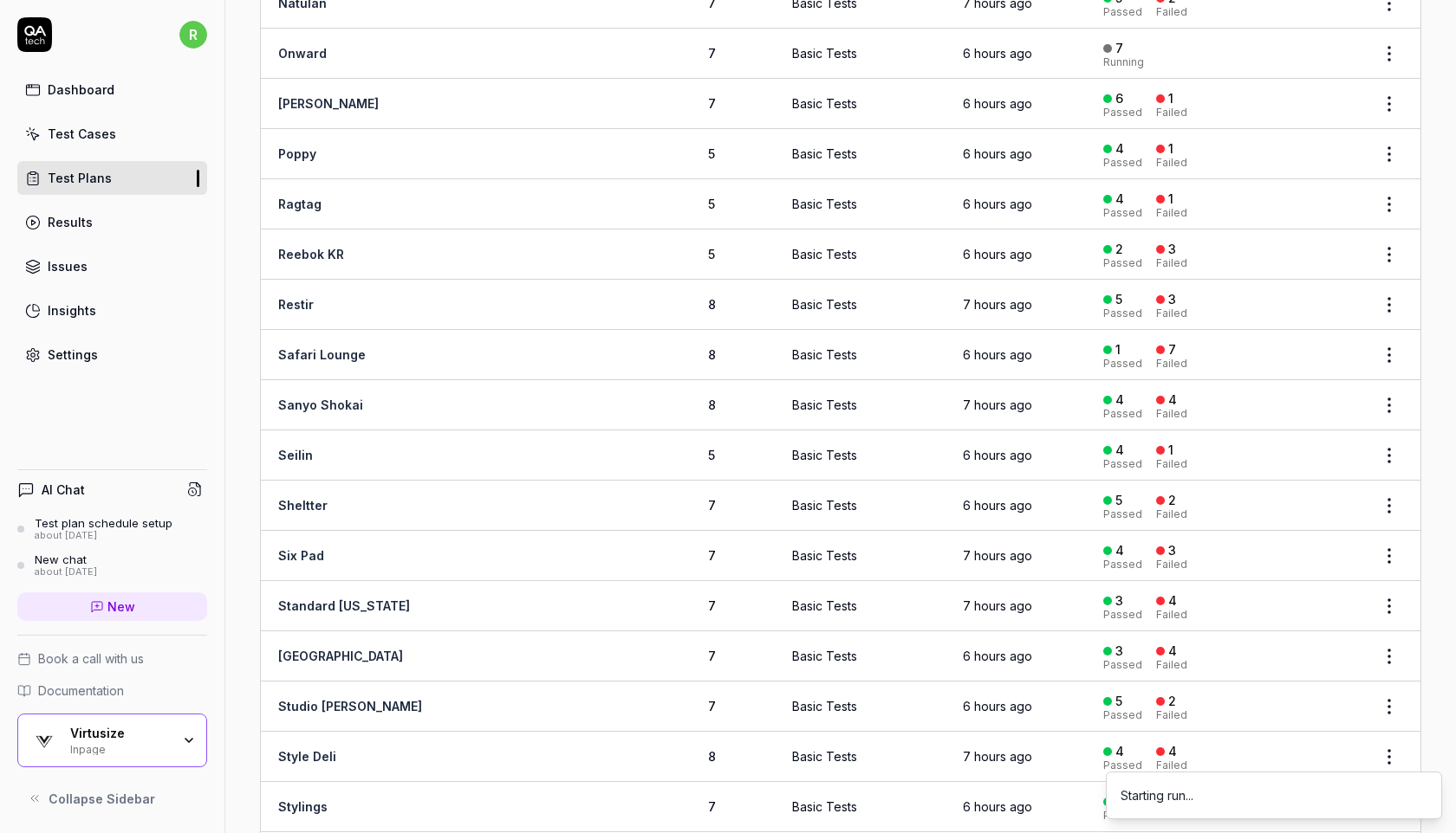
scroll to position [2012, 0]
click at [1397, 641] on html "r Dashboard Test Cases Test Plans Results Issues Insights Settings AI Chat Test…" at bounding box center [728, 416] width 1456 height 833
click at [1429, 665] on html "r Dashboard Test Cases Test Plans Results Issues Insights Settings AI Chat Test…" at bounding box center [728, 416] width 1456 height 833
click at [1383, 731] on html "r Dashboard Test Cases Test Plans Results Issues Insights Settings AI Chat Test…" at bounding box center [728, 416] width 1456 height 833
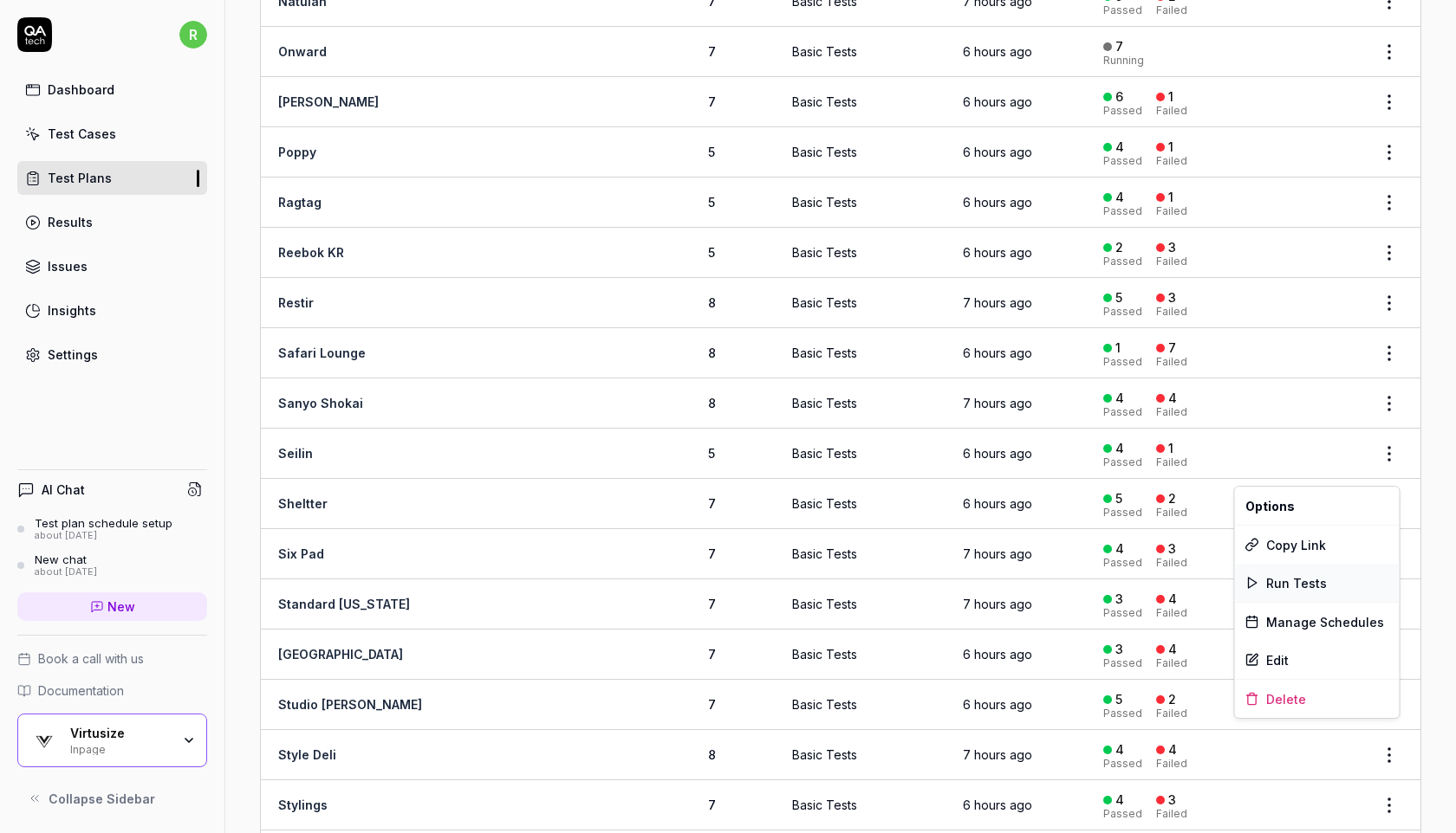
click at [1292, 576] on span "Run Tests" at bounding box center [1295, 582] width 60 height 18
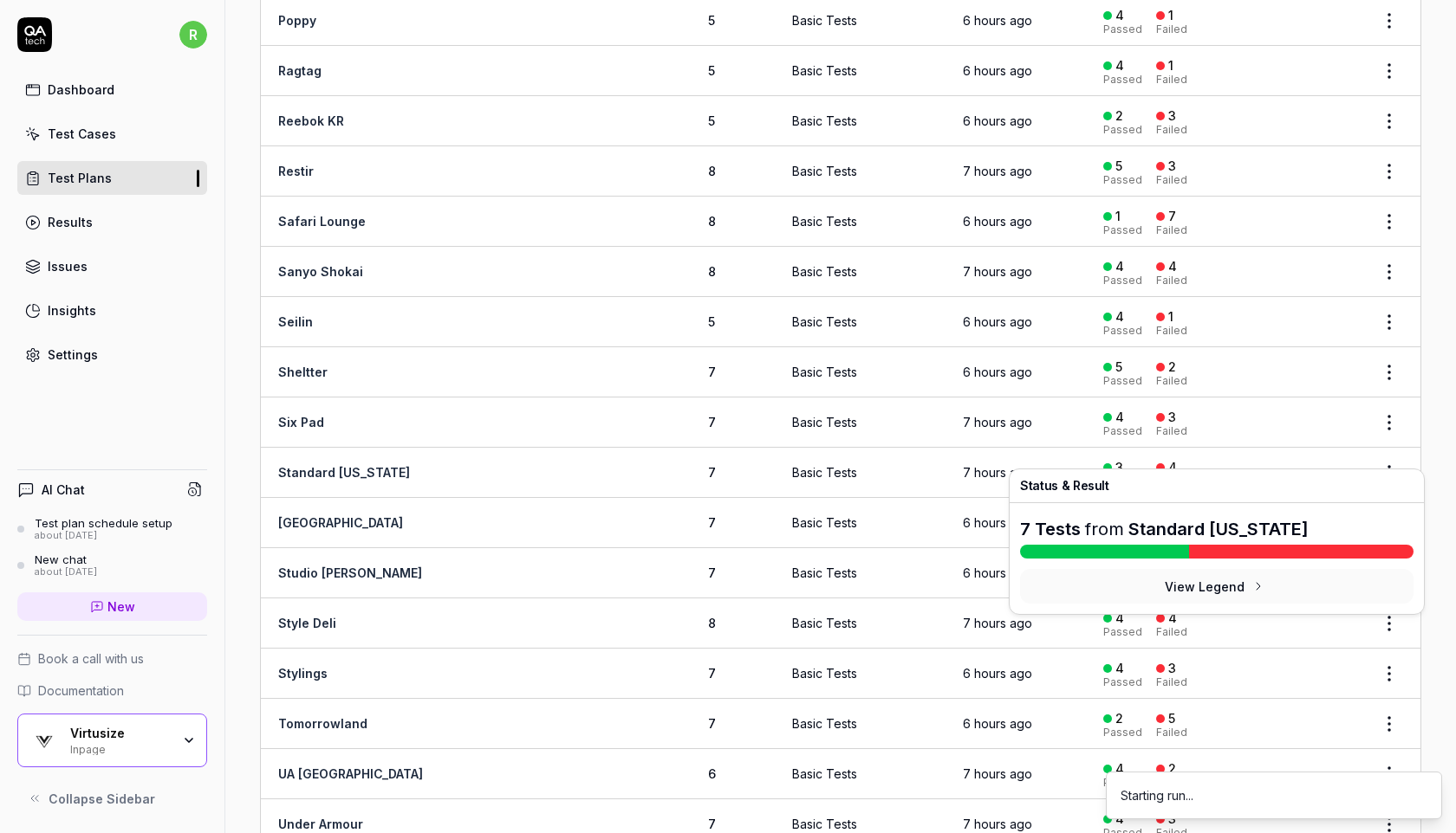
scroll to position [2167, 0]
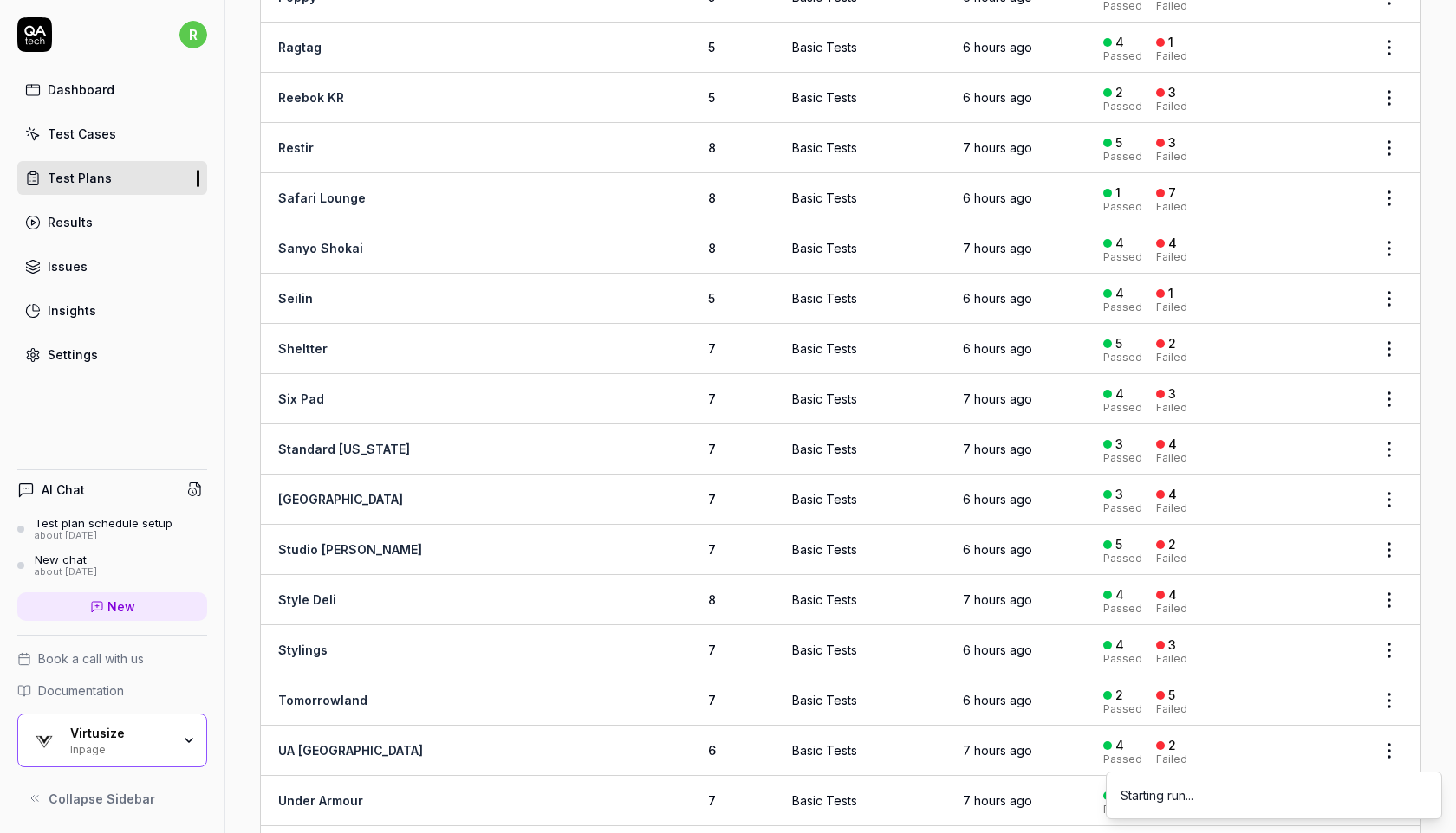
click at [1386, 628] on html "r Dashboard Test Cases Test Plans Results Issues Insights Settings AI Chat Test…" at bounding box center [728, 416] width 1456 height 833
click at [1323, 473] on div "Run Tests" at bounding box center [1317, 478] width 165 height 38
click at [1390, 722] on html "r Dashboard Test Cases Test Plans Results Issues Insights Settings AI Chat Test…" at bounding box center [728, 416] width 1456 height 833
click at [1323, 572] on div "Run Tests" at bounding box center [1317, 578] width 165 height 38
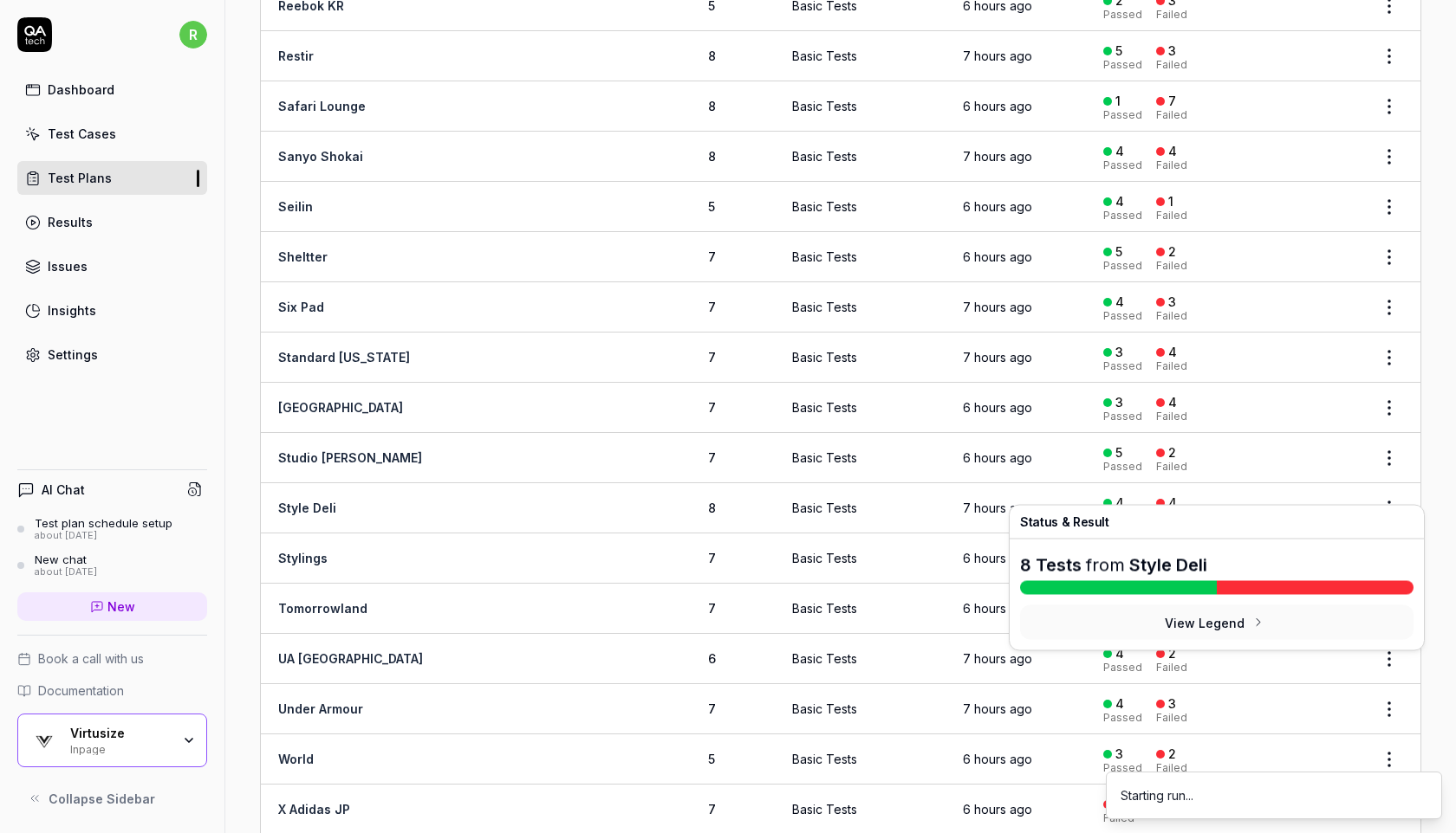
scroll to position [2264, 0]
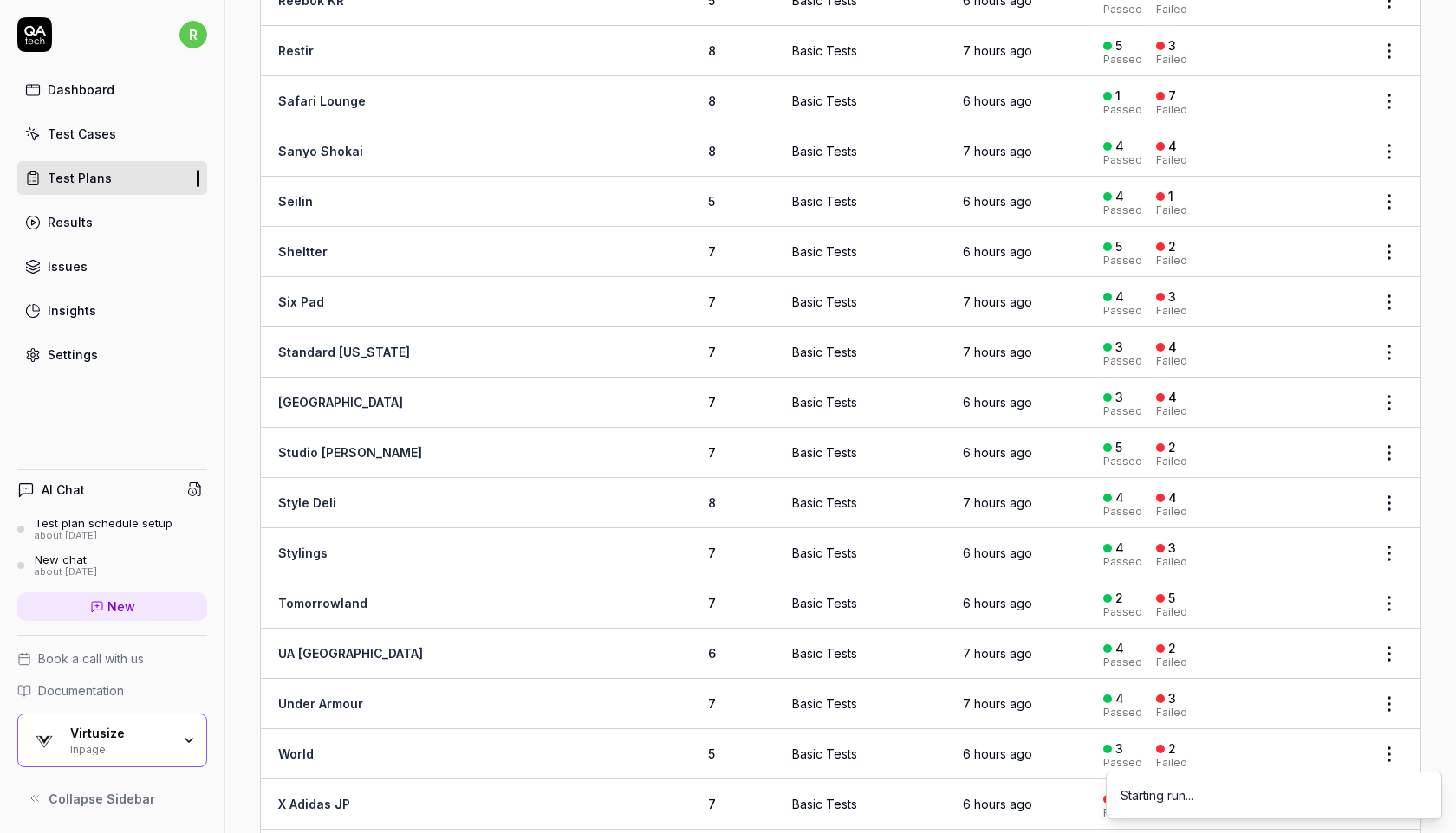
click at [1391, 625] on html "r Dashboard Test Cases Test Plans Results Issues Insights Settings AI Chat Test…" at bounding box center [728, 416] width 1456 height 833
click at [1384, 721] on html "r Dashboard Test Cases Test Plans Results Issues Insights Settings AI Chat Test…" at bounding box center [728, 416] width 1456 height 833
click at [1384, 721] on body "r Dashboard Test Cases Test Plans Results Issues Insights Settings AI Chat Test…" at bounding box center [728, 416] width 1456 height 833
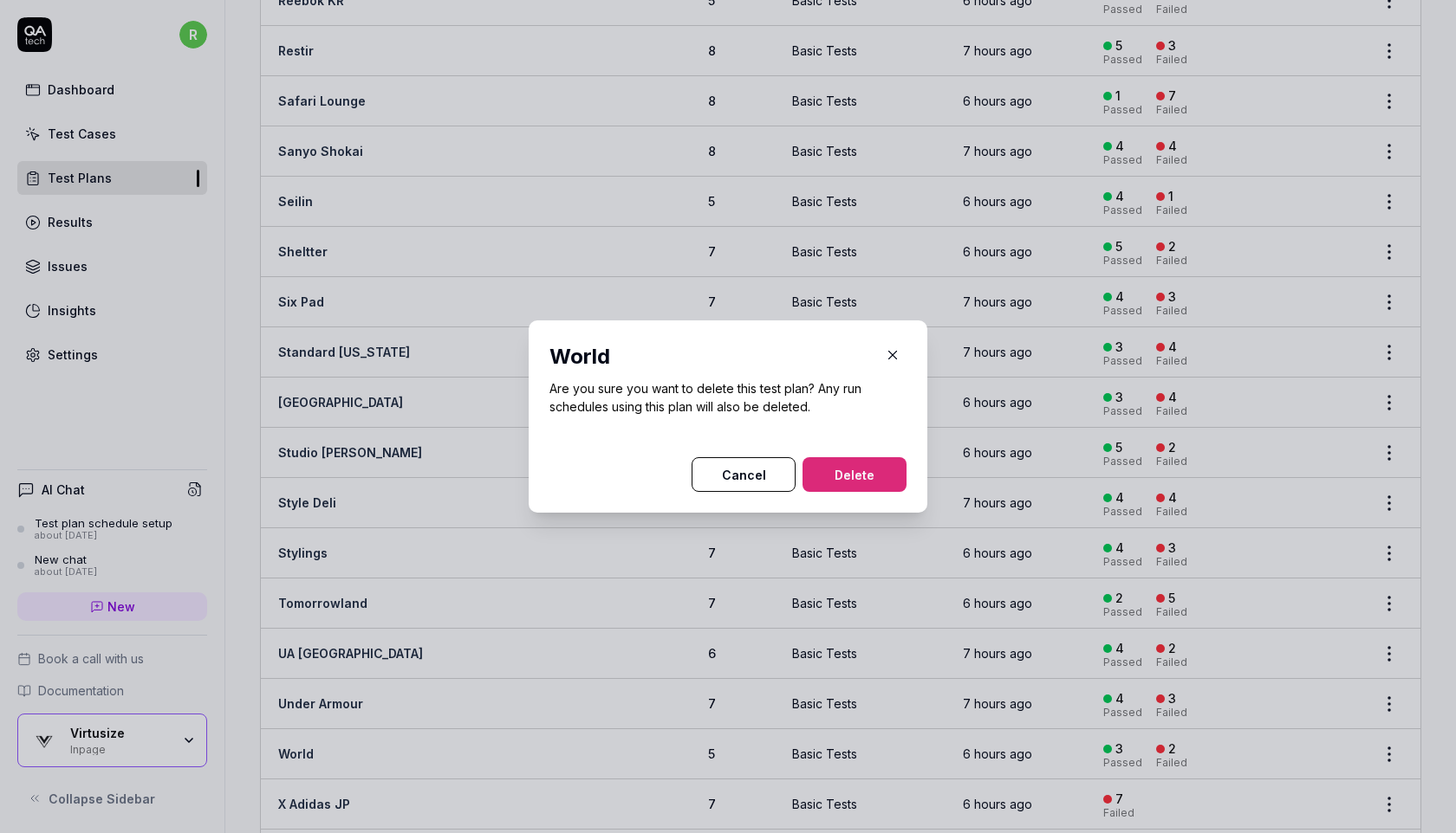
click at [890, 359] on icon "button" at bounding box center [893, 355] width 15 height 15
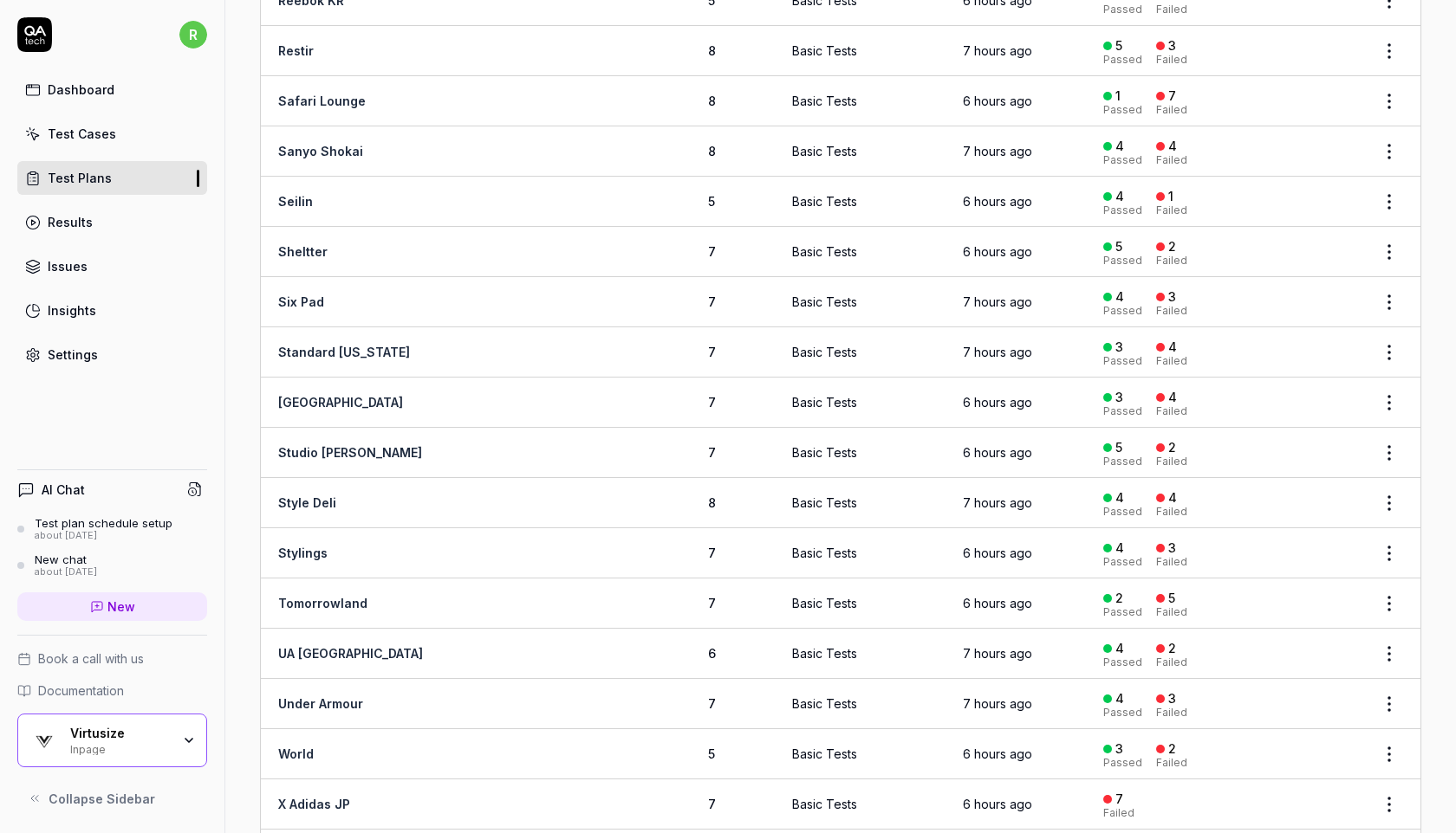
click at [1393, 729] on html "r Dashboard Test Cases Test Plans Results Issues Insights Settings AI Chat Test…" at bounding box center [728, 416] width 1456 height 833
click at [1288, 576] on span "Run Tests" at bounding box center [1295, 580] width 60 height 18
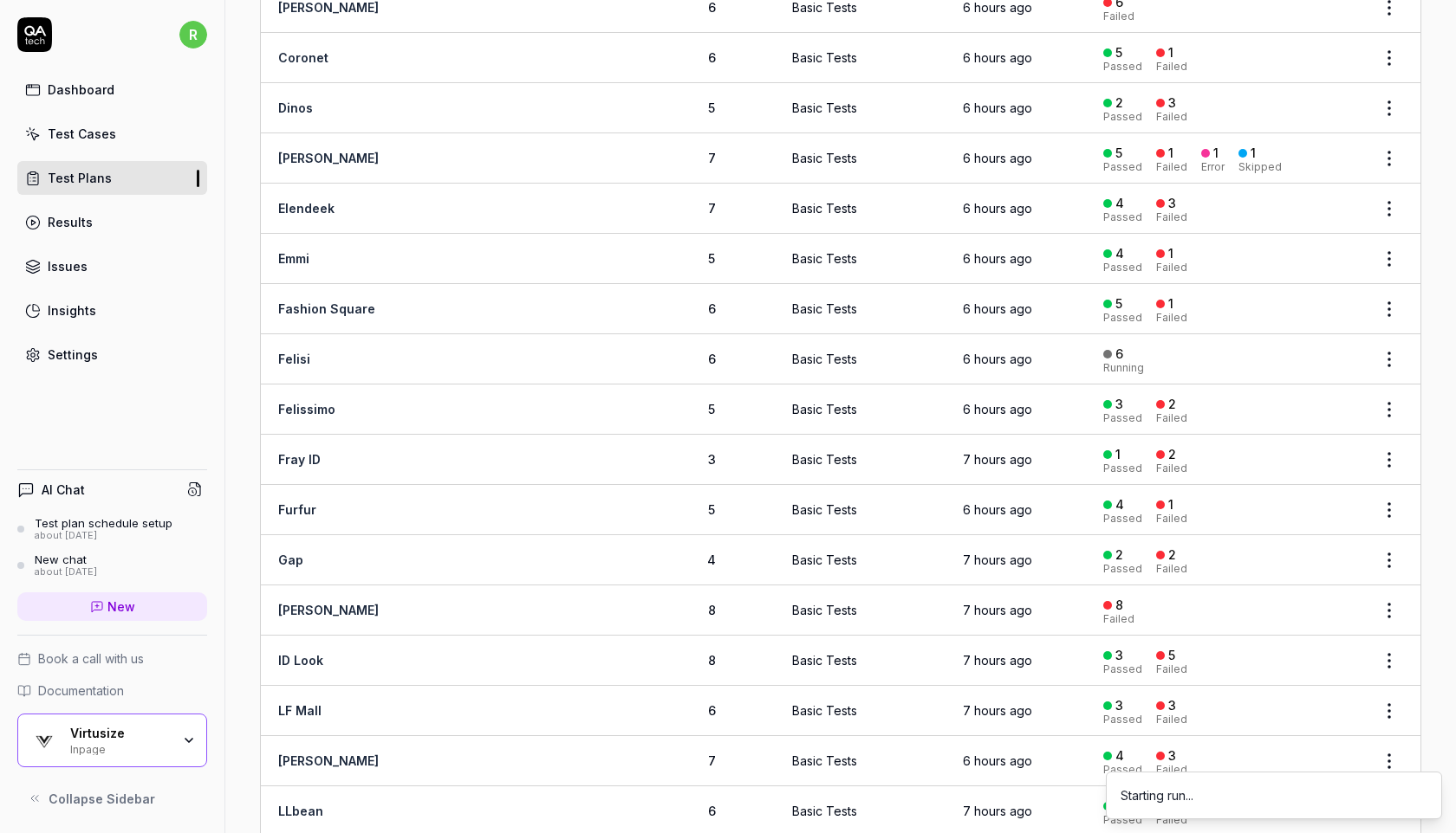
scroll to position [0, 0]
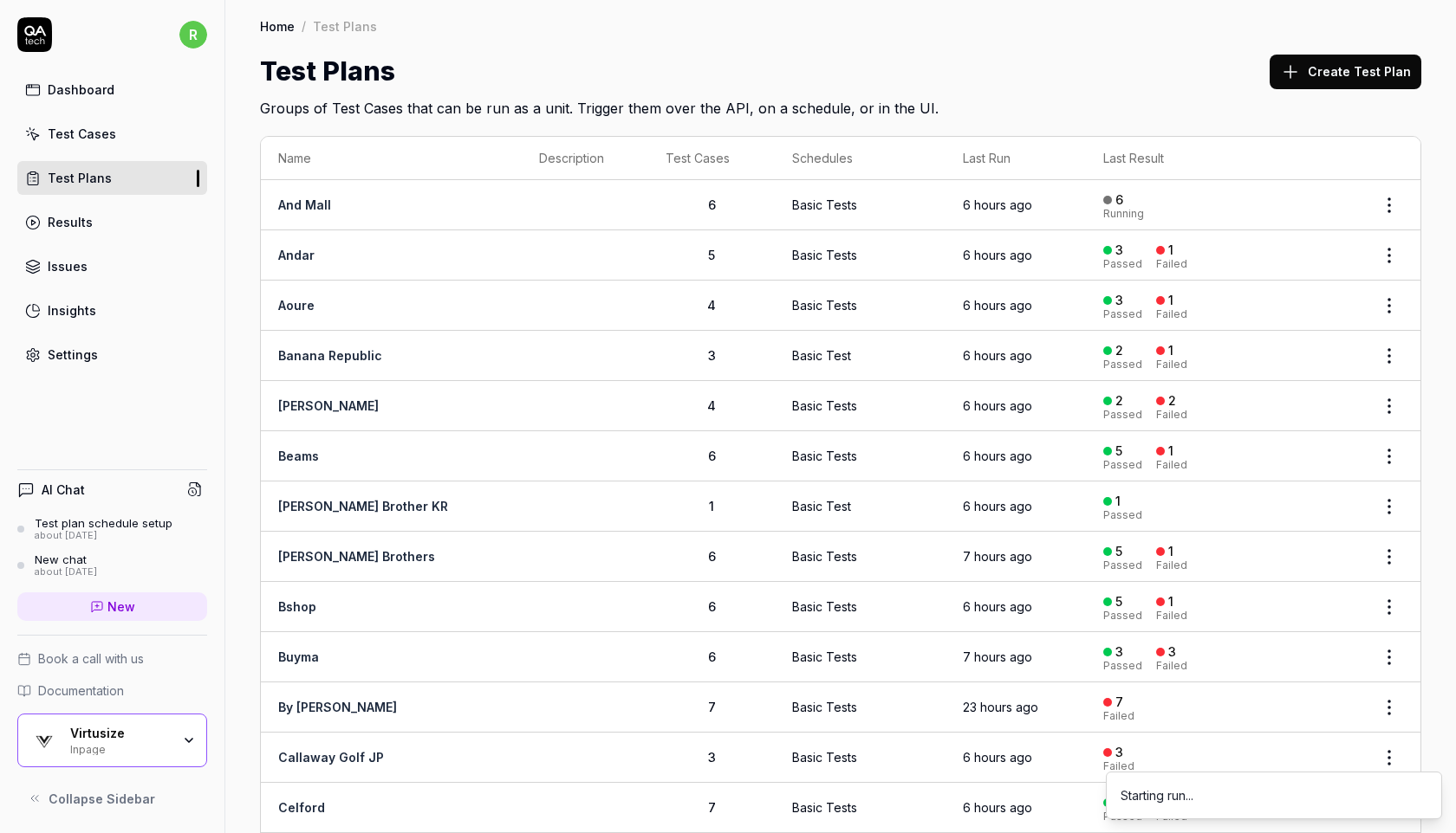
click at [1106, 66] on div "Test Plans Create Test Plan" at bounding box center [841, 71] width 1161 height 39
click at [132, 739] on div "Virtusize" at bounding box center [120, 734] width 100 height 15
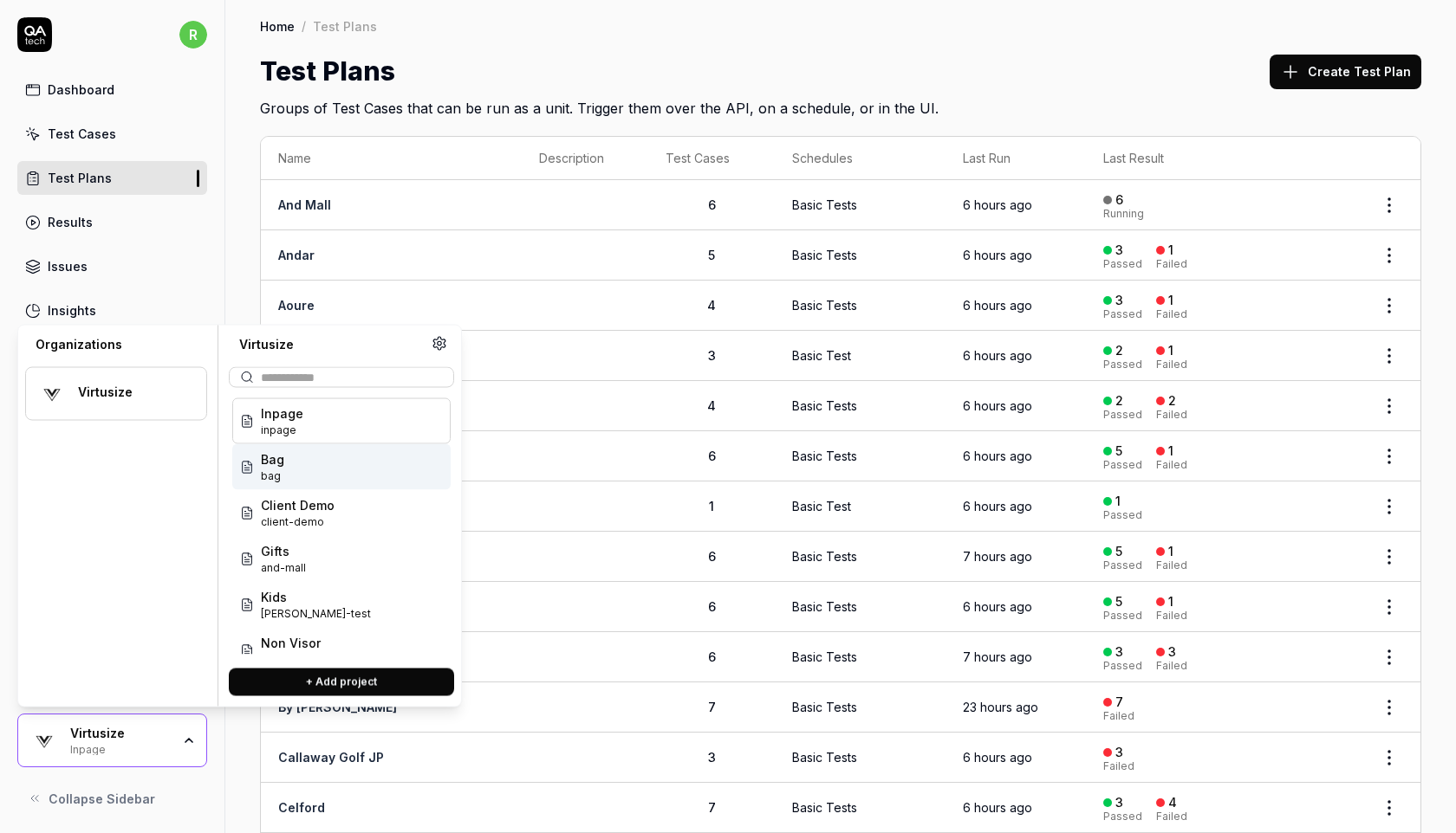
click at [291, 466] on div "Bag bag" at bounding box center [342, 468] width 218 height 46
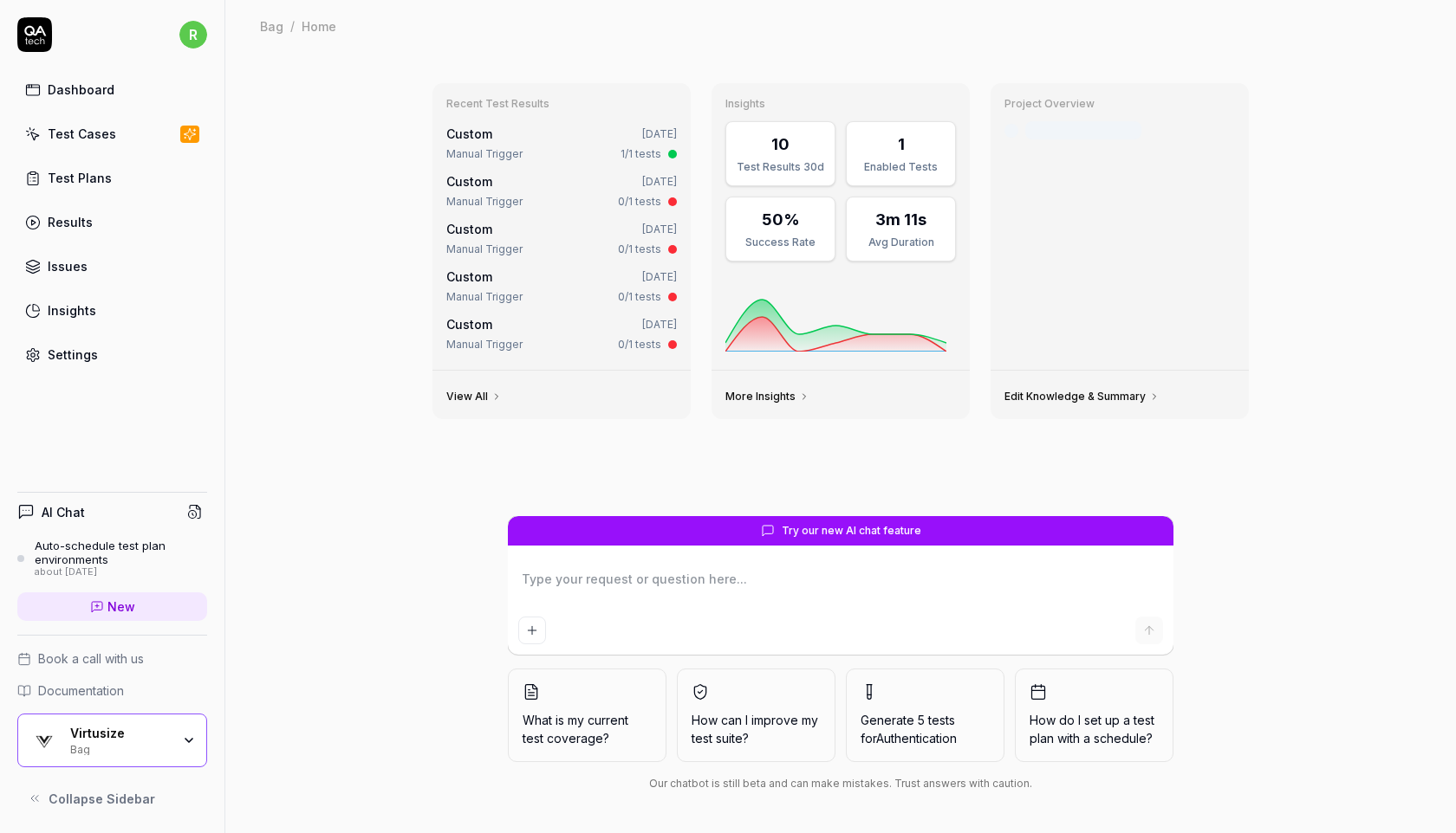
click at [154, 126] on link "Test Cases" at bounding box center [112, 133] width 189 height 33
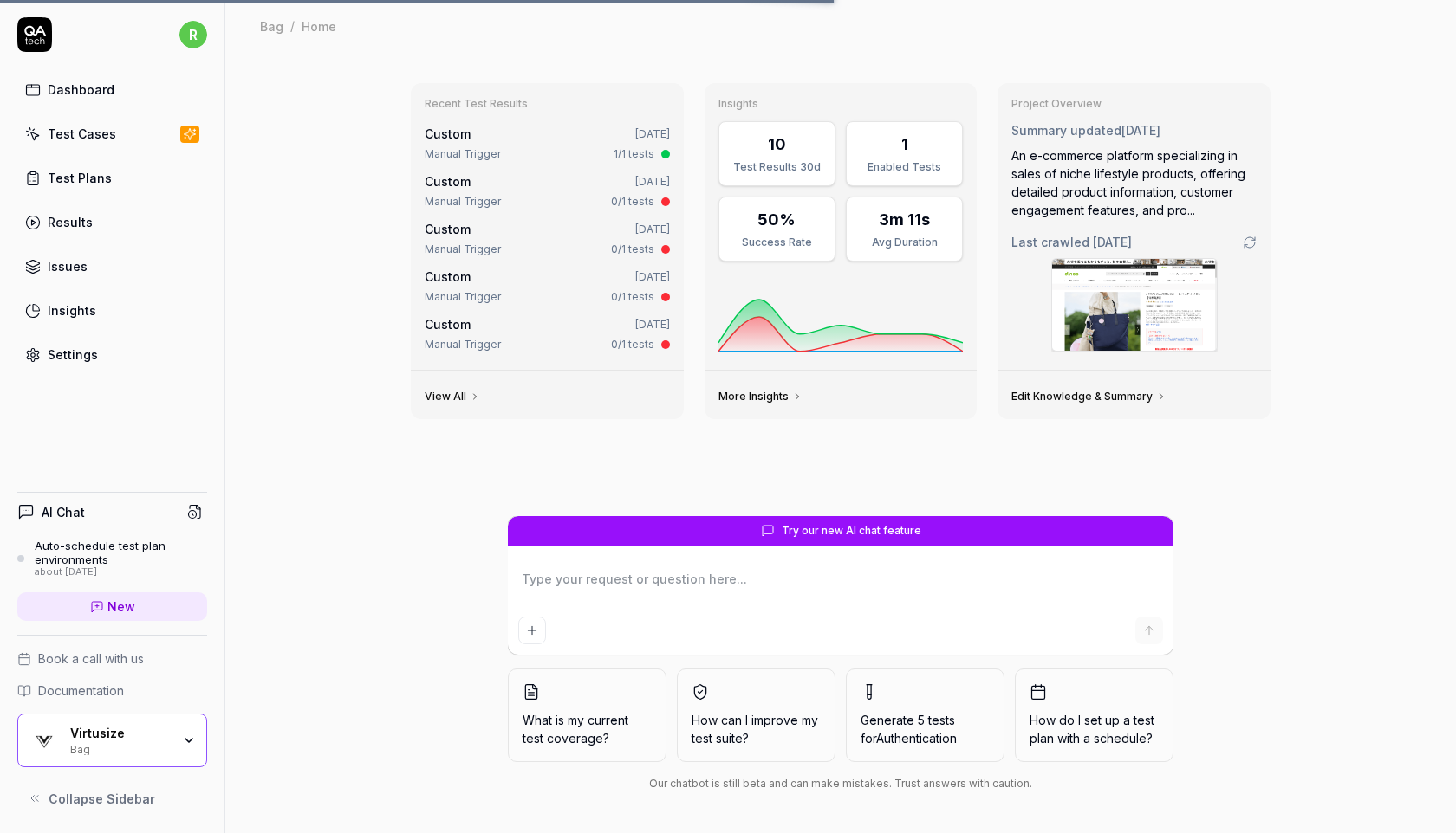
click at [131, 149] on link "Test Cases" at bounding box center [112, 133] width 189 height 33
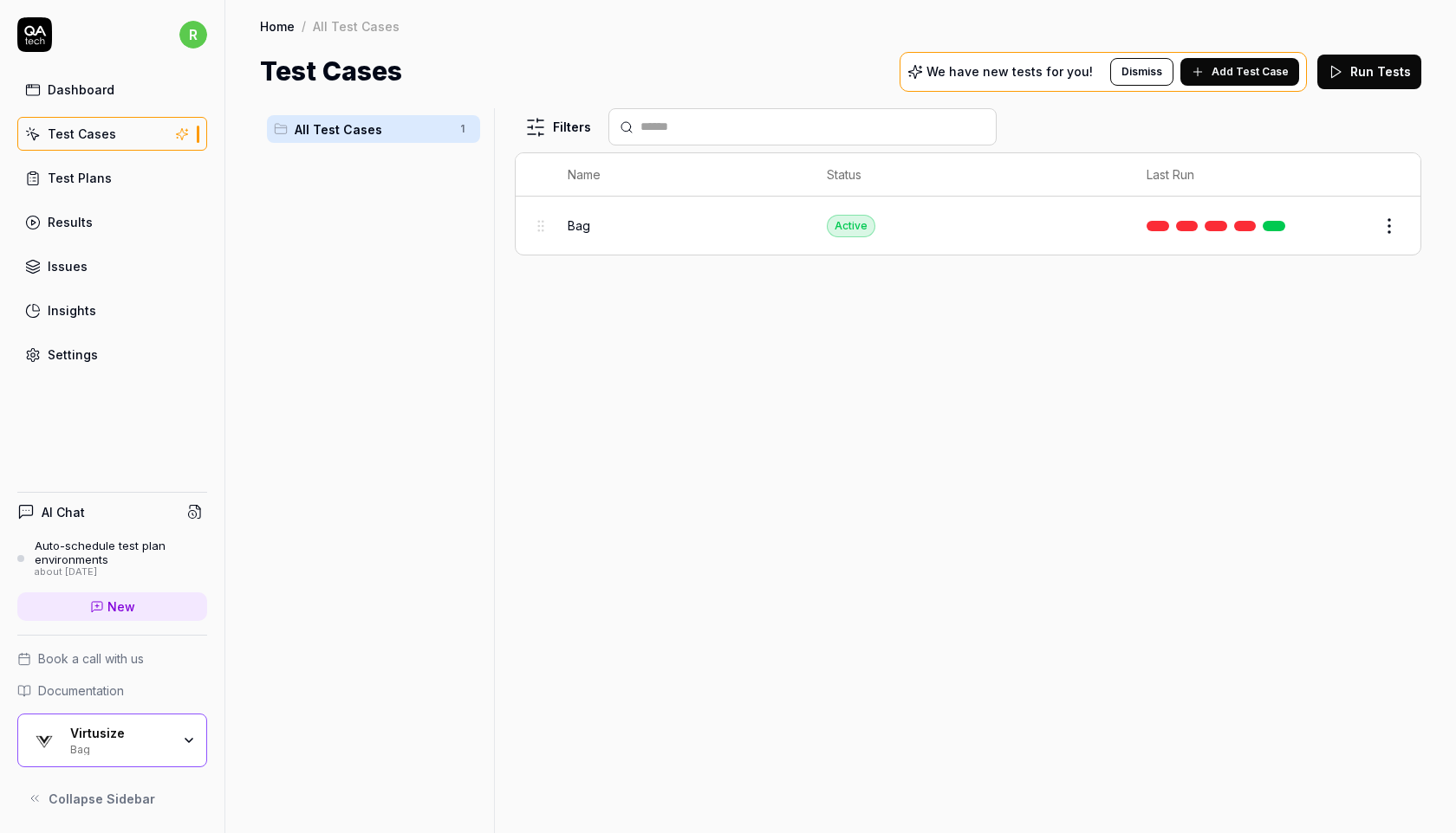
click at [1362, 71] on button "Run Tests" at bounding box center [1369, 72] width 104 height 34
click at [124, 749] on div "Bag" at bounding box center [120, 748] width 100 height 13
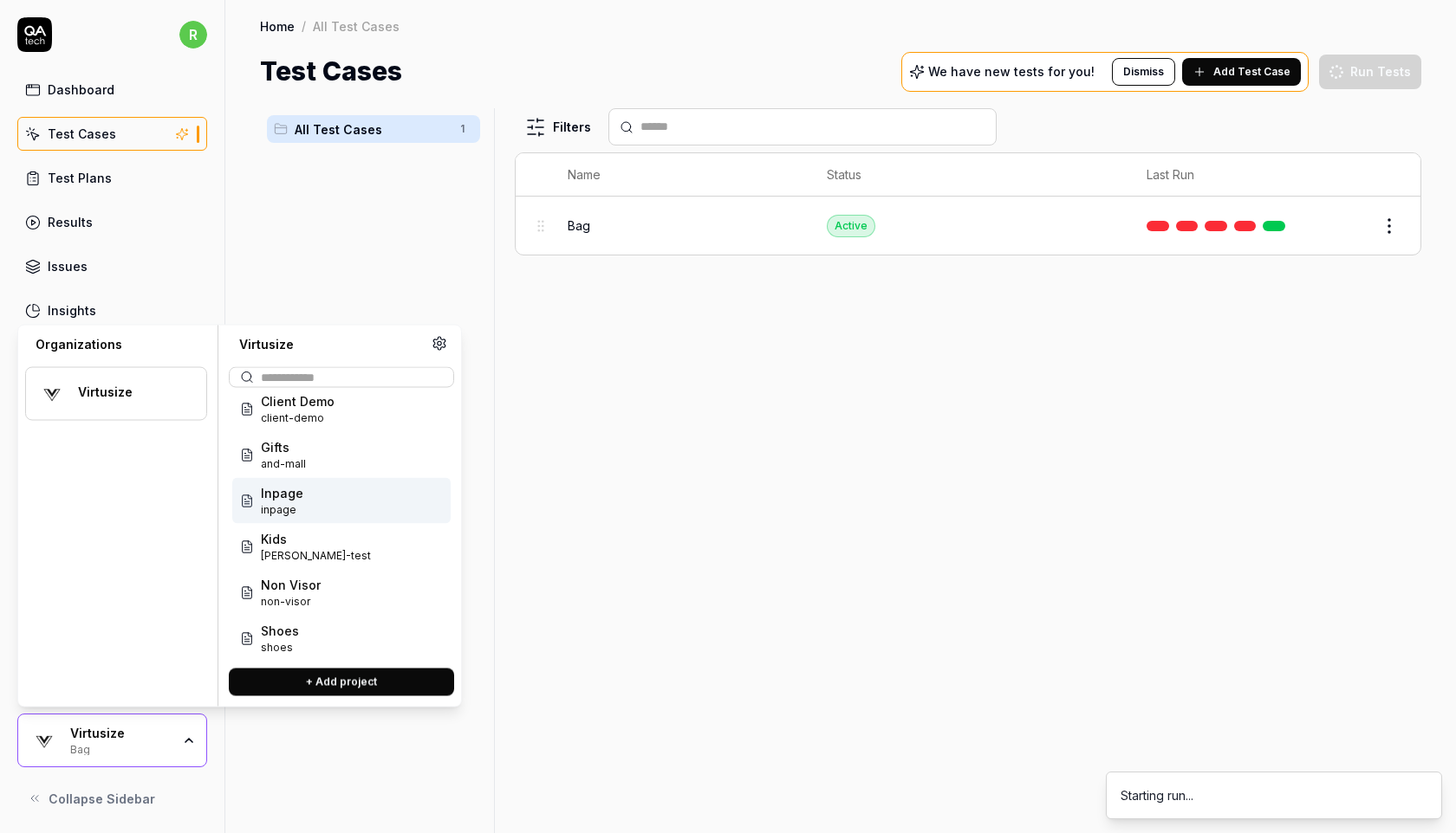
scroll to position [62, 0]
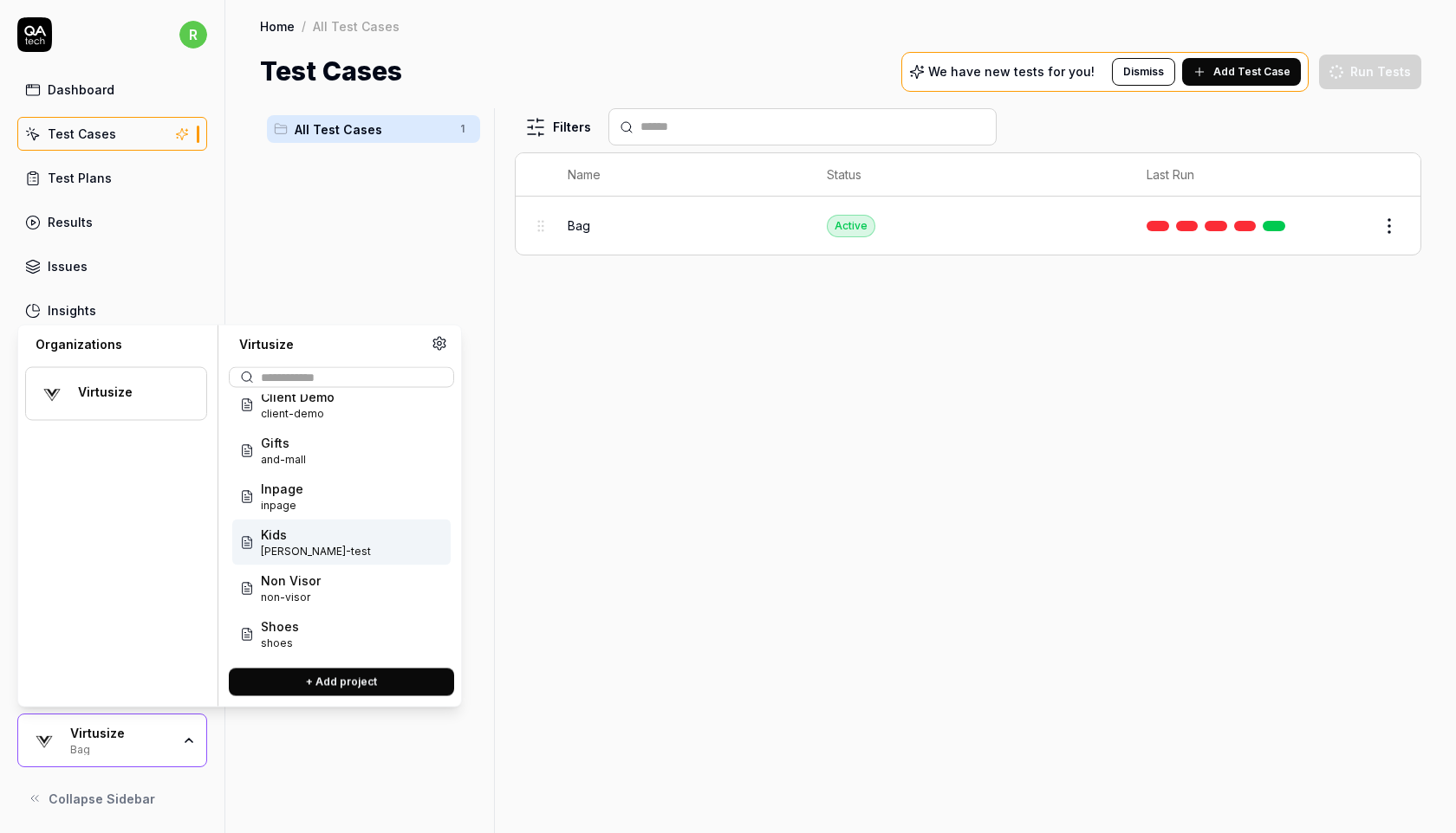
click at [340, 538] on div "Kids [PERSON_NAME]-test" at bounding box center [342, 542] width 218 height 46
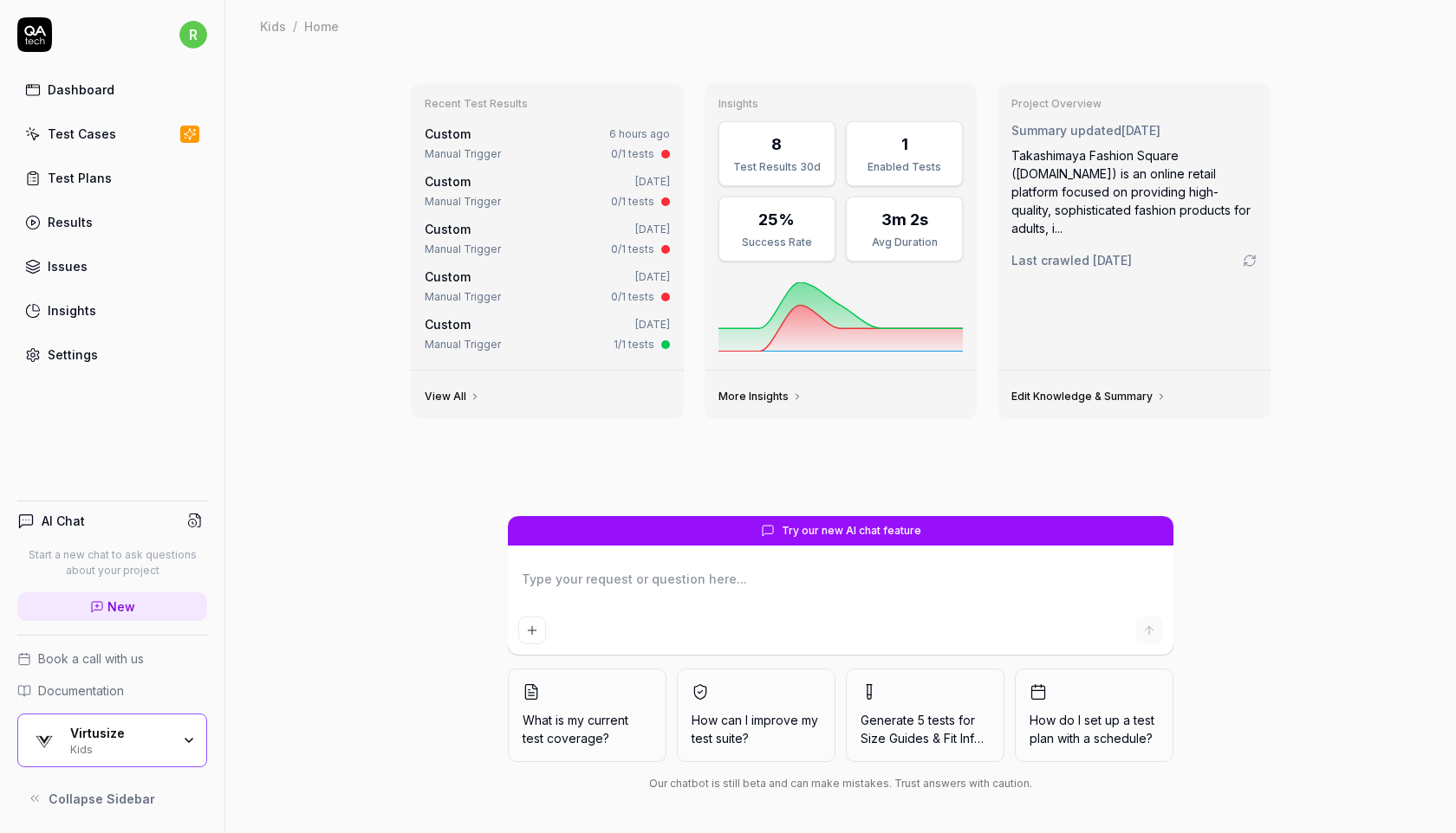
click at [113, 130] on link "Test Cases" at bounding box center [112, 133] width 189 height 33
type textarea "*"
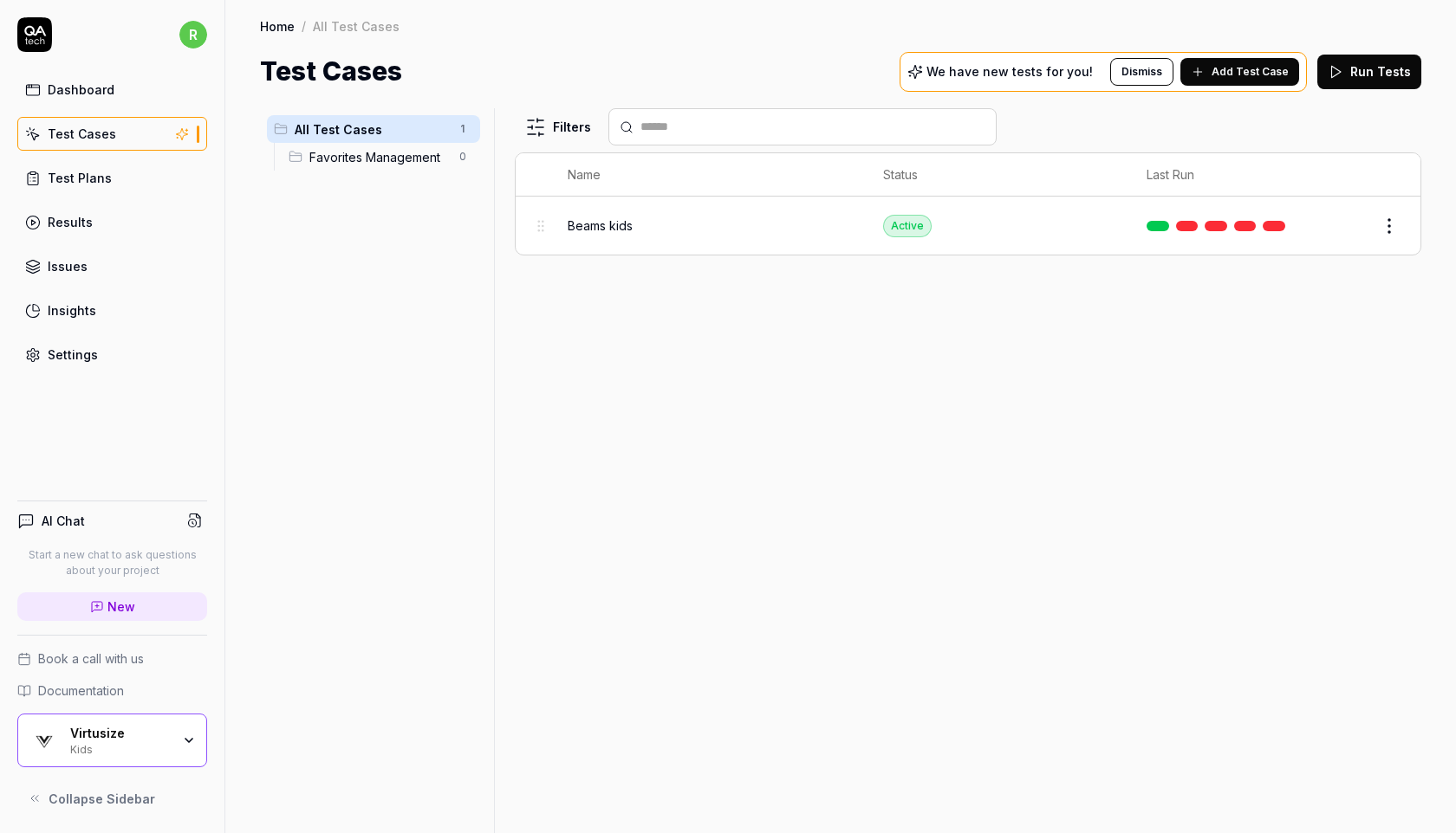
click at [1349, 69] on button "Run Tests" at bounding box center [1369, 72] width 104 height 34
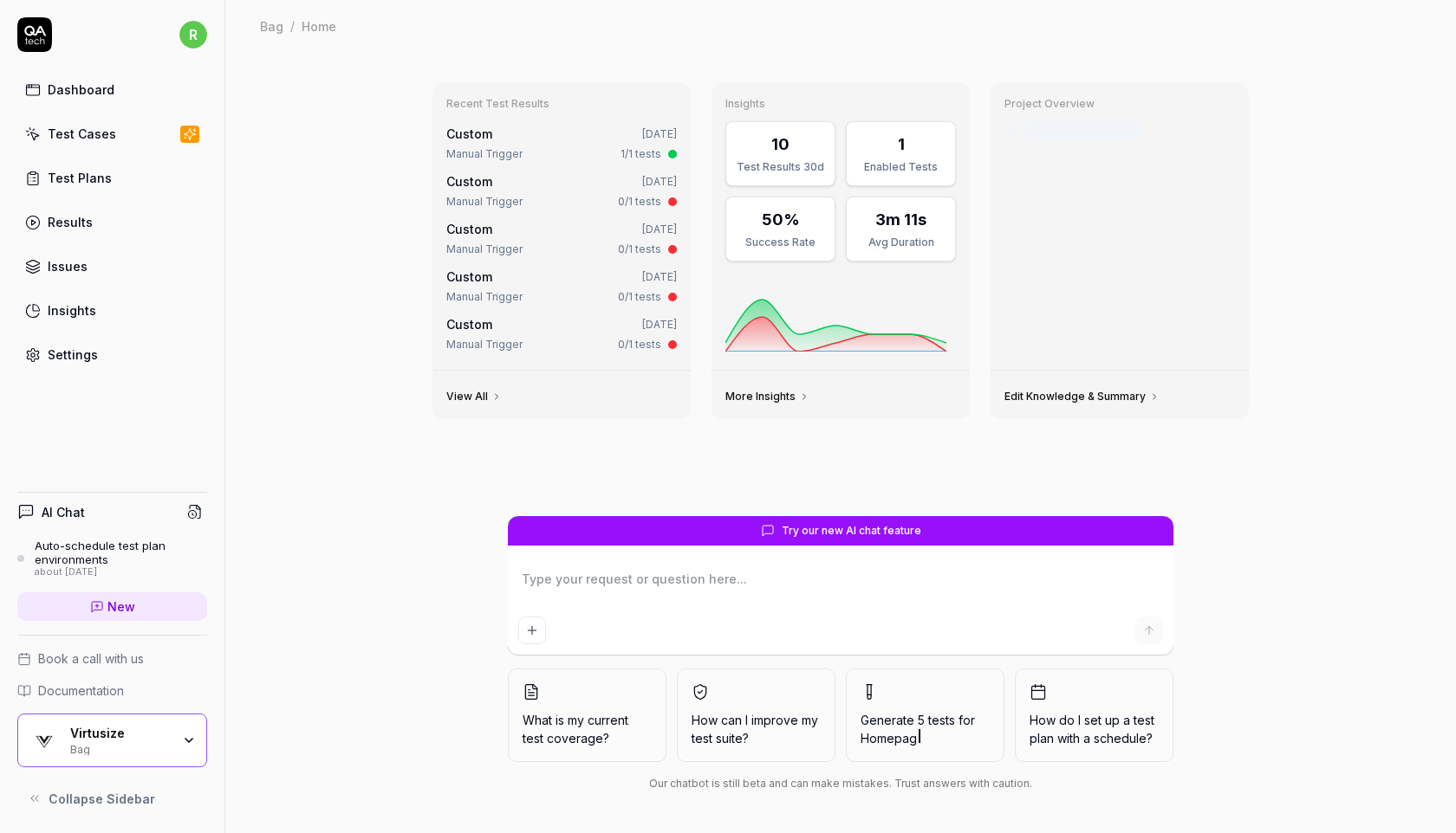
click at [94, 722] on div "Virtusize Bag" at bounding box center [112, 740] width 189 height 54
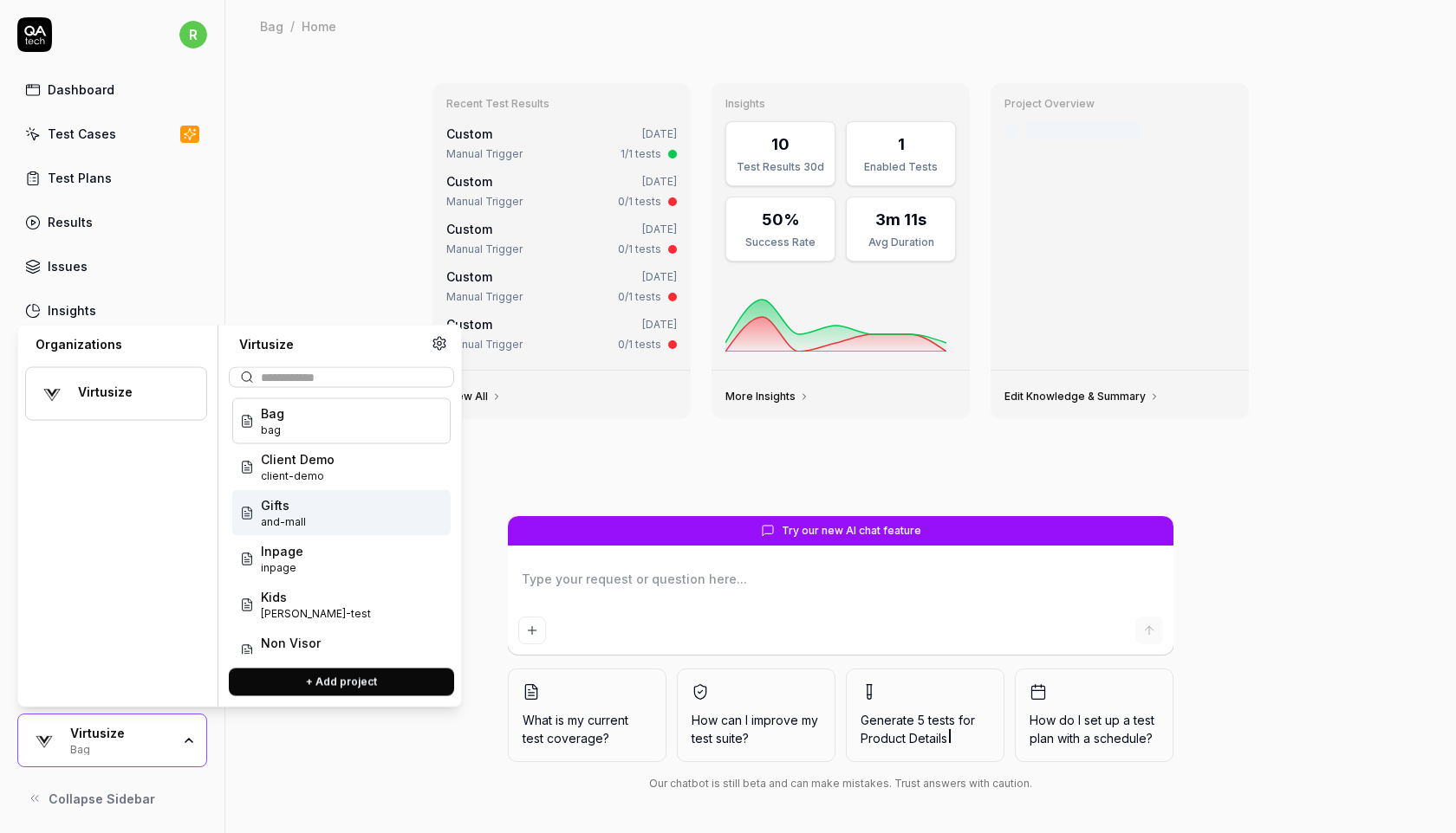
click at [307, 508] on div "Gifts and-mall" at bounding box center [342, 514] width 218 height 46
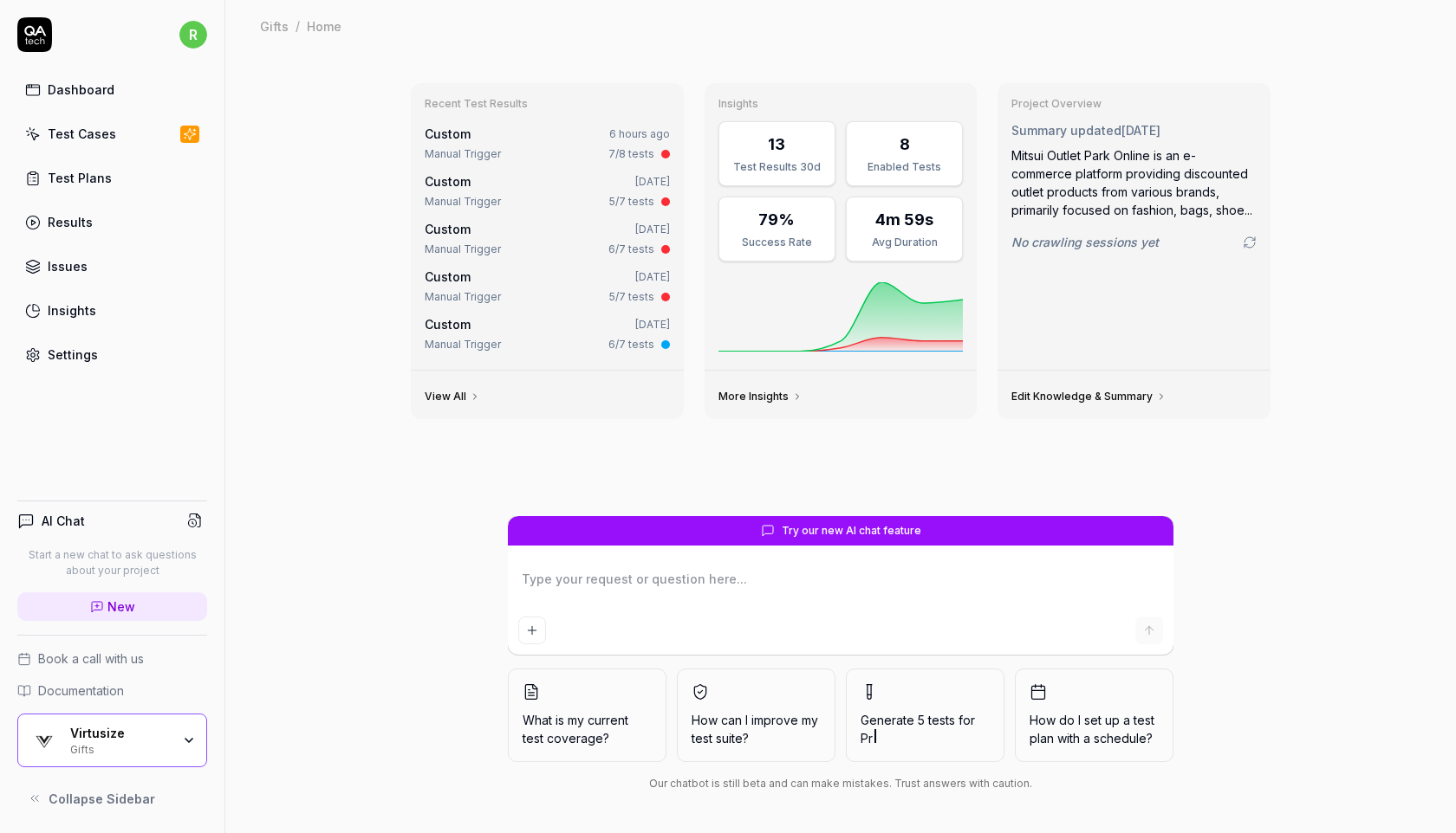
click at [92, 137] on div "Test Cases" at bounding box center [82, 133] width 69 height 18
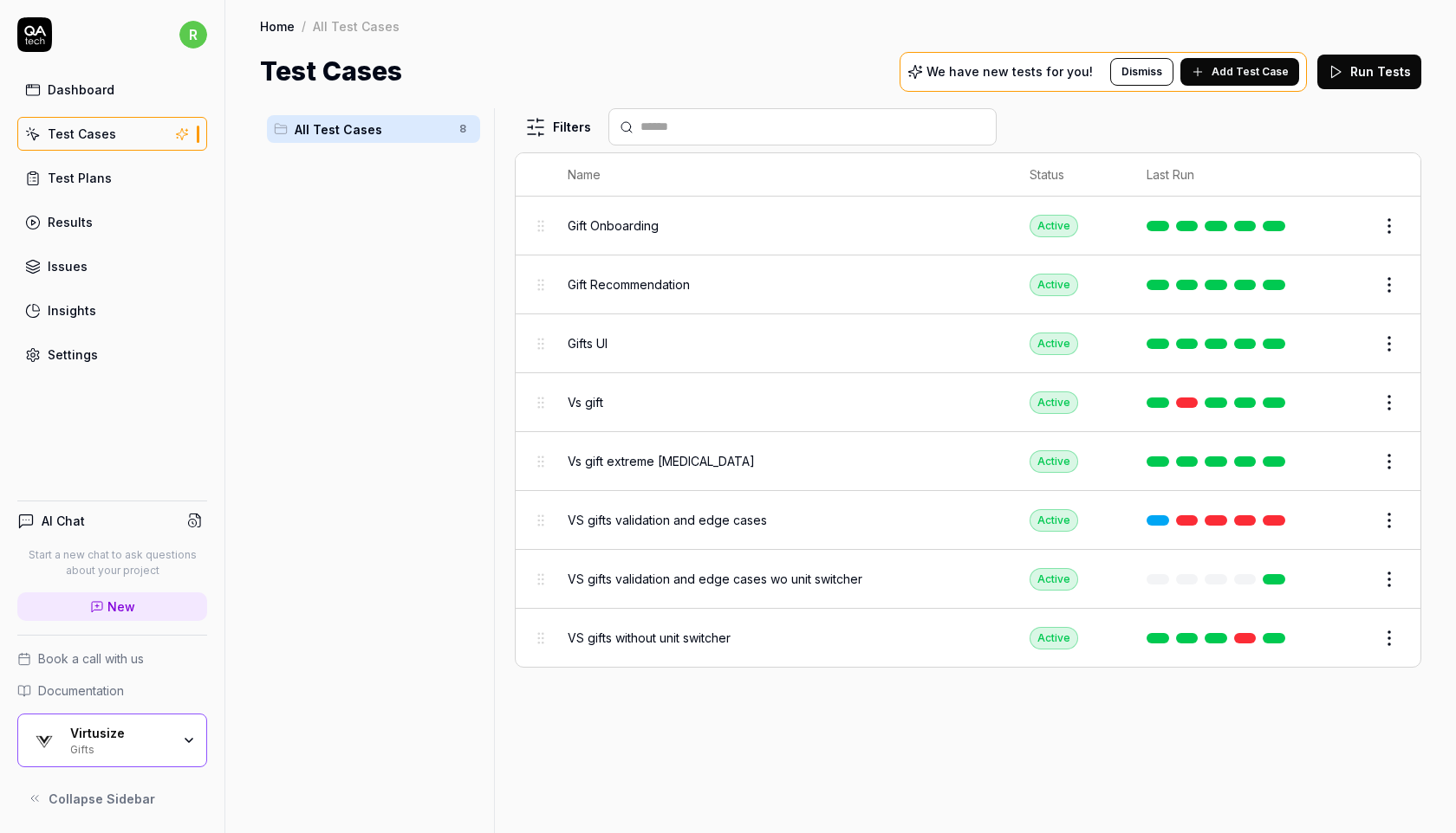
click at [1387, 77] on button "Run Tests" at bounding box center [1369, 72] width 104 height 34
click at [156, 742] on div "Gifts" at bounding box center [120, 748] width 100 height 13
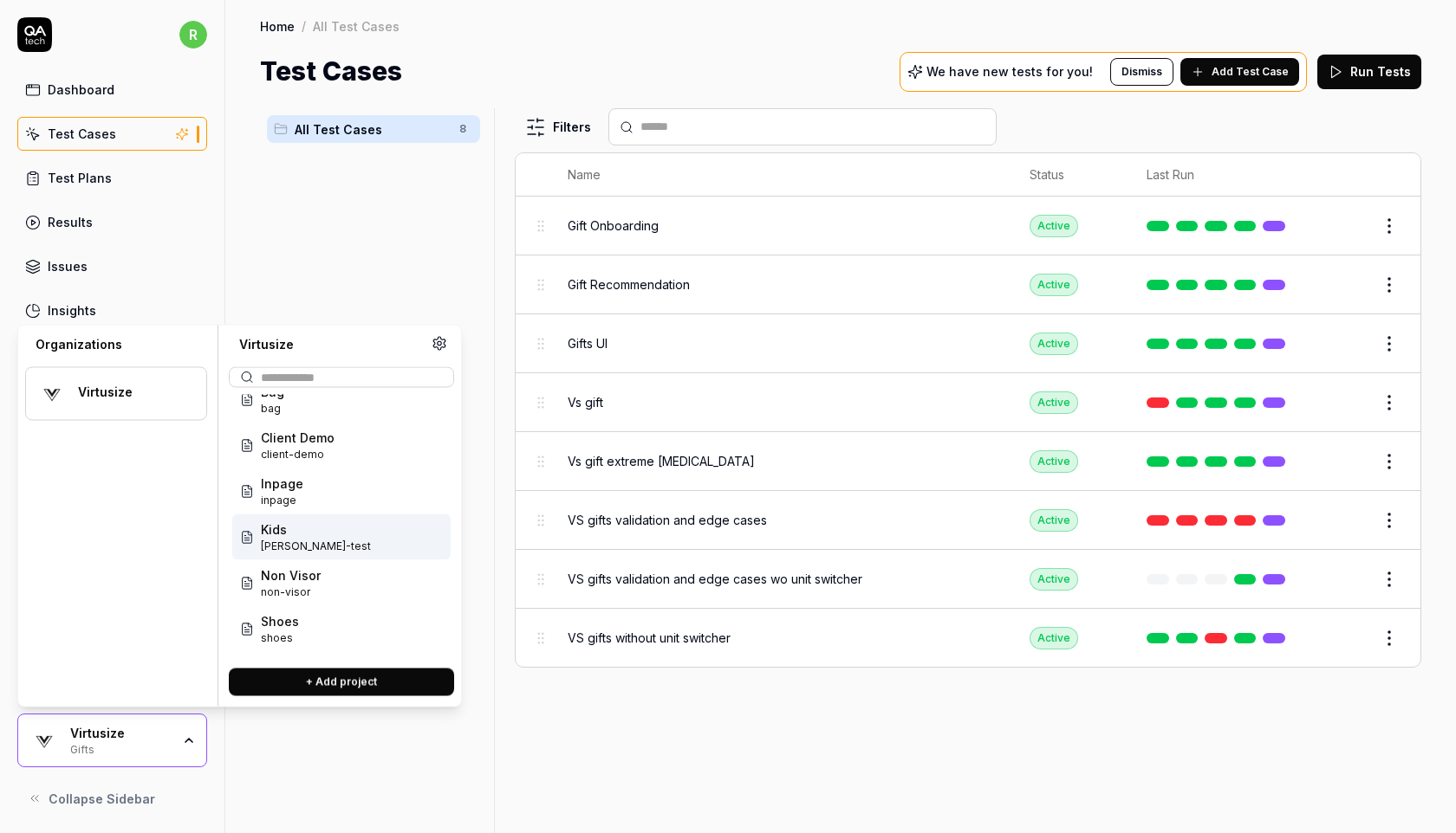
scroll to position [69, 0]
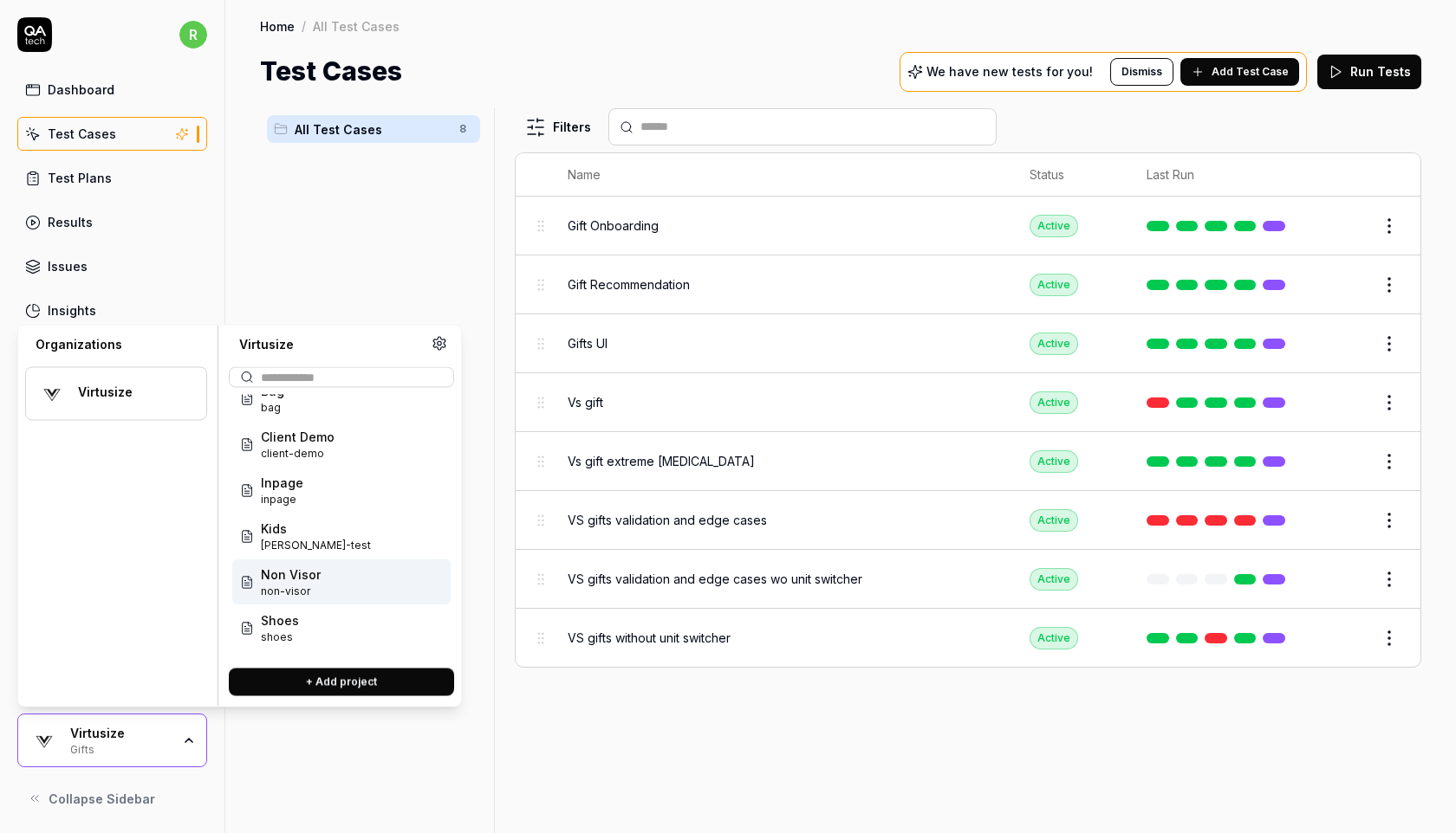
click at [308, 577] on span "Non Visor" at bounding box center [291, 574] width 59 height 18
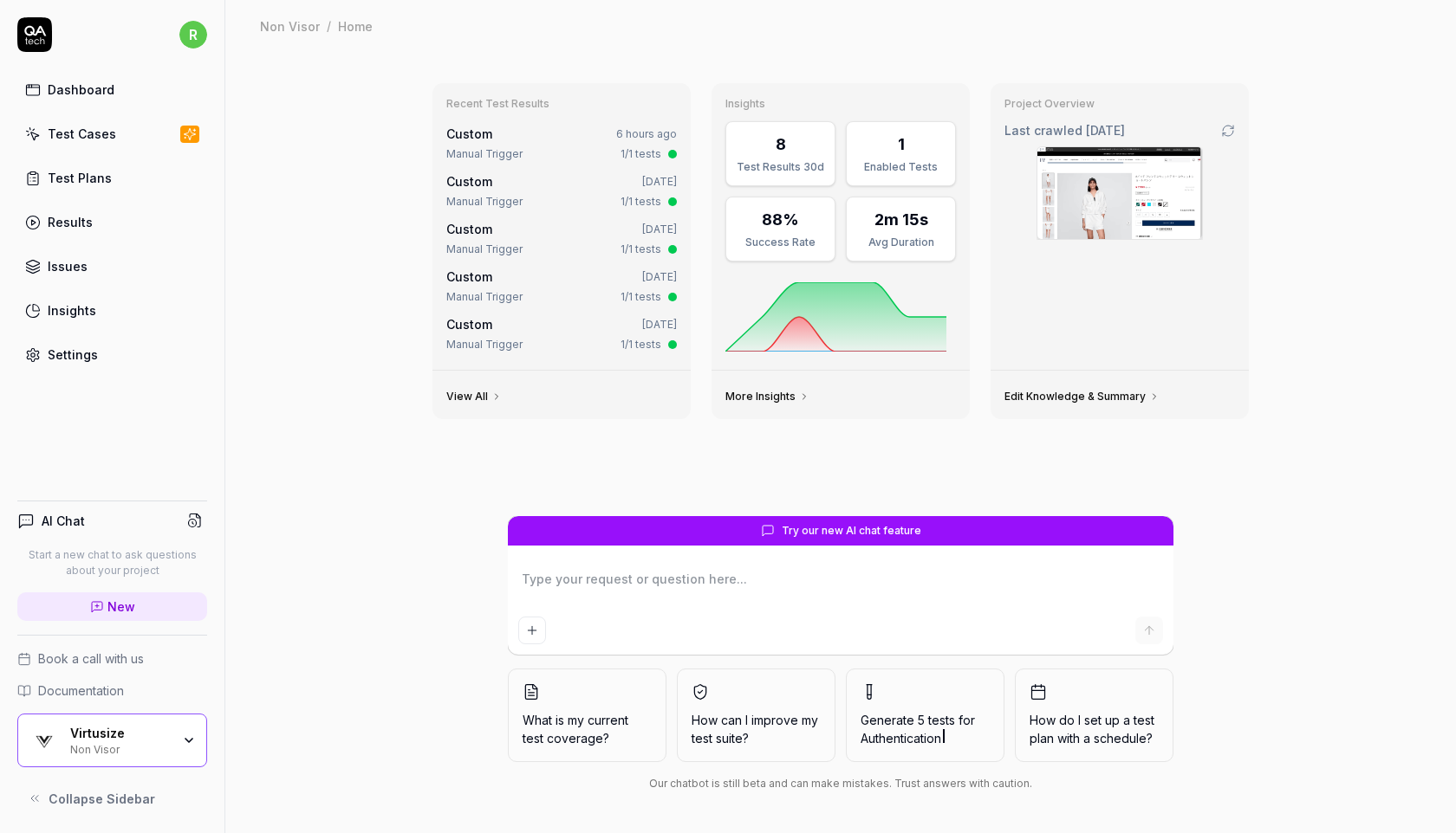
type textarea "*"
click at [148, 145] on link "Test Cases" at bounding box center [112, 133] width 189 height 33
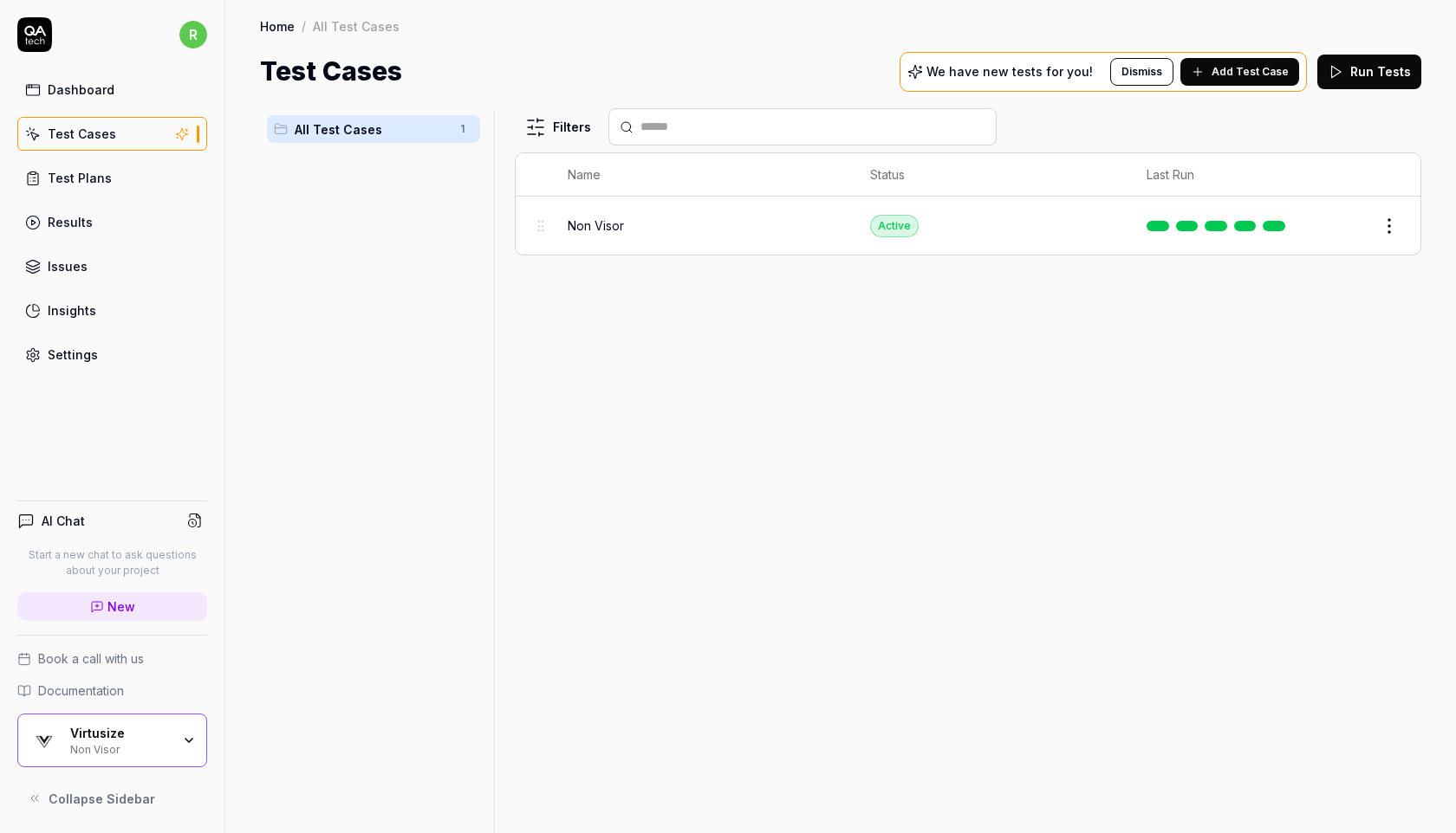
click at [1376, 81] on button "Run Tests" at bounding box center [1369, 72] width 104 height 34
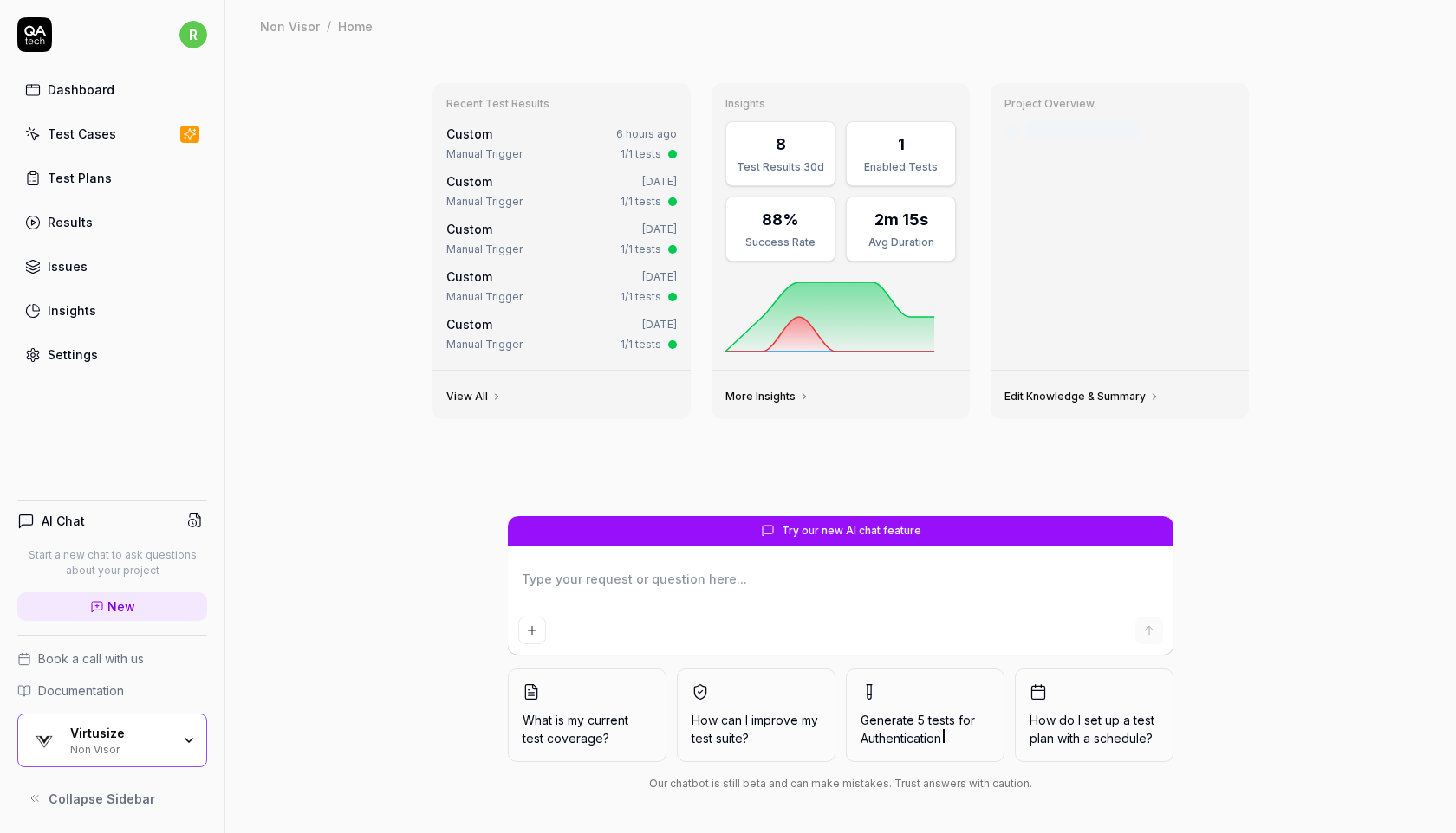
click at [116, 754] on div "Non Visor" at bounding box center [120, 748] width 100 height 13
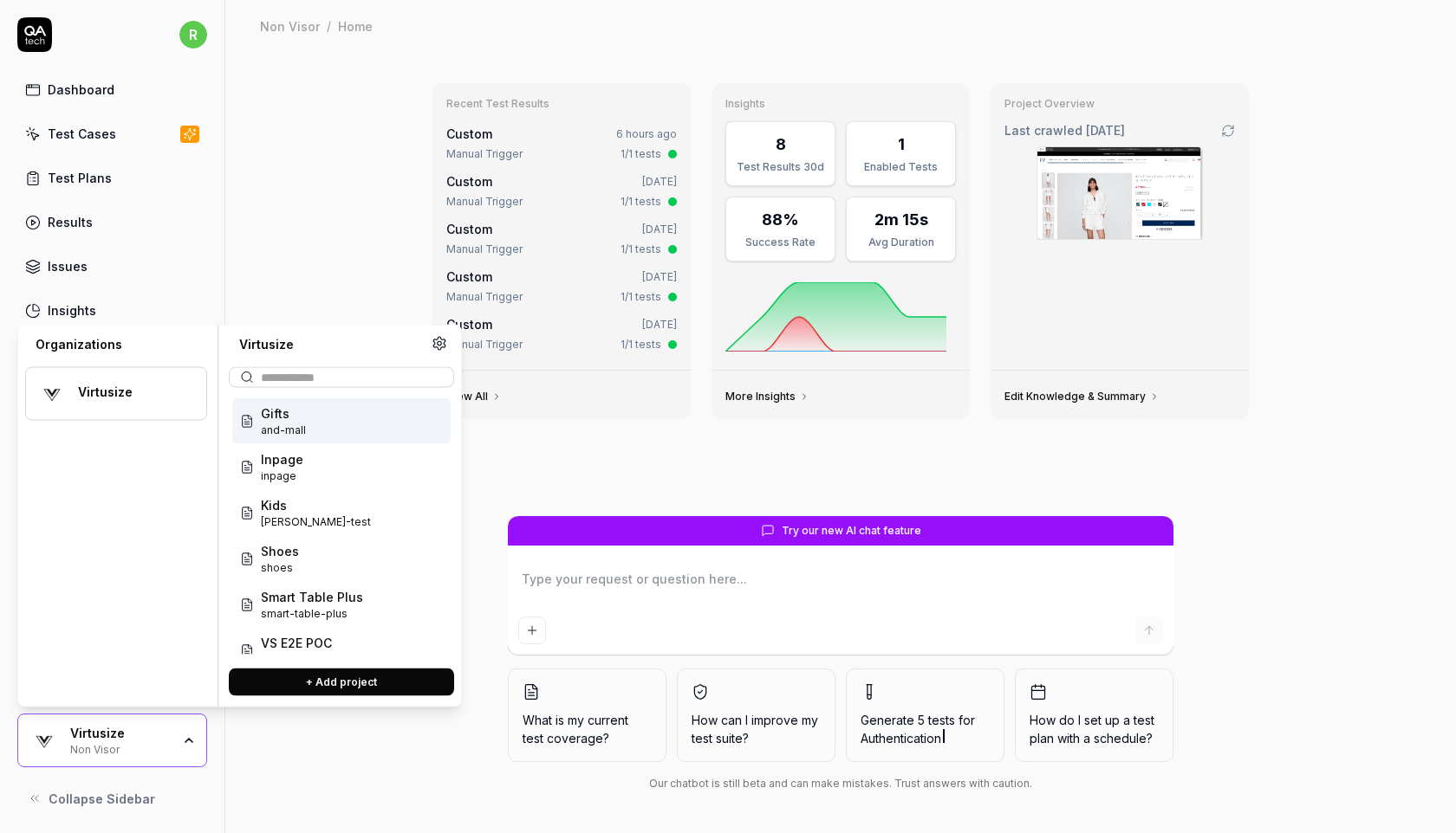
scroll to position [135, 0]
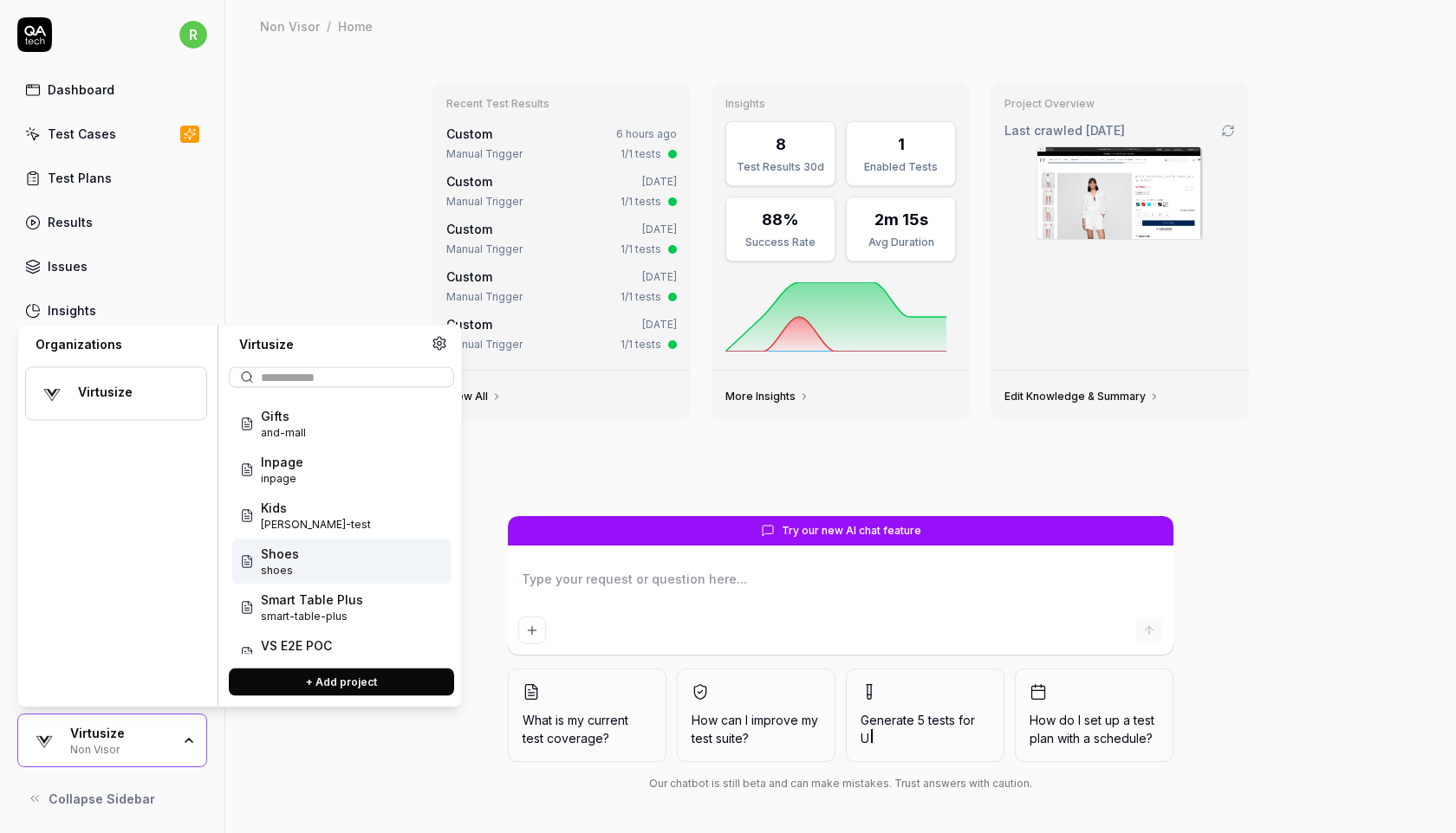
click at [305, 565] on div "Shoes shoes" at bounding box center [342, 561] width 218 height 46
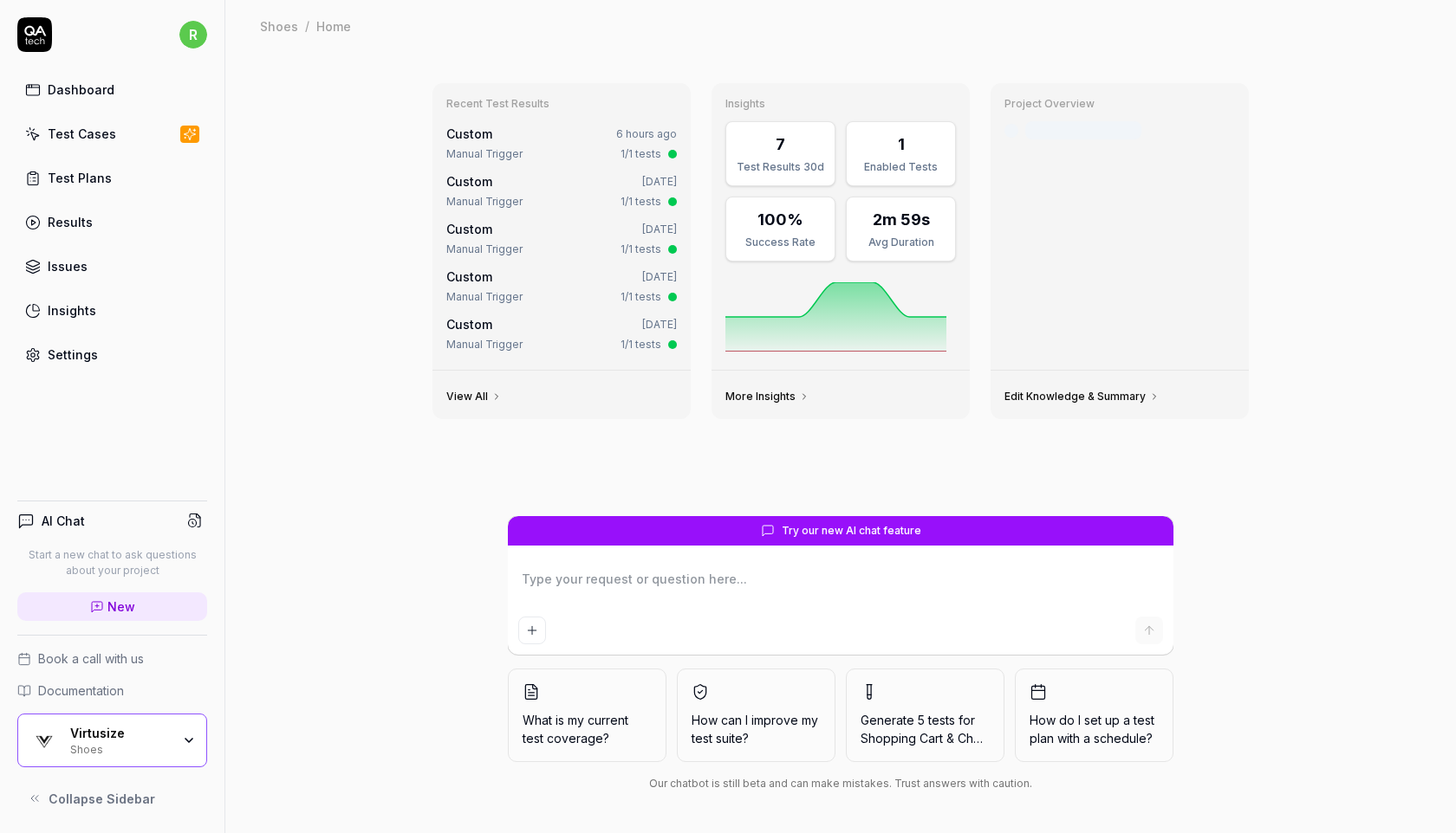
click at [105, 130] on div "Test Cases" at bounding box center [82, 133] width 69 height 18
type textarea "*"
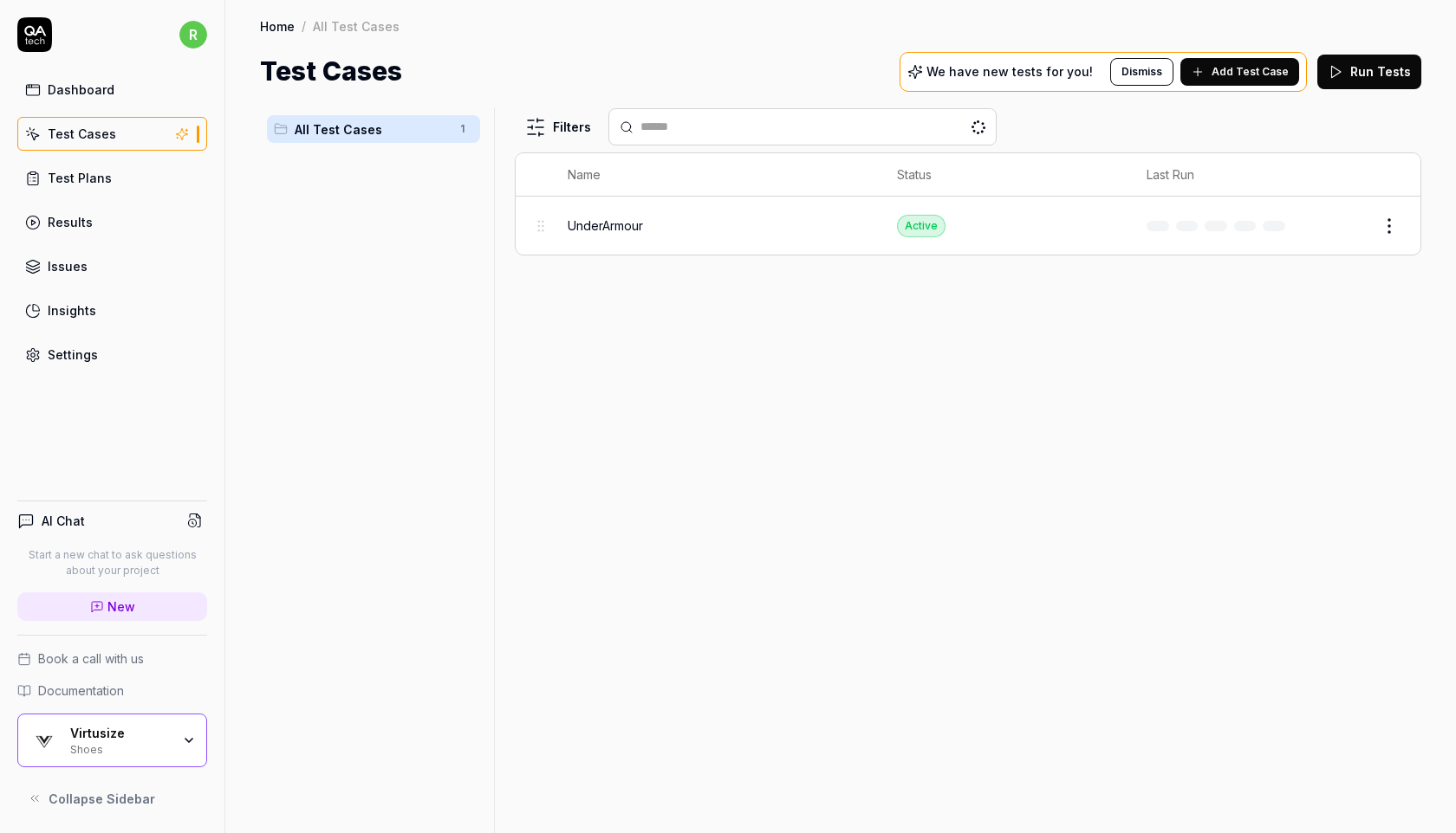
click at [1357, 71] on button "Run Tests" at bounding box center [1369, 72] width 104 height 34
